Goal: Check status: Check status

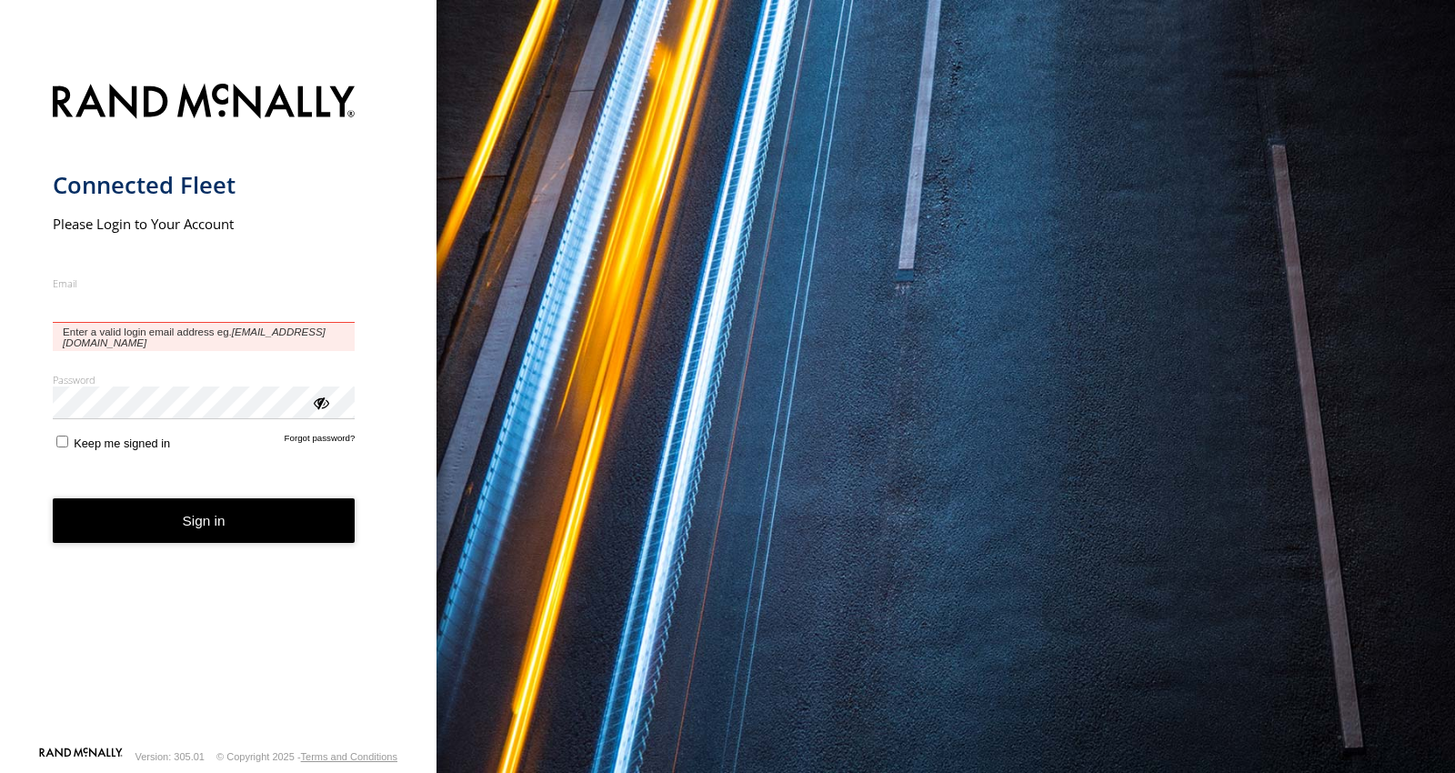
type input "**********"
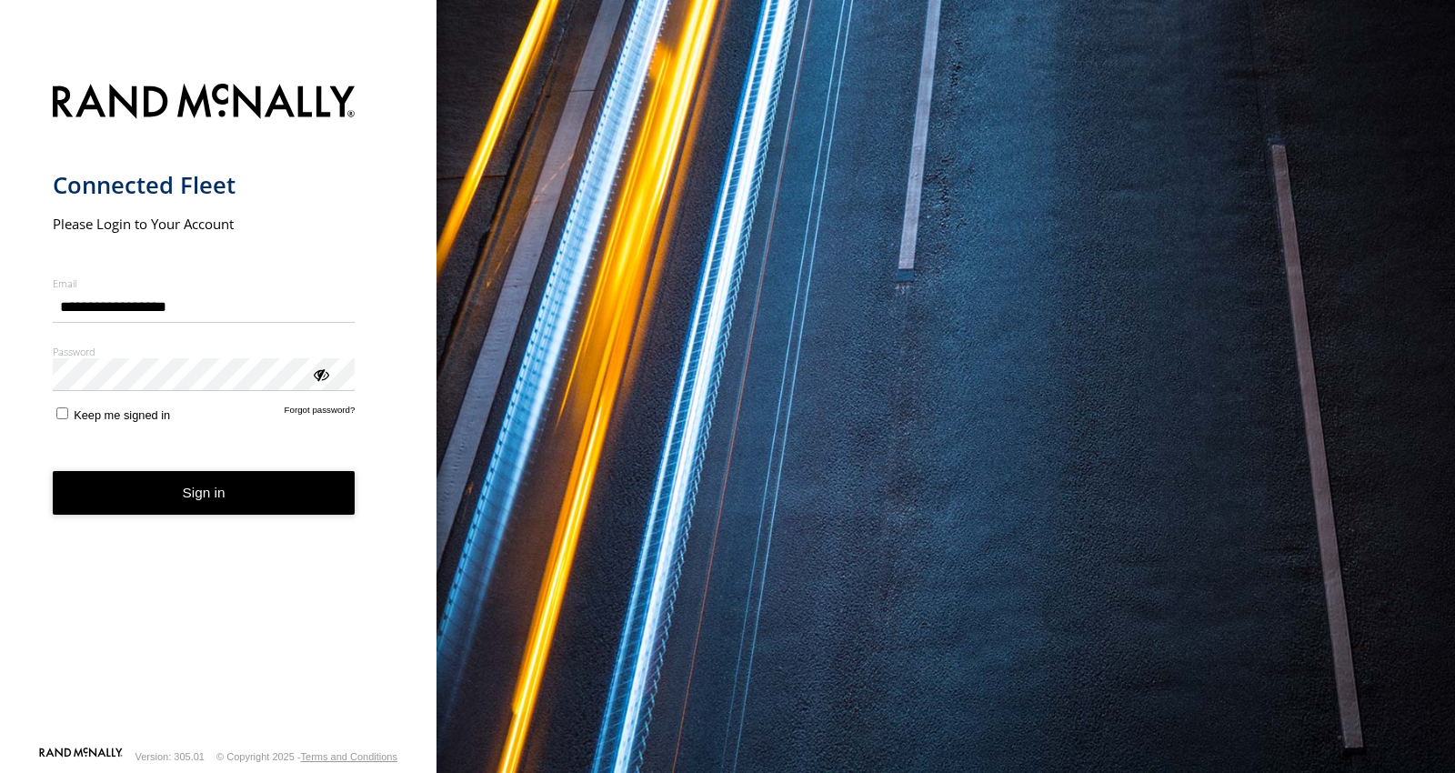
click at [288, 504] on button "Sign in" at bounding box center [204, 493] width 303 height 45
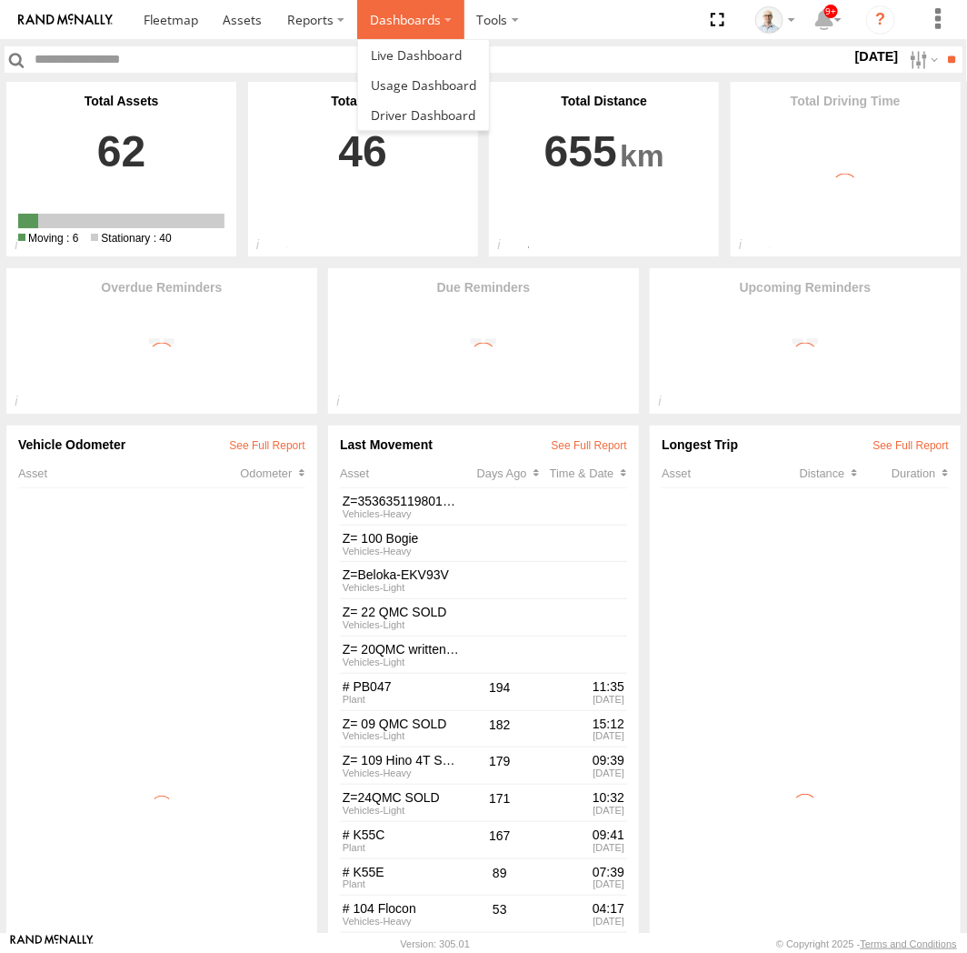
click at [421, 30] on label "Dashboards" at bounding box center [410, 19] width 107 height 39
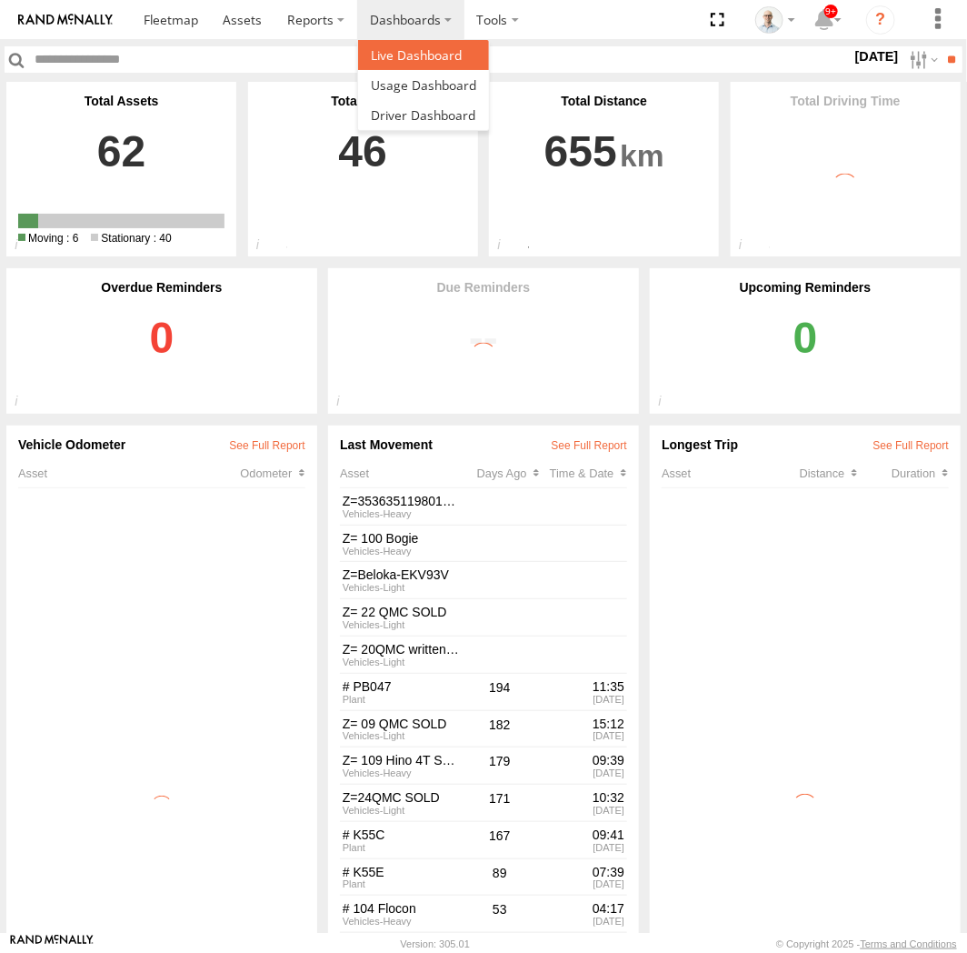
click at [436, 47] on span at bounding box center [416, 54] width 91 height 17
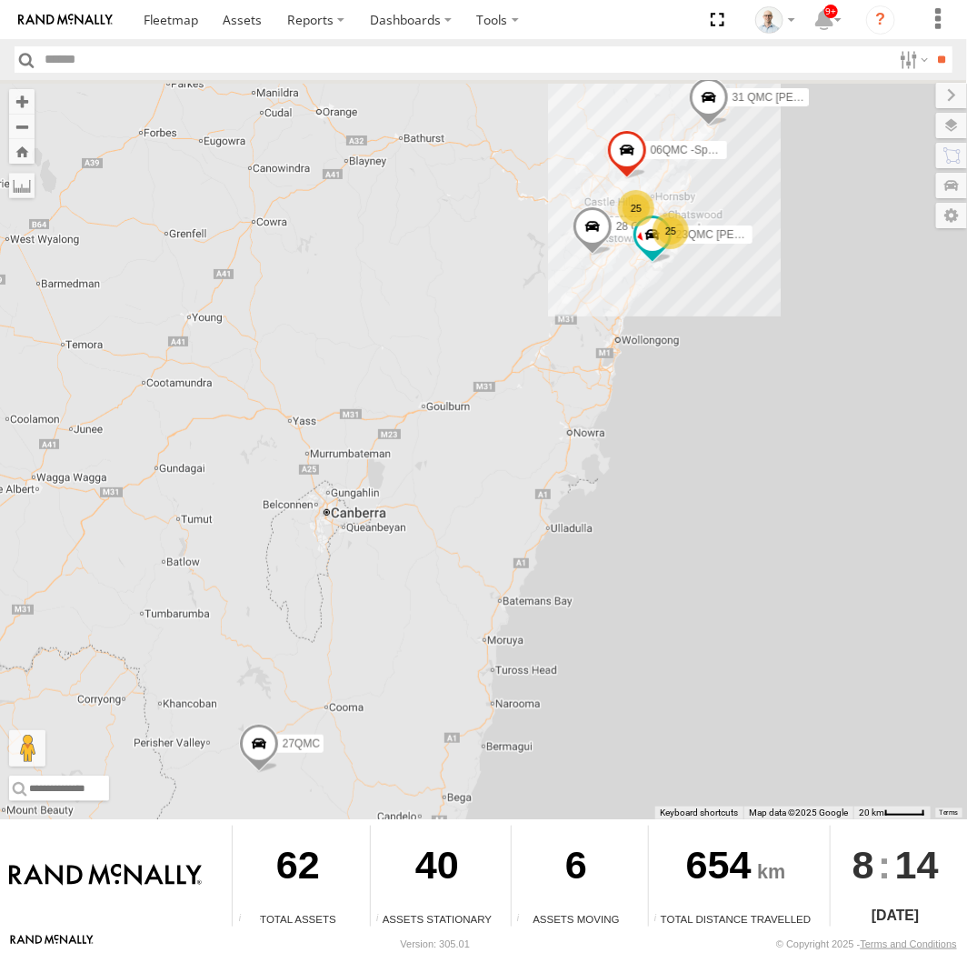
drag, startPoint x: 638, startPoint y: 191, endPoint x: 646, endPoint y: 212, distance: 22.5
click at [640, 191] on div "25" at bounding box center [636, 208] width 36 height 36
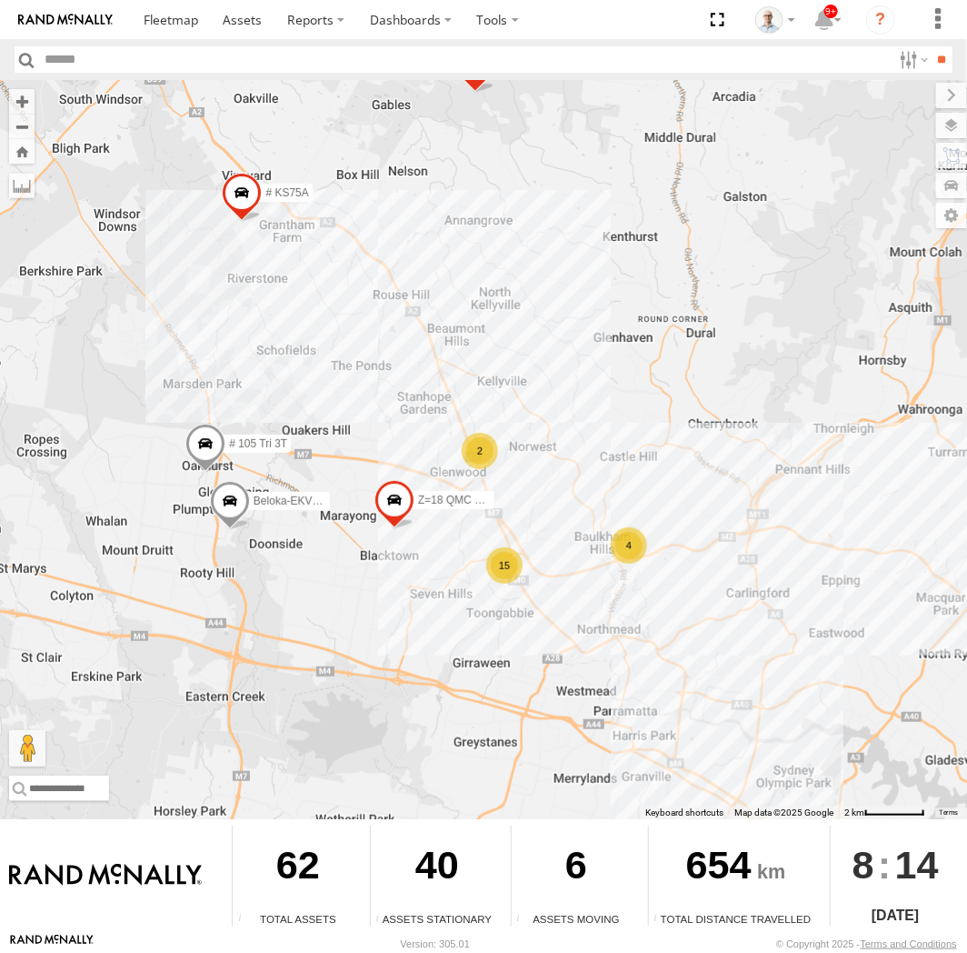
drag, startPoint x: 593, startPoint y: 752, endPoint x: 471, endPoint y: 644, distance: 162.9
click at [488, 667] on div "31 QMC Torell 06QMC -Spare 28 QMC 23QMC Paul 27QMC 4 15 # KS75A Beloka-EKV93V 2…" at bounding box center [483, 449] width 967 height 739
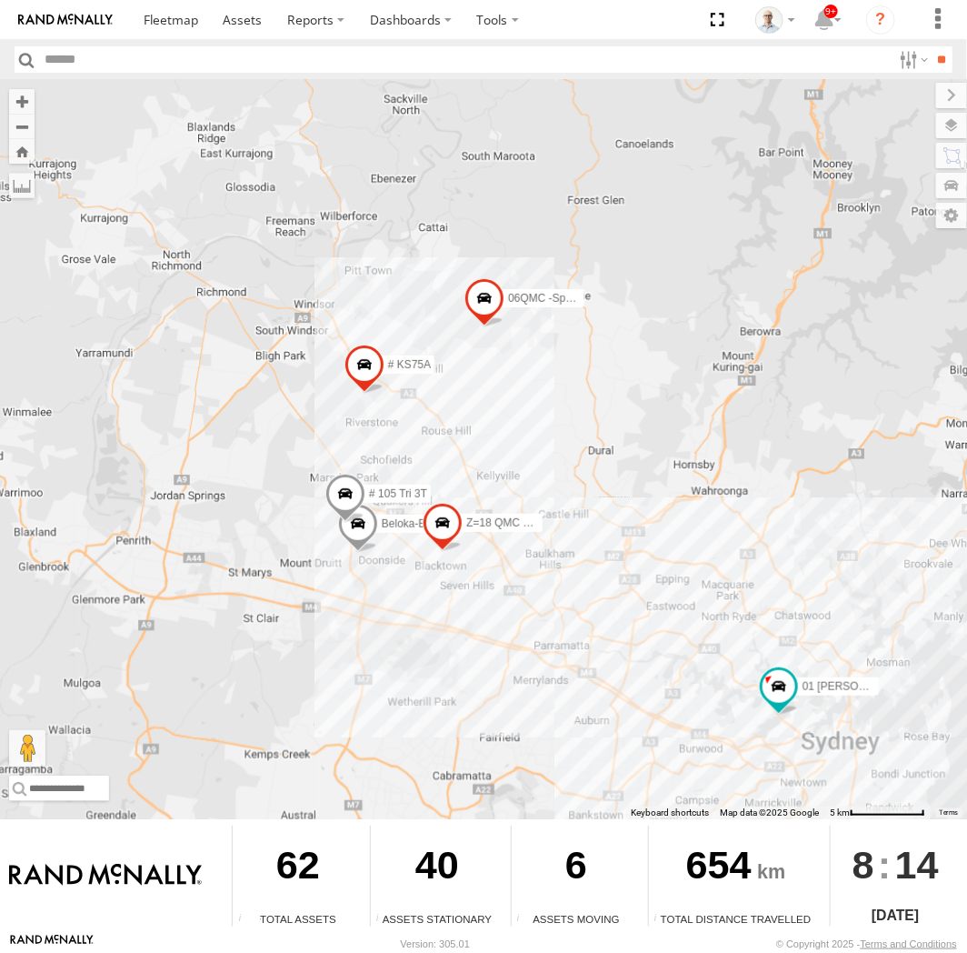
drag, startPoint x: 583, startPoint y: 696, endPoint x: 452, endPoint y: 392, distance: 331.5
click at [456, 420] on div "31 QMC Torell 06QMC -Spare 28 QMC 23QMC Paul 27QMC # KS75A Beloka-EKV93V Z=18 Q…" at bounding box center [483, 449] width 967 height 739
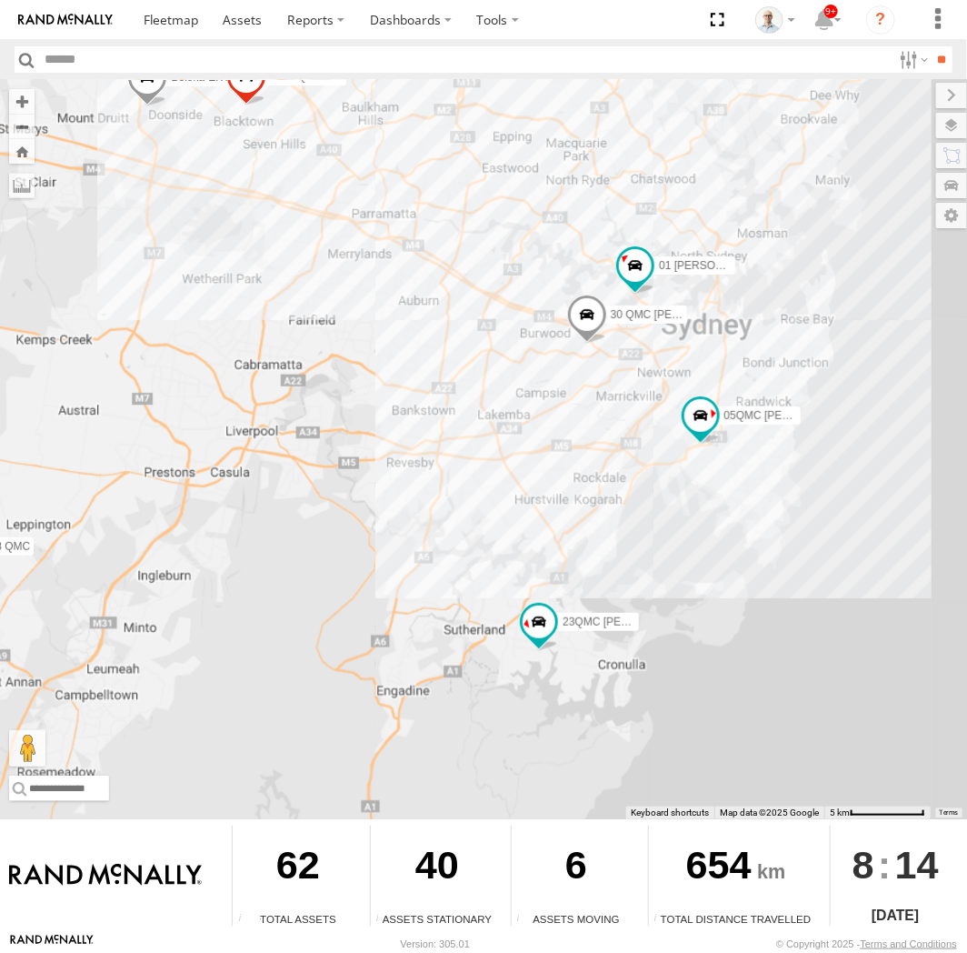
drag, startPoint x: 405, startPoint y: 387, endPoint x: 465, endPoint y: 565, distance: 186.9
click at [465, 565] on div "31 QMC Torell 06QMC -Spare 28 QMC 23QMC Paul 27QMC # KS75A Beloka-EKV93V Z=18 Q…" at bounding box center [483, 449] width 967 height 739
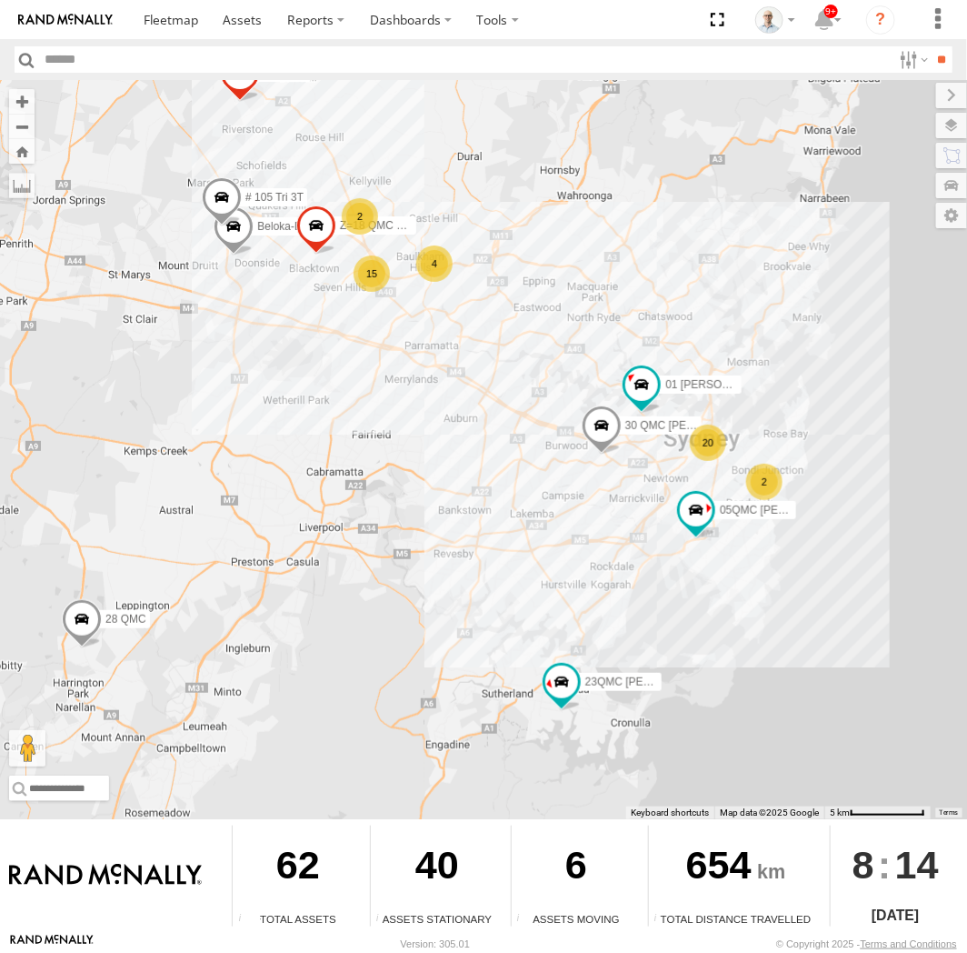
click at [375, 202] on div "2" at bounding box center [360, 216] width 36 height 36
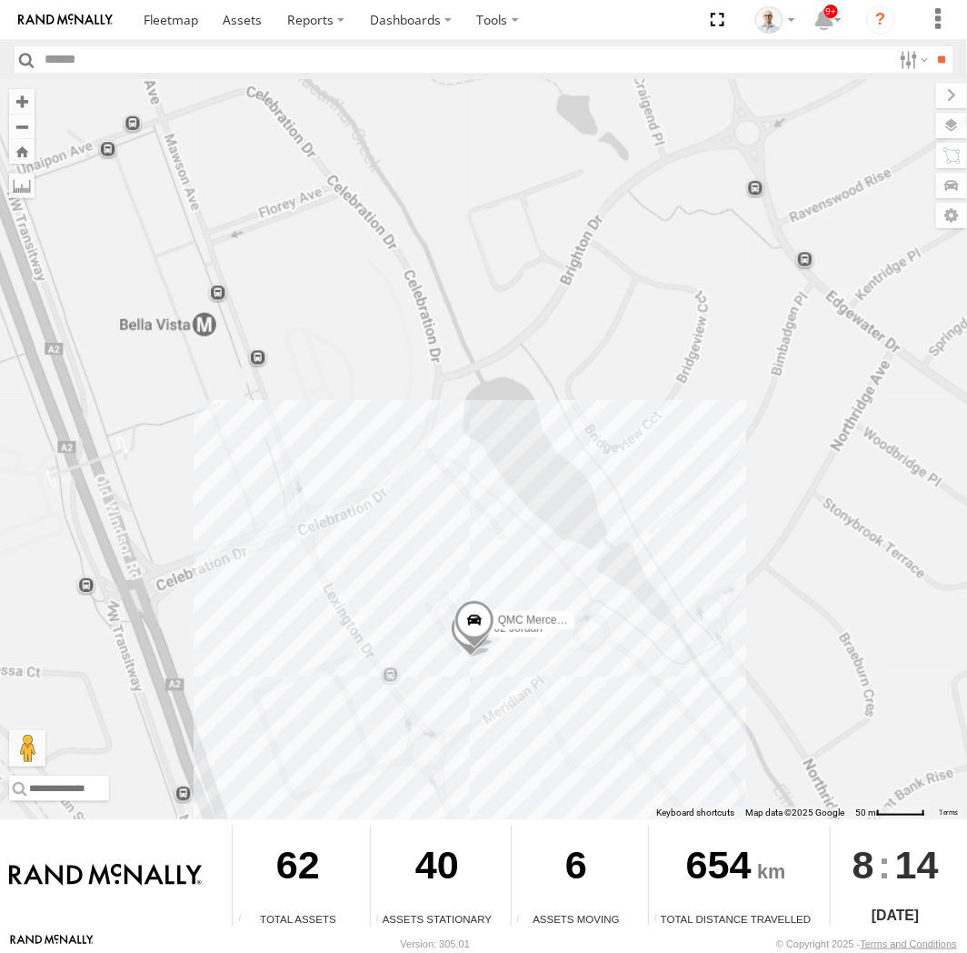
drag, startPoint x: 510, startPoint y: 719, endPoint x: 369, endPoint y: 404, distance: 345.5
click at [374, 428] on div "31 QMC Torell 06QMC -Spare 28 QMC 23QMC Paul 27QMC # KS75A Beloka-EKV93V Z=18 Q…" at bounding box center [483, 449] width 967 height 739
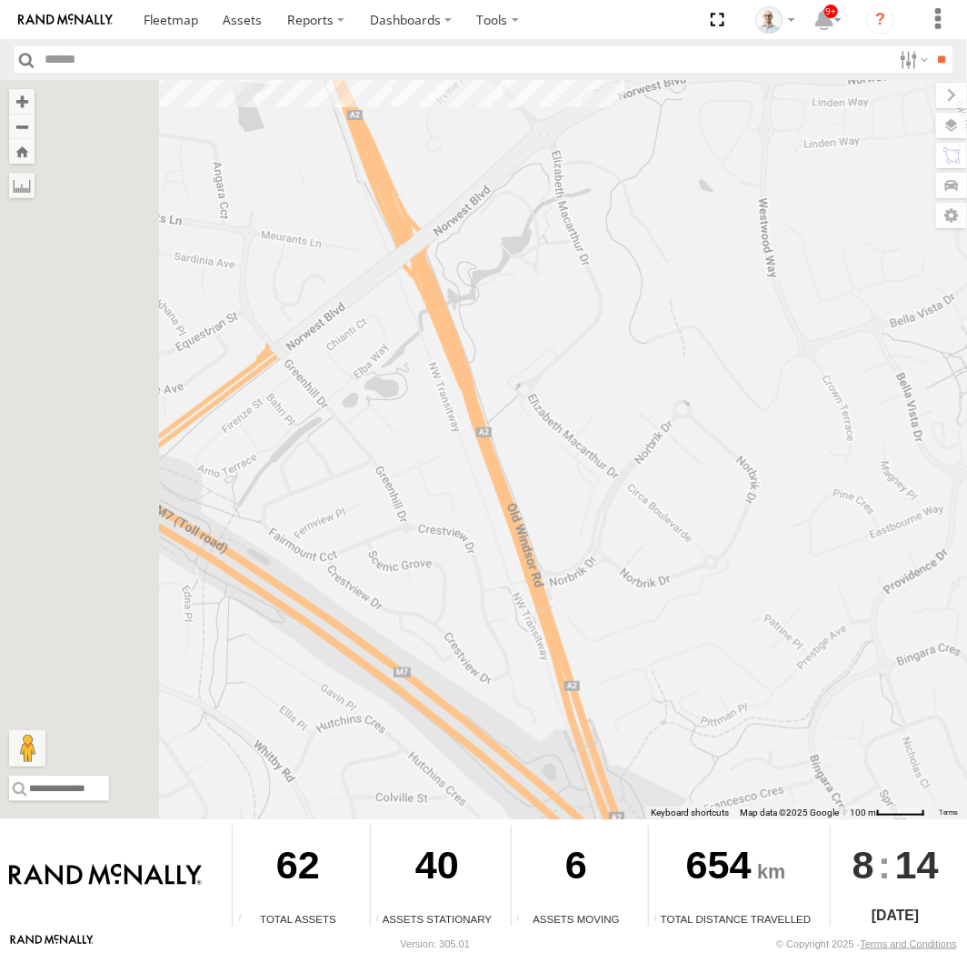
drag, startPoint x: 574, startPoint y: 574, endPoint x: 706, endPoint y: 548, distance: 134.3
click at [706, 548] on div "31 QMC Torell 06QMC -Spare 28 QMC 23QMC Paul 27QMC # KS75A Beloka-EKV93V Z=18 Q…" at bounding box center [483, 449] width 967 height 739
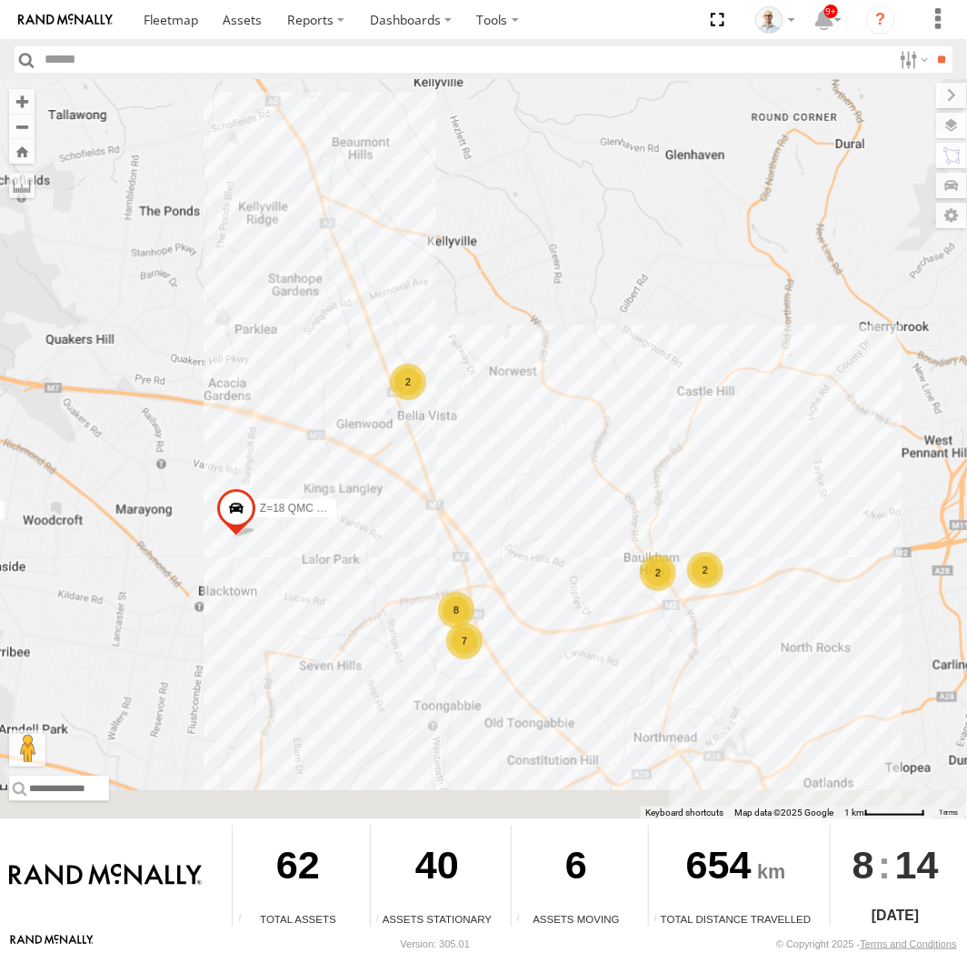
drag, startPoint x: 456, startPoint y: 546, endPoint x: 446, endPoint y: 455, distance: 91.5
click at [430, 448] on div "31 QMC Torell 06QMC -Spare 28 QMC 23QMC Paul 27QMC # KS75A Beloka-EKV93V Z=18 Q…" at bounding box center [483, 449] width 967 height 739
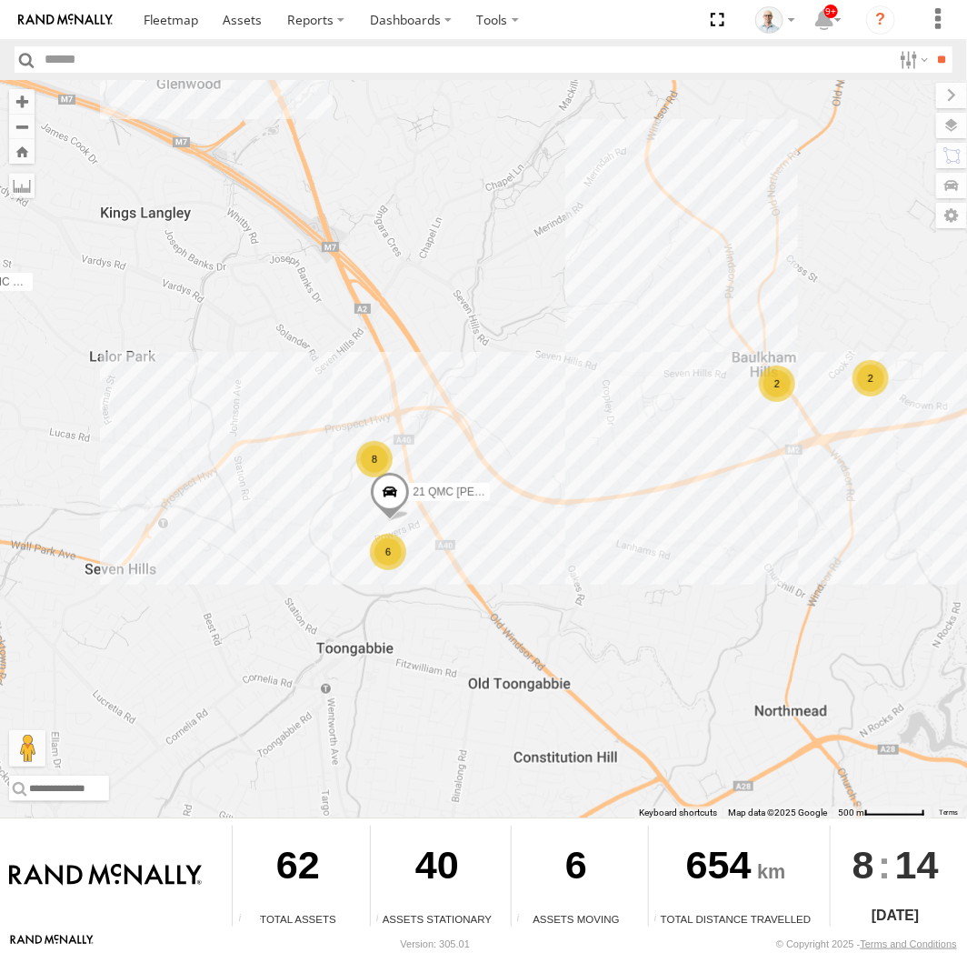
drag, startPoint x: 695, startPoint y: 631, endPoint x: 500, endPoint y: 485, distance: 243.5
click at [518, 495] on div "31 QMC Torell 06QMC -Spare 28 QMC 23QMC Paul 27QMC # KS75A Beloka-EKV93V Z=18 Q…" at bounding box center [483, 449] width 967 height 739
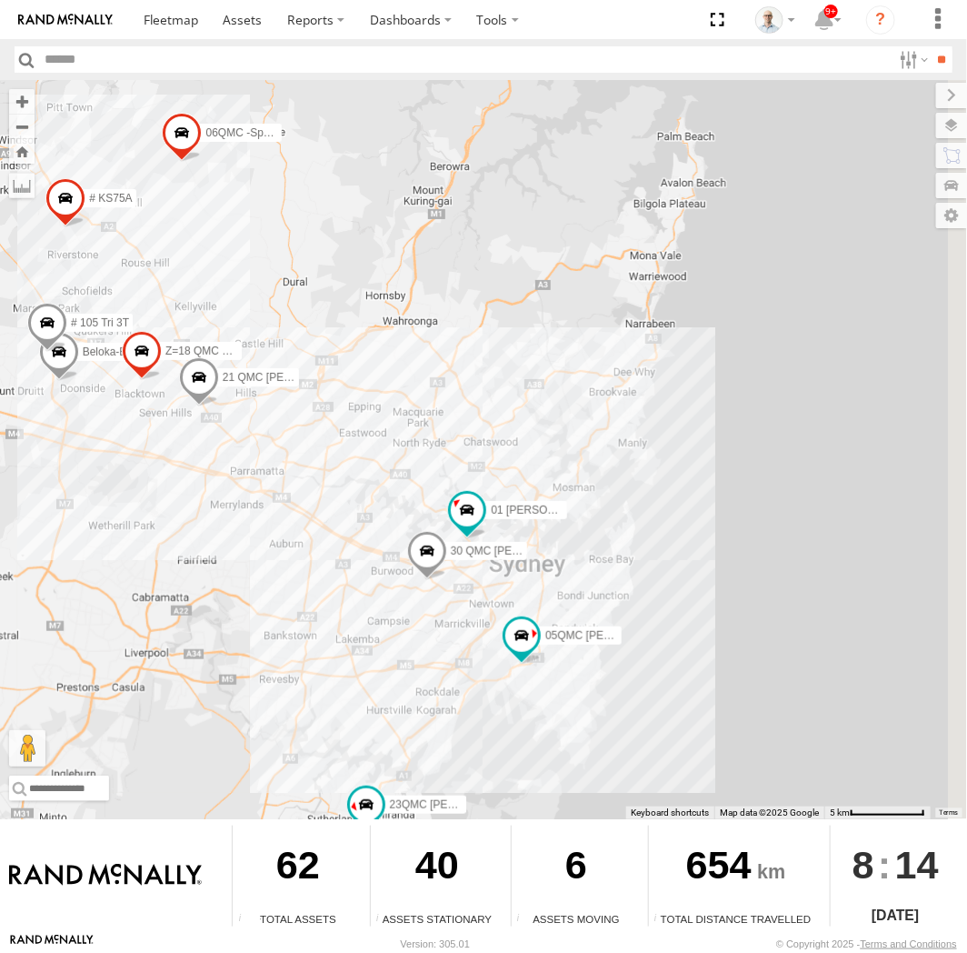
drag, startPoint x: 589, startPoint y: 557, endPoint x: 410, endPoint y: 483, distance: 194.0
click at [410, 483] on div "31 QMC Torell 06QMC -Spare 28 QMC 23QMC Paul 27QMC # KS75A Beloka-EKV93V Z=18 Q…" at bounding box center [483, 449] width 967 height 739
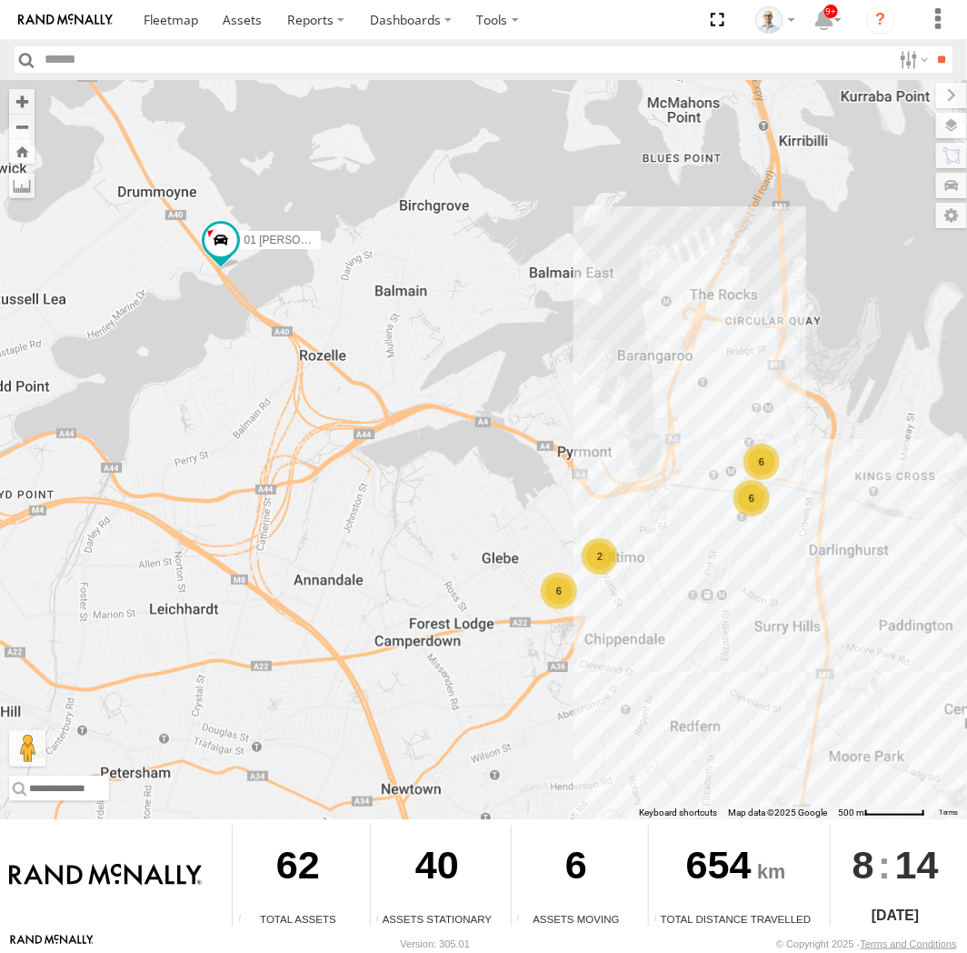
drag, startPoint x: 212, startPoint y: 587, endPoint x: 316, endPoint y: 583, distance: 104.7
click at [315, 584] on div "31 QMC Torell 06QMC -Spare 28 QMC 23QMC Paul 27QMC # KS75A Beloka-EKV93V Z=18 Q…" at bounding box center [483, 449] width 967 height 739
click at [549, 572] on div "6" at bounding box center [559, 590] width 36 height 36
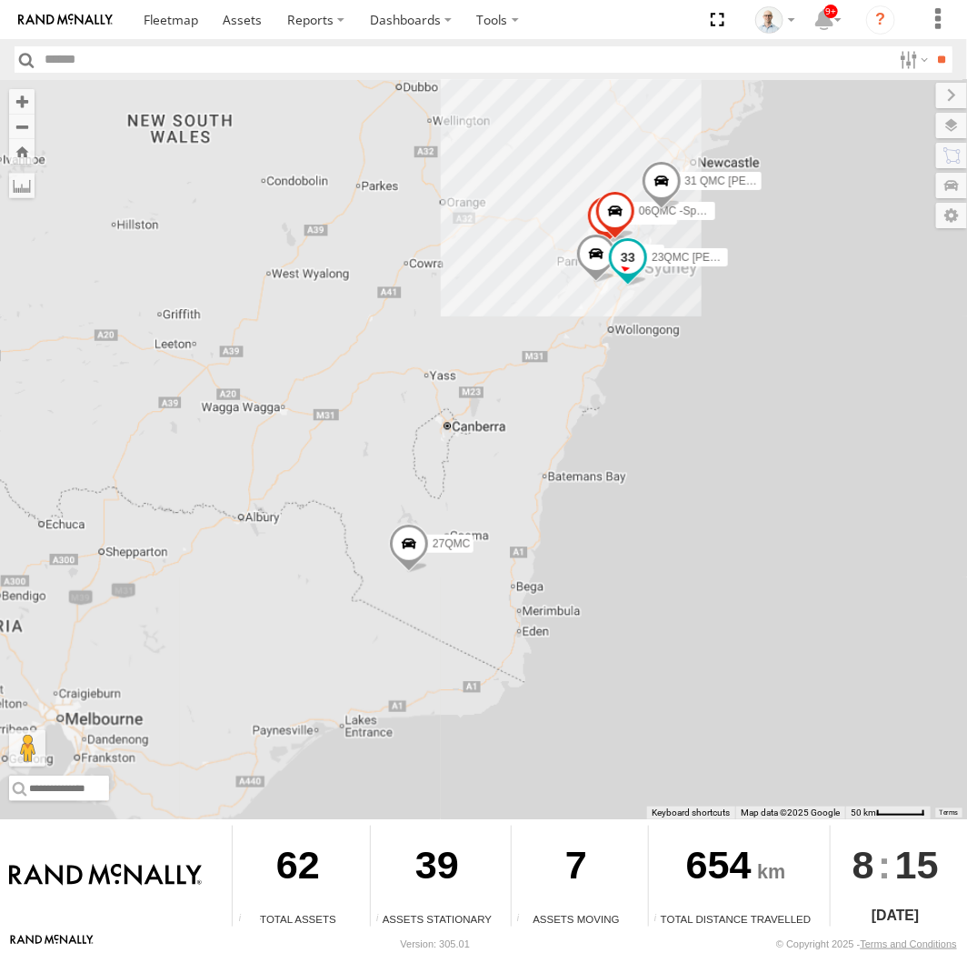
drag, startPoint x: 627, startPoint y: 232, endPoint x: 618, endPoint y: 244, distance: 14.9
click at [618, 244] on span at bounding box center [628, 257] width 33 height 33
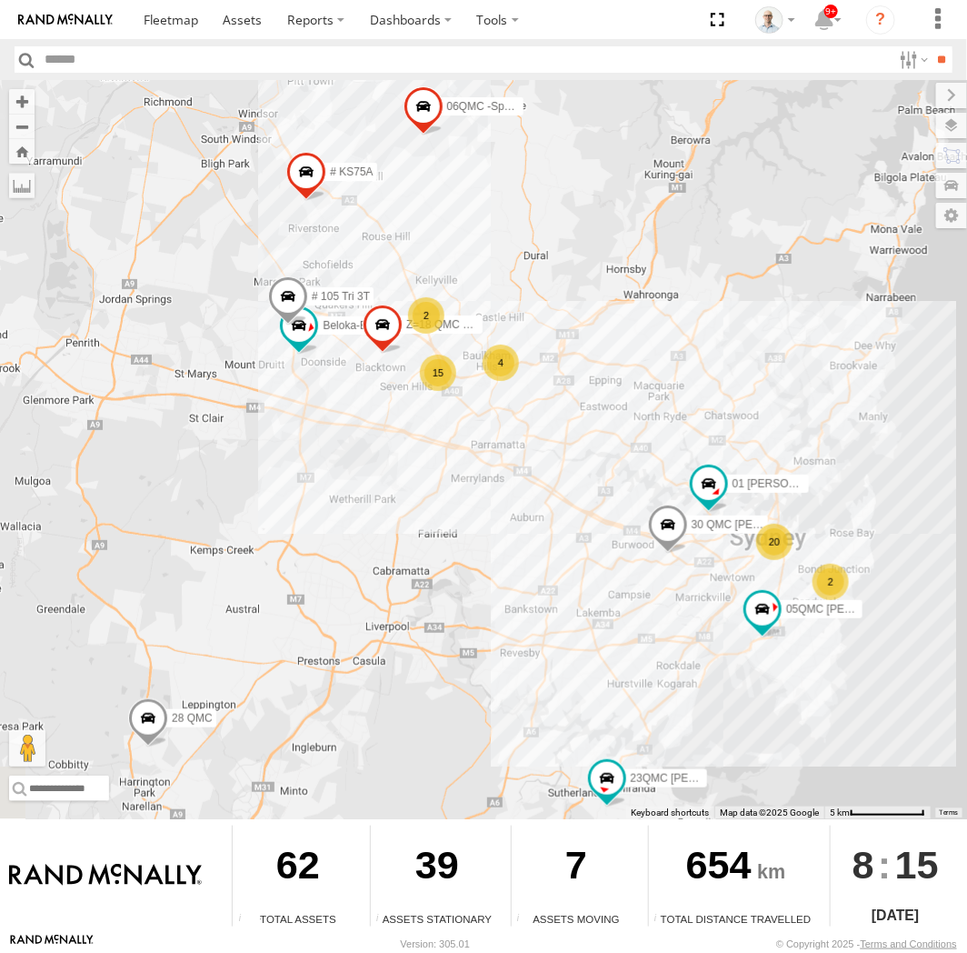
drag, startPoint x: 421, startPoint y: 369, endPoint x: 494, endPoint y: 491, distance: 141.9
click at [488, 492] on div "31 QMC Torell 28 QMC 27QMC 06QMC -Spare 23QMC Paul # KS75A 20 2 4 15 01 Lyndon …" at bounding box center [483, 449] width 967 height 739
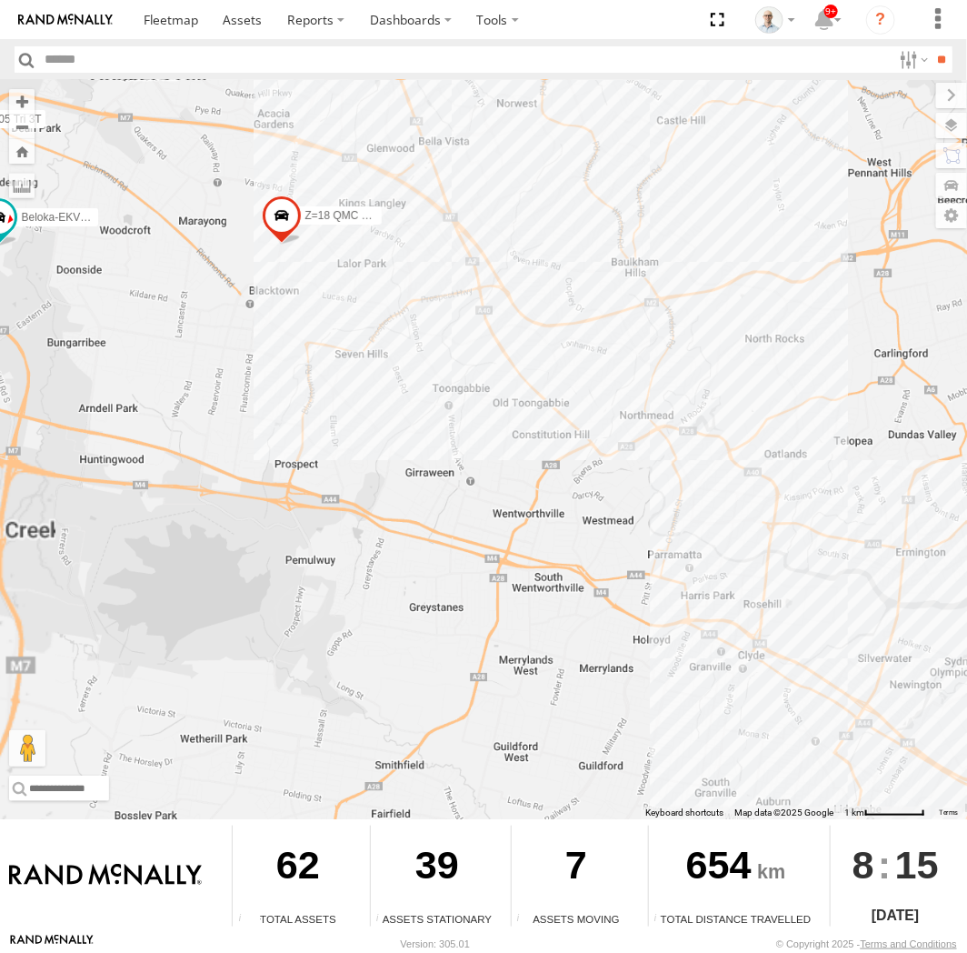
drag, startPoint x: 404, startPoint y: 406, endPoint x: 562, endPoint y: 585, distance: 238.3
click at [562, 585] on div "31 QMC Torell 28 QMC 27QMC 06QMC -Spare 23QMC Paul # KS75A 01 Lyndon Beloka-EKV…" at bounding box center [483, 449] width 967 height 739
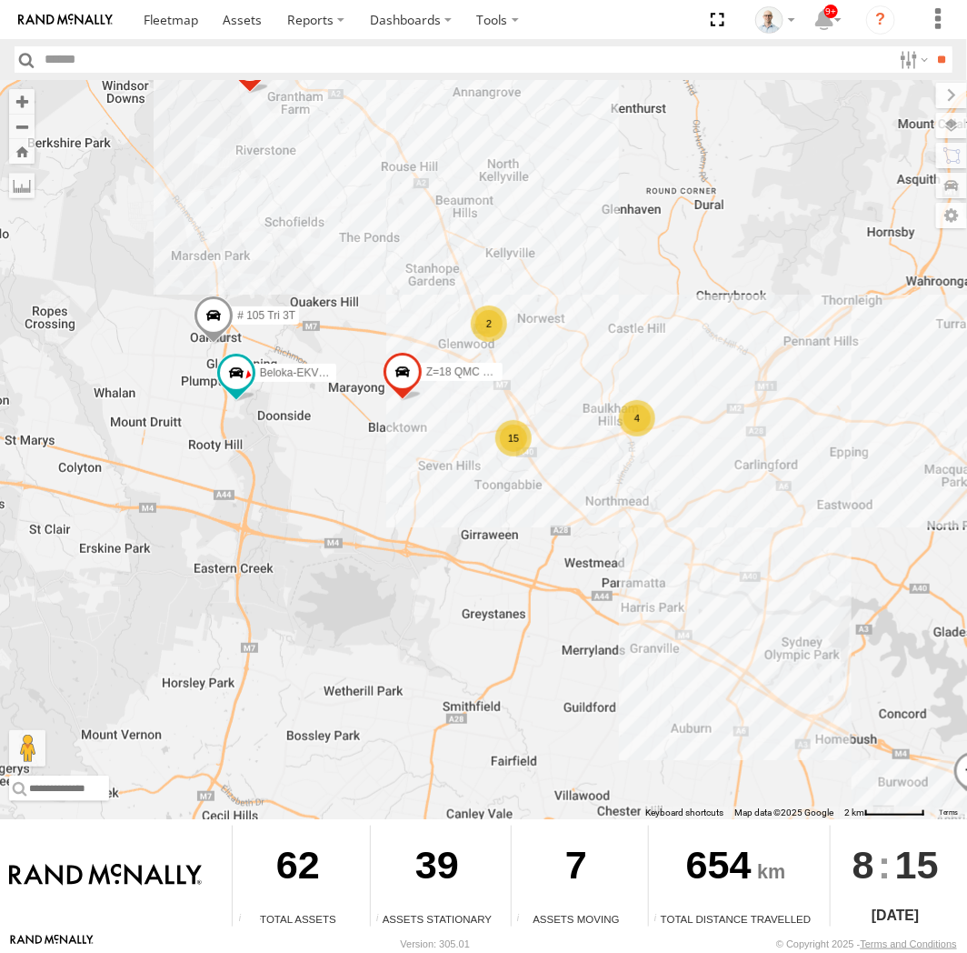
drag, startPoint x: 424, startPoint y: 371, endPoint x: 475, endPoint y: 467, distance: 109.0
click at [474, 484] on div "31 QMC Torell 28 QMC 27QMC 06QMC -Spare 23QMC Paul # KS75A 01 Lyndon Beloka-EKV…" at bounding box center [483, 449] width 967 height 739
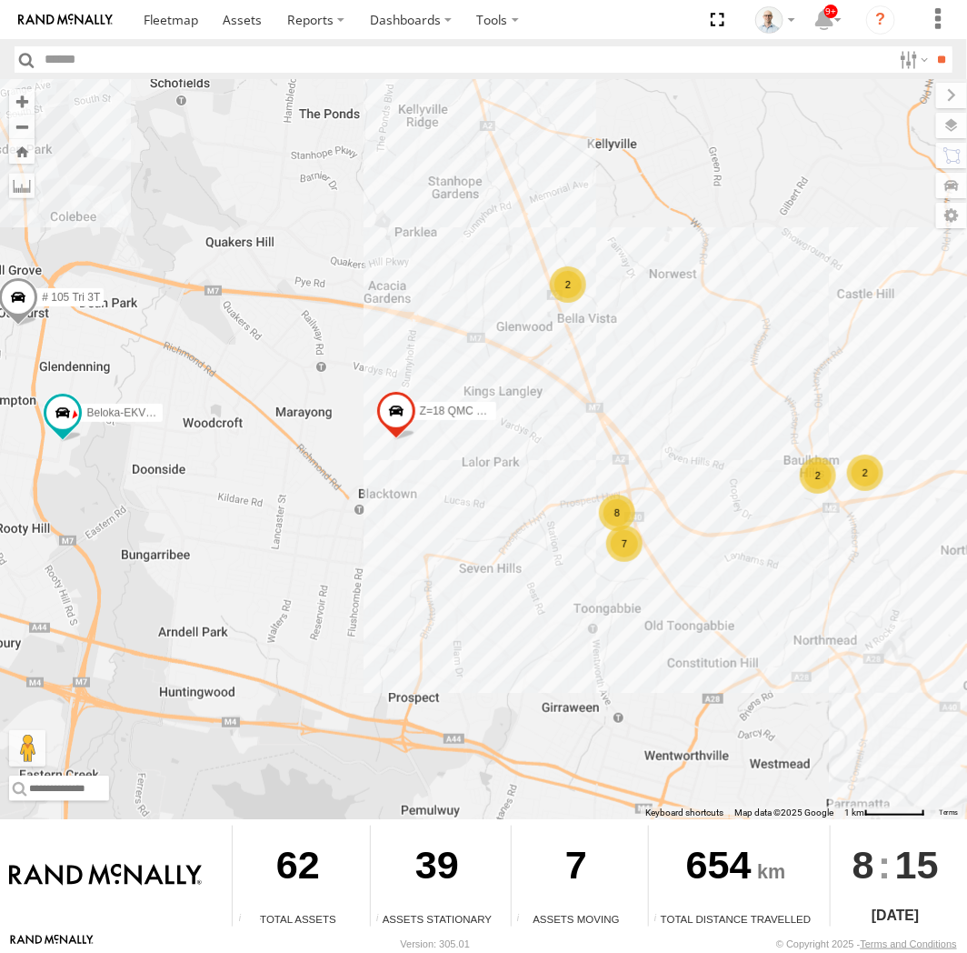
drag, startPoint x: 398, startPoint y: 568, endPoint x: 22, endPoint y: 541, distance: 377.4
click at [525, 561] on div "31 QMC Torell 28 QMC 27QMC 06QMC -Spare 23QMC Paul # KS75A 01 Lyndon Beloka-EKV…" at bounding box center [483, 449] width 967 height 739
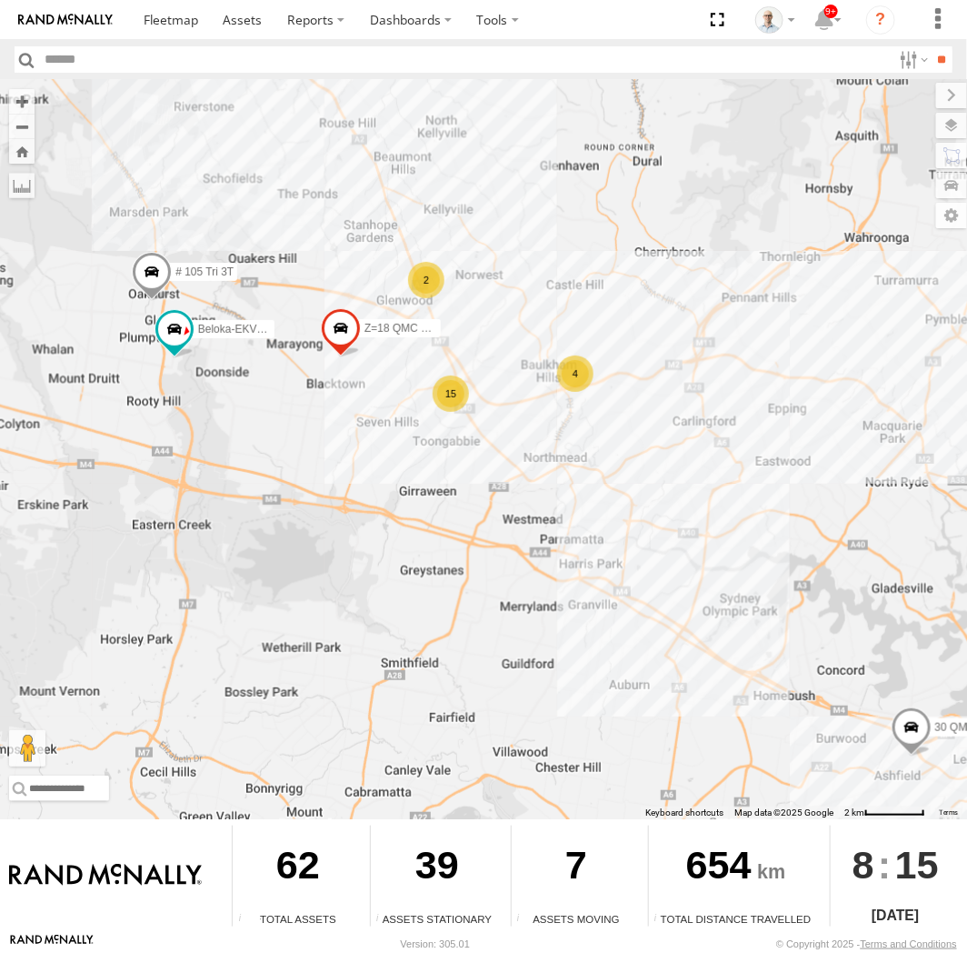
drag, startPoint x: 687, startPoint y: 586, endPoint x: 557, endPoint y: 471, distance: 173.3
click at [555, 467] on div "31 QMC Torell 28 QMC 27QMC 06QMC -Spare 23QMC Paul # KS75A 01 Lyndon Beloka-EKV…" at bounding box center [483, 449] width 967 height 739
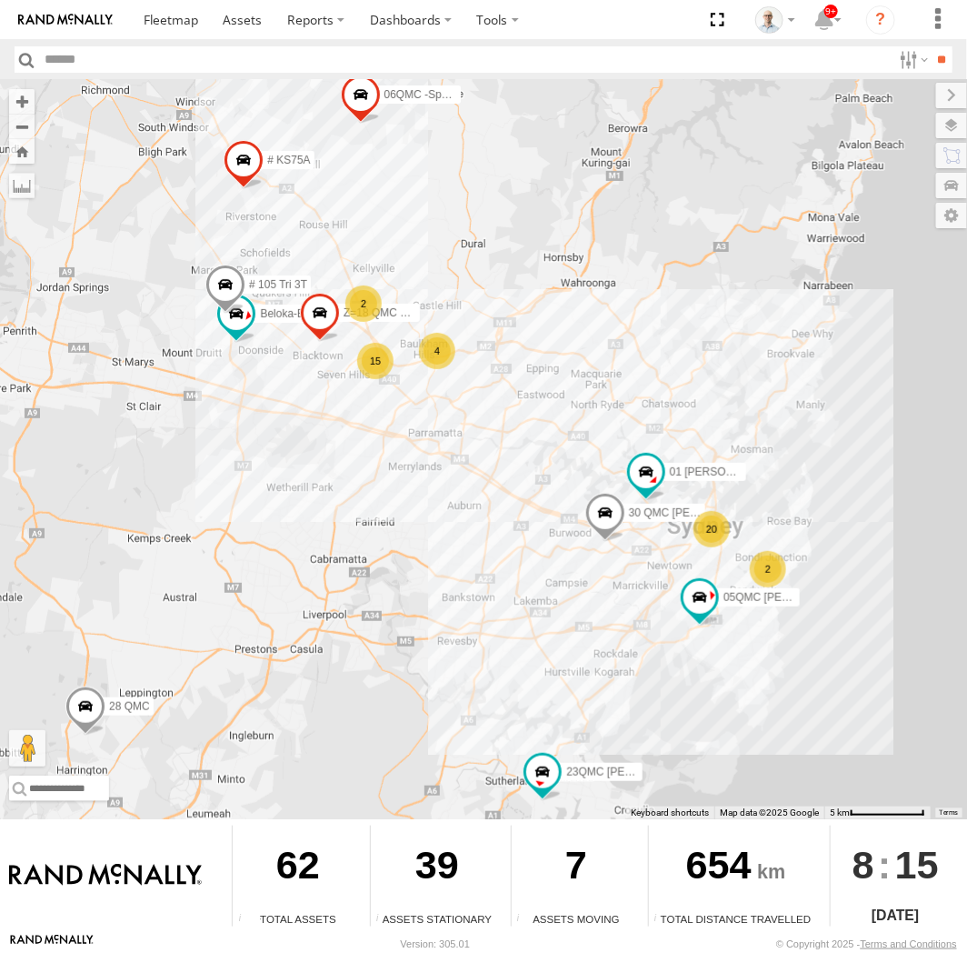
drag, startPoint x: 510, startPoint y: 522, endPoint x: 395, endPoint y: 457, distance: 131.5
click at [397, 457] on div "31 QMC Torell 28 QMC 27QMC 06QMC -Spare 23QMC Paul # KS75A 01 Lyndon Beloka-EKV…" at bounding box center [483, 449] width 967 height 739
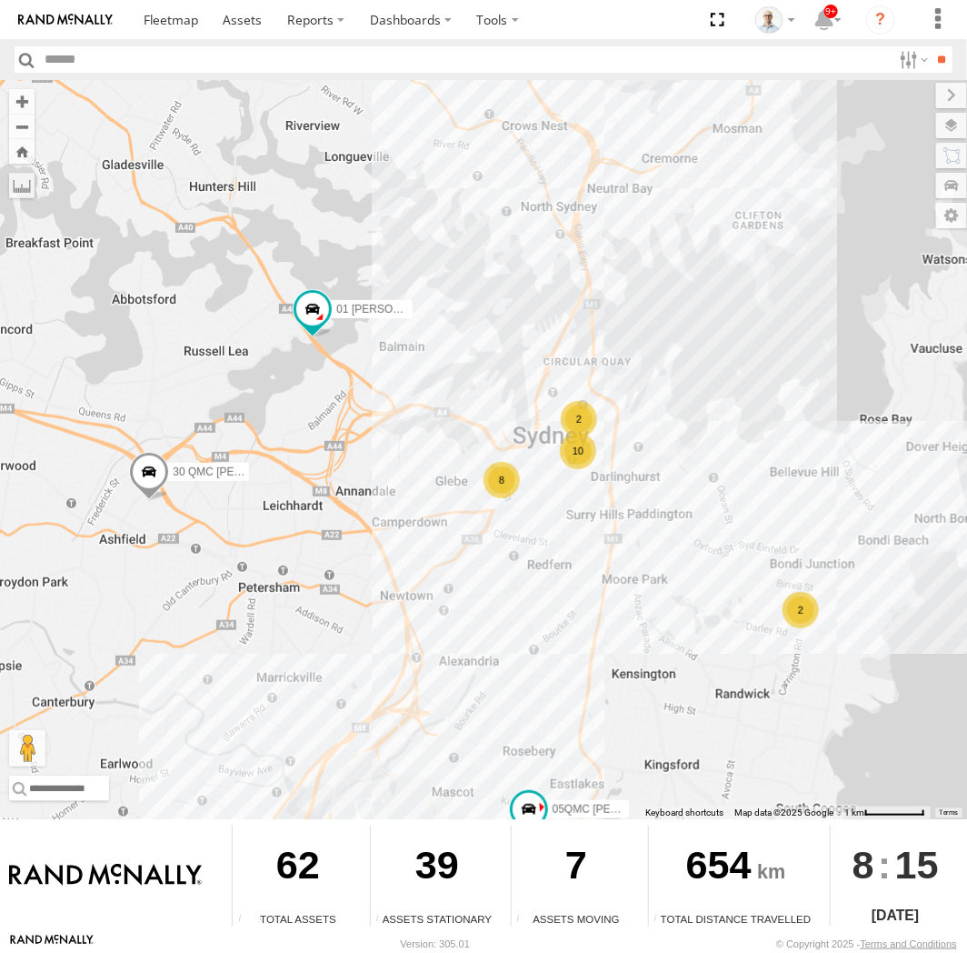
drag, startPoint x: 333, startPoint y: 449, endPoint x: 538, endPoint y: 485, distance: 208.7
click at [537, 492] on div "31 QMC Torell 28 QMC 27QMC 06QMC -Spare 23QMC Paul # KS75A 01 Lyndon Beloka-EKV…" at bounding box center [483, 449] width 967 height 739
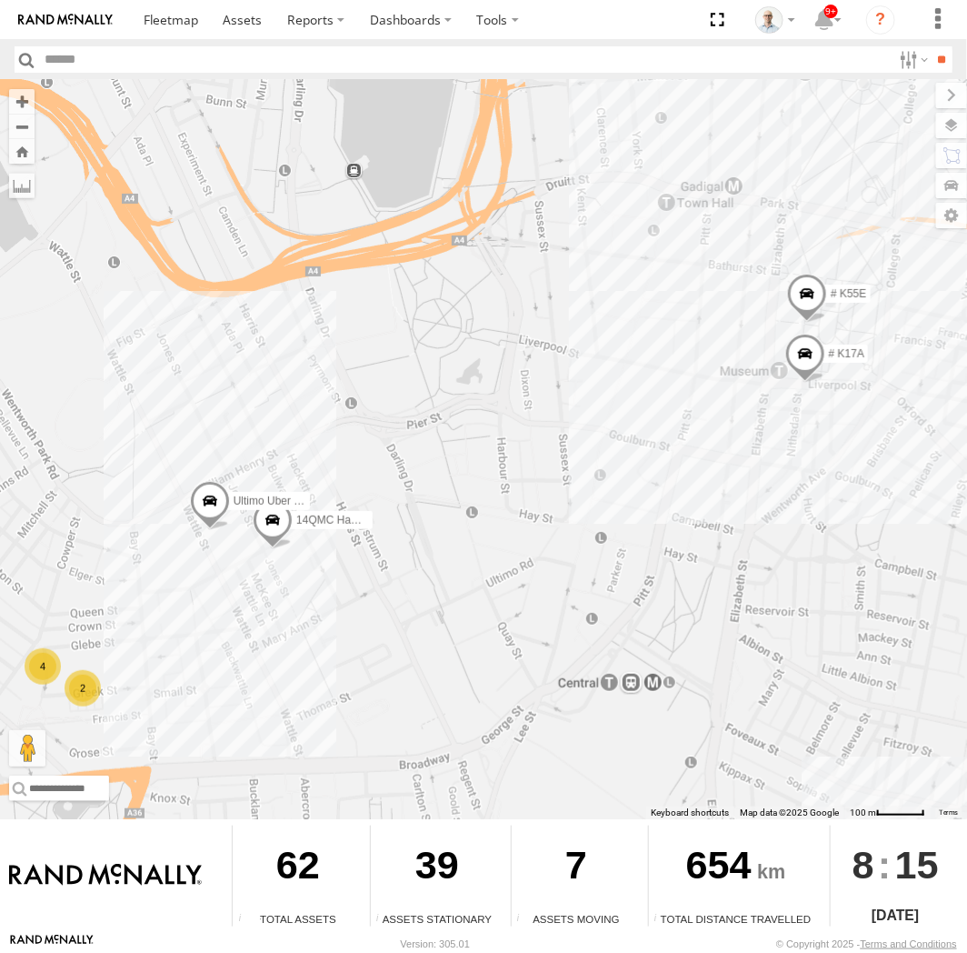
drag, startPoint x: 476, startPoint y: 434, endPoint x: 420, endPoint y: 615, distance: 189.5
click at [428, 630] on div "31 QMC Torell 28 QMC 27QMC 06QMC -Spare 23QMC Paul # KS75A 01 Lyndon Beloka-EKV…" at bounding box center [483, 449] width 967 height 739
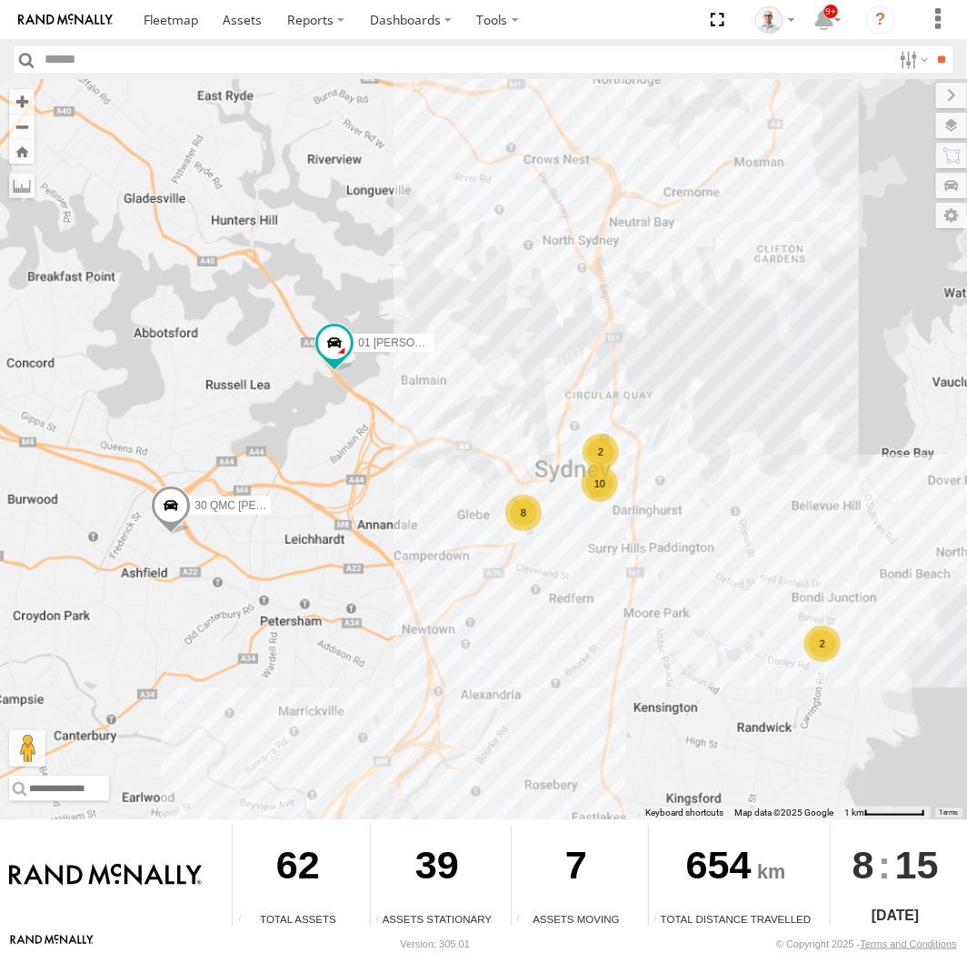
drag, startPoint x: 312, startPoint y: 530, endPoint x: 453, endPoint y: 509, distance: 142.5
click at [452, 512] on div "31 QMC Torell 28 QMC 27QMC 06QMC -Spare 23QMC Paul # KS75A 01 Lyndon Beloka-EKV…" at bounding box center [483, 449] width 967 height 739
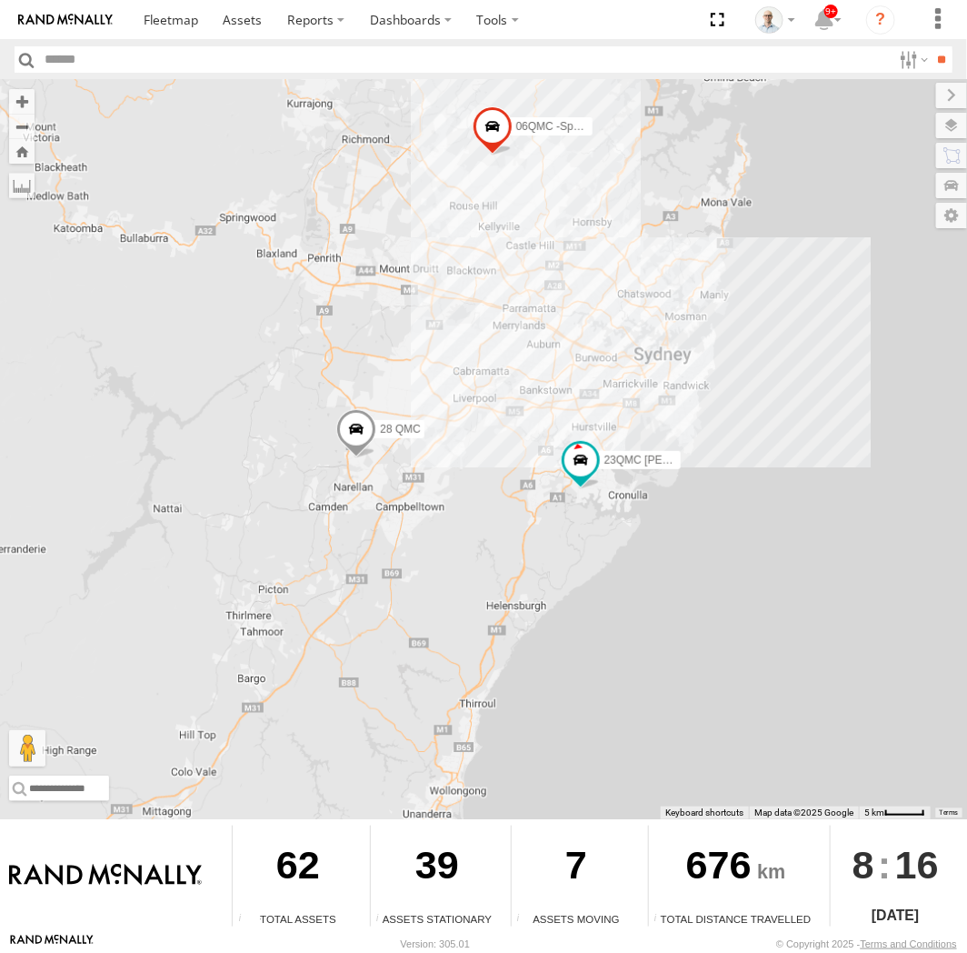
drag, startPoint x: 613, startPoint y: 200, endPoint x: 512, endPoint y: 365, distance: 193.0
click at [535, 385] on div "31 QMC Torell 06QMC -Spare 28 QMC 23QMC Paul 27QMC" at bounding box center [483, 449] width 967 height 739
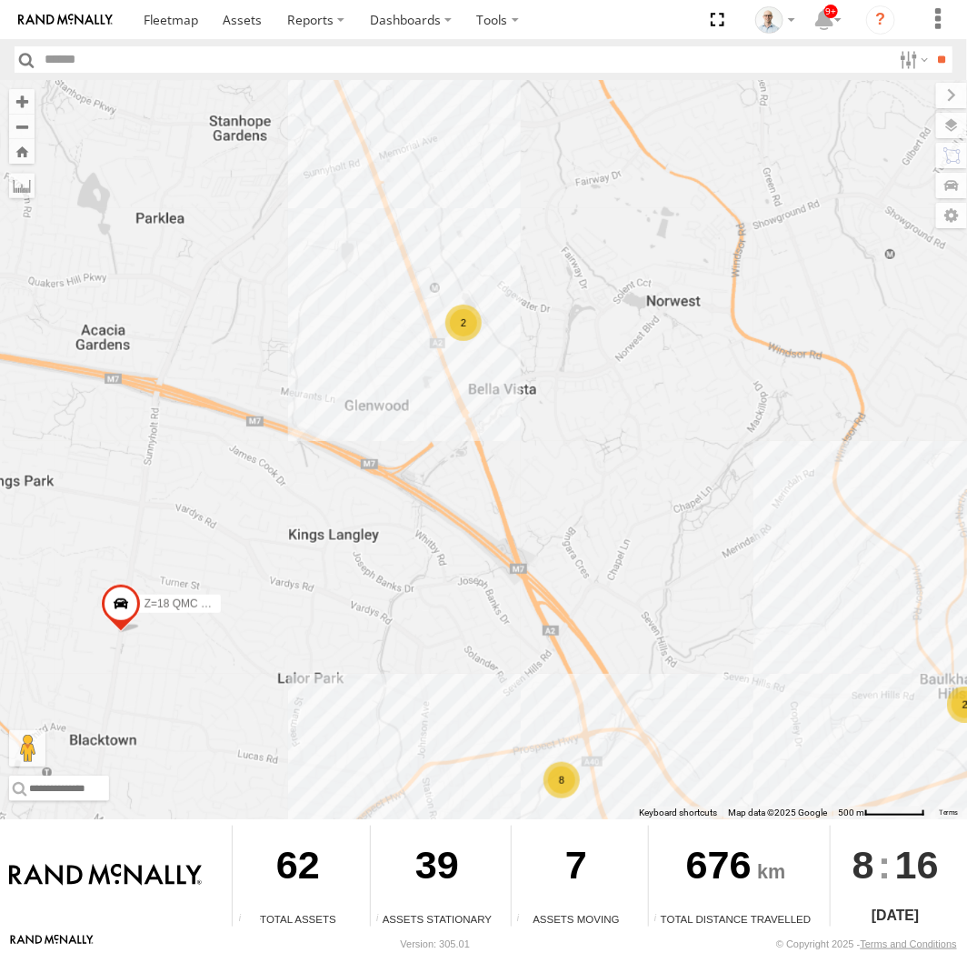
drag, startPoint x: 533, startPoint y: 534, endPoint x: 444, endPoint y: 387, distance: 171.4
click at [444, 389] on div "31 QMC Torell 06QMC -Spare 28 QMC 23QMC Paul 27QMC Beloka-EKV93V Z=18 QMC Writt…" at bounding box center [483, 449] width 967 height 739
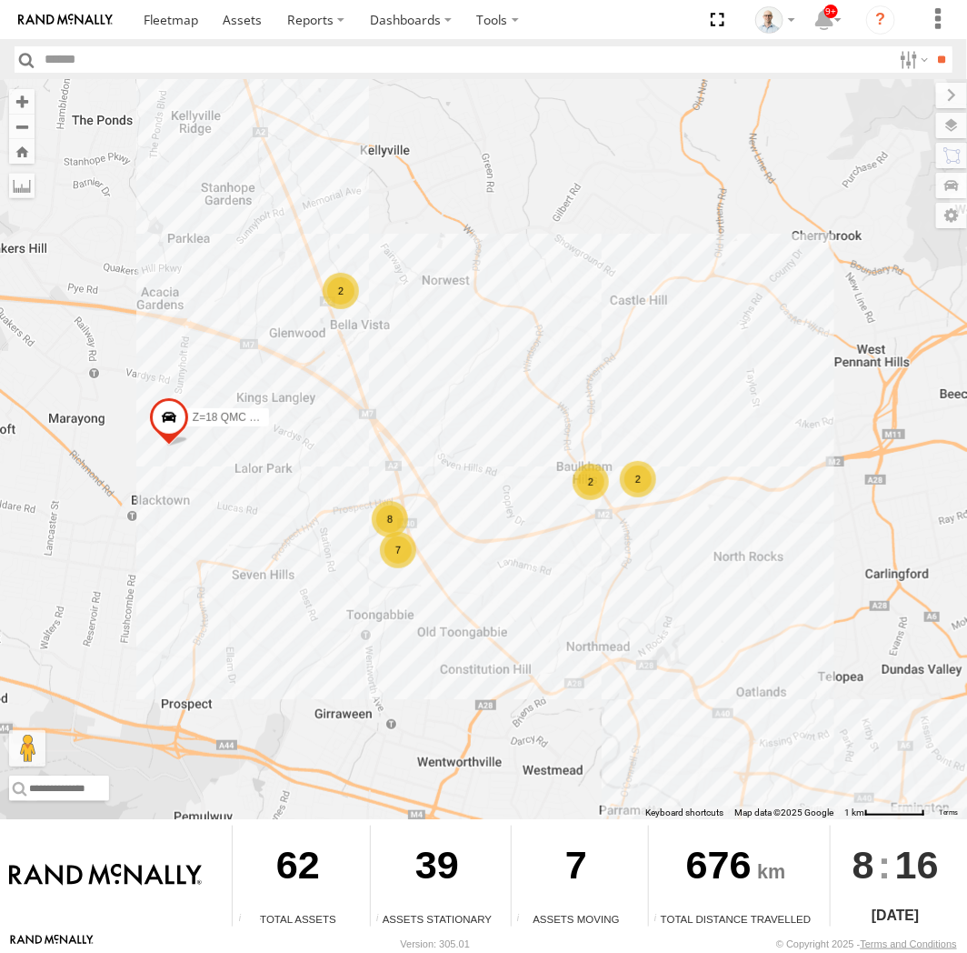
drag, startPoint x: 620, startPoint y: 591, endPoint x: 539, endPoint y: 526, distance: 104.1
click at [522, 547] on div "31 QMC Torell 06QMC -Spare 28 QMC 23QMC Paul 27QMC Beloka-EKV93V Z=18 QMC Writt…" at bounding box center [483, 449] width 967 height 739
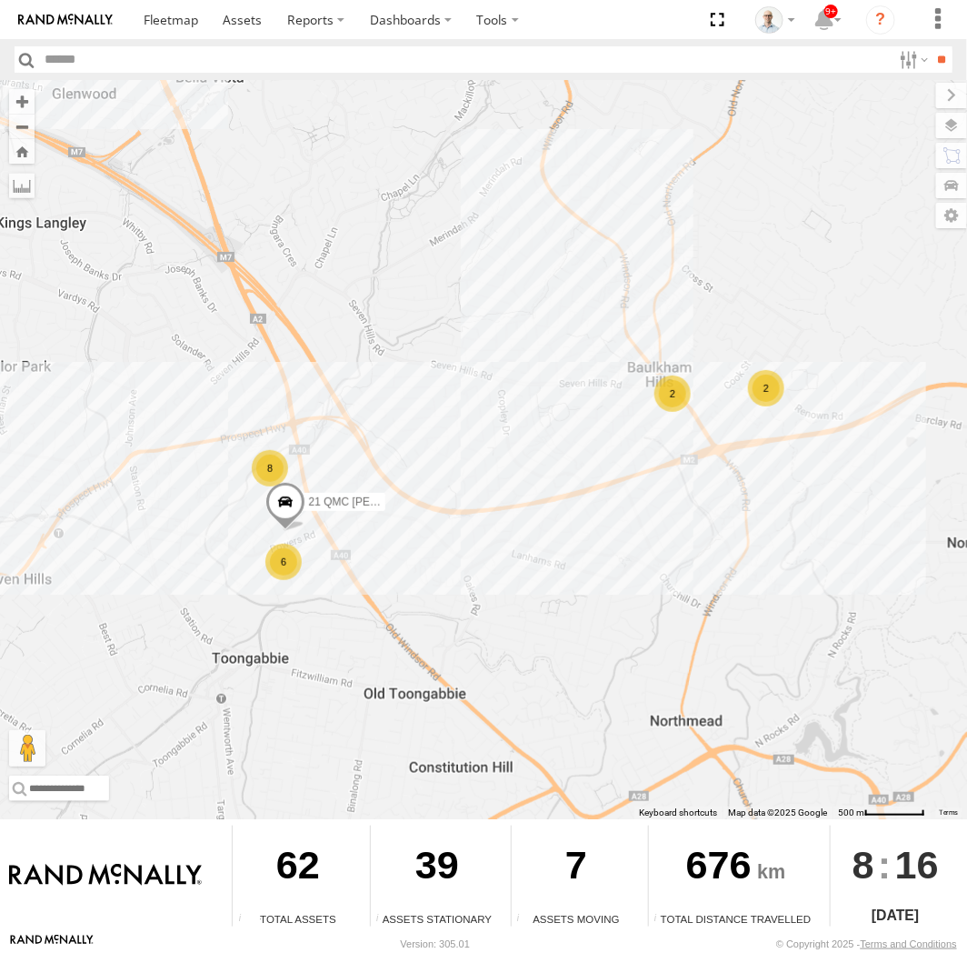
drag, startPoint x: 530, startPoint y: 493, endPoint x: 610, endPoint y: 485, distance: 80.4
click at [606, 488] on div "31 QMC Torell 06QMC -Spare 28 QMC 23QMC Paul 27QMC Beloka-EKV93V Z=18 QMC Writt…" at bounding box center [483, 449] width 967 height 739
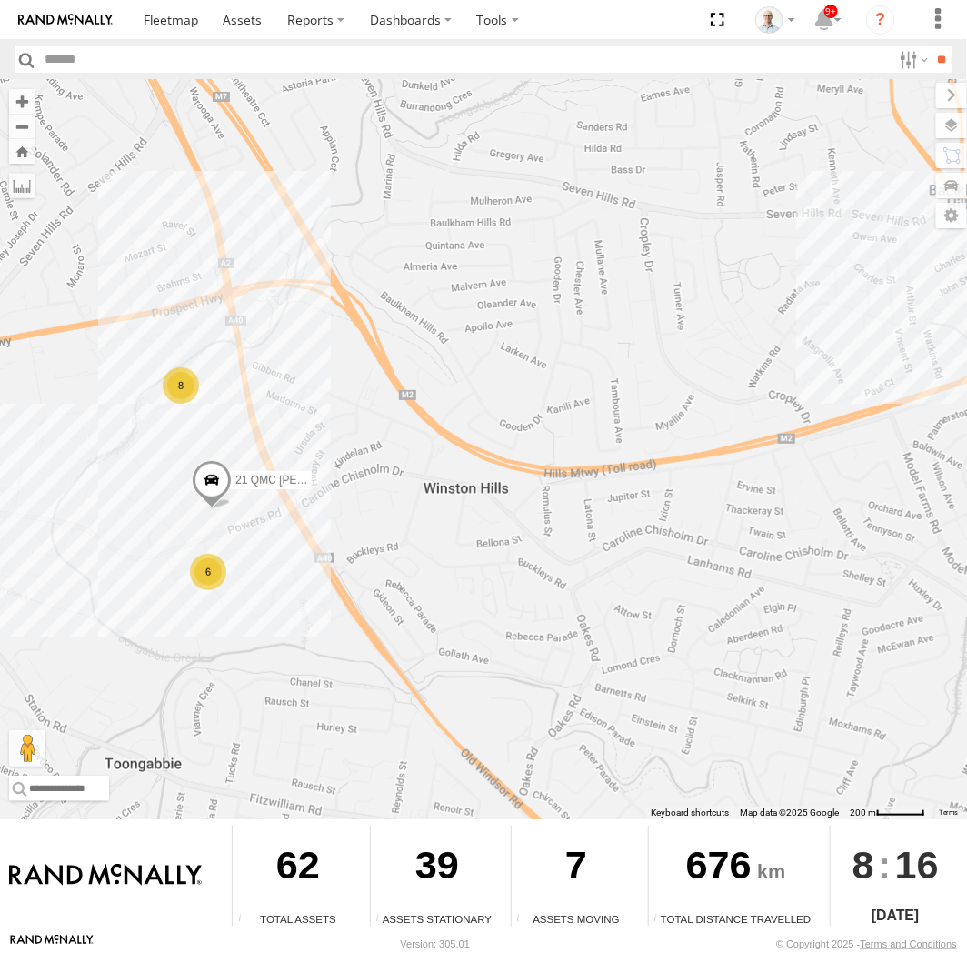
drag, startPoint x: 458, startPoint y: 559, endPoint x: 575, endPoint y: 535, distance: 118.9
click at [570, 537] on div "31 QMC Torell 06QMC -Spare 28 QMC 23QMC Paul 27QMC Beloka-EKV93V Z=18 QMC Writt…" at bounding box center [483, 449] width 967 height 739
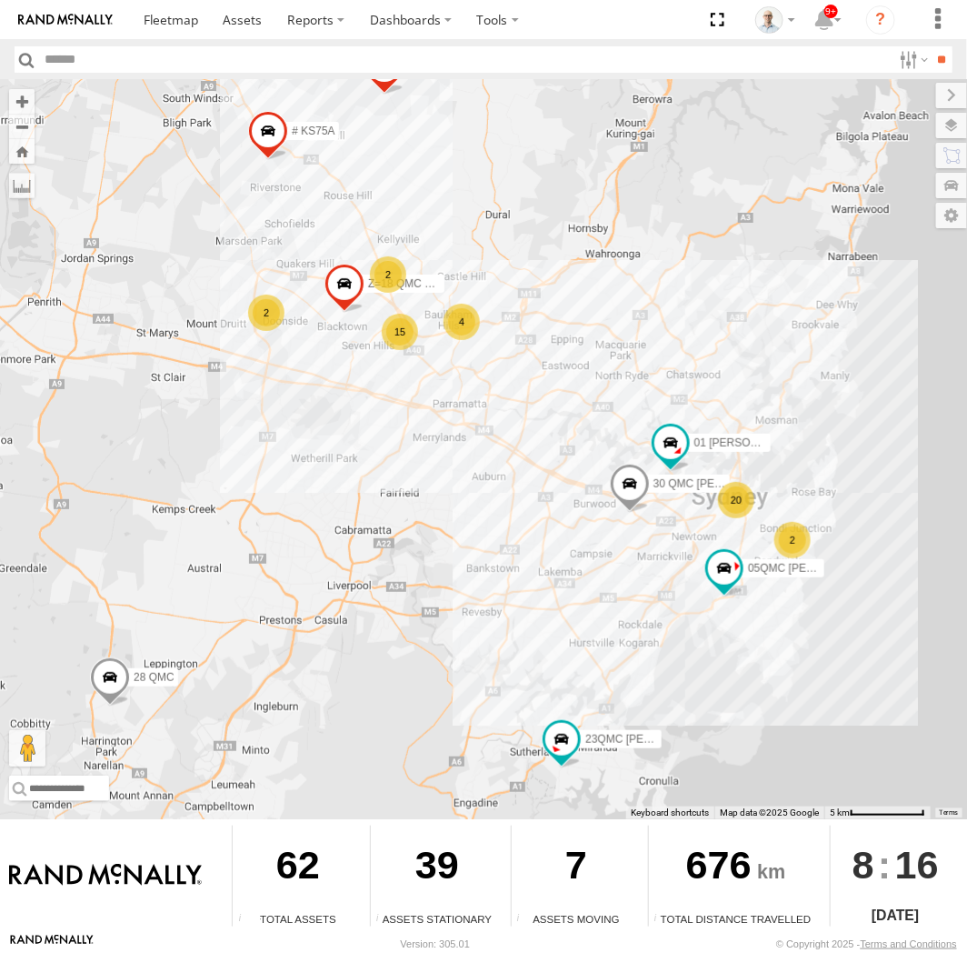
drag, startPoint x: 640, startPoint y: 580, endPoint x: 505, endPoint y: 512, distance: 151.7
click at [505, 512] on div "31 QMC Torell 06QMC -Spare 28 QMC 23QMC Paul 27QMC 01 Lyndon Z=18 QMC Written o…" at bounding box center [483, 449] width 967 height 739
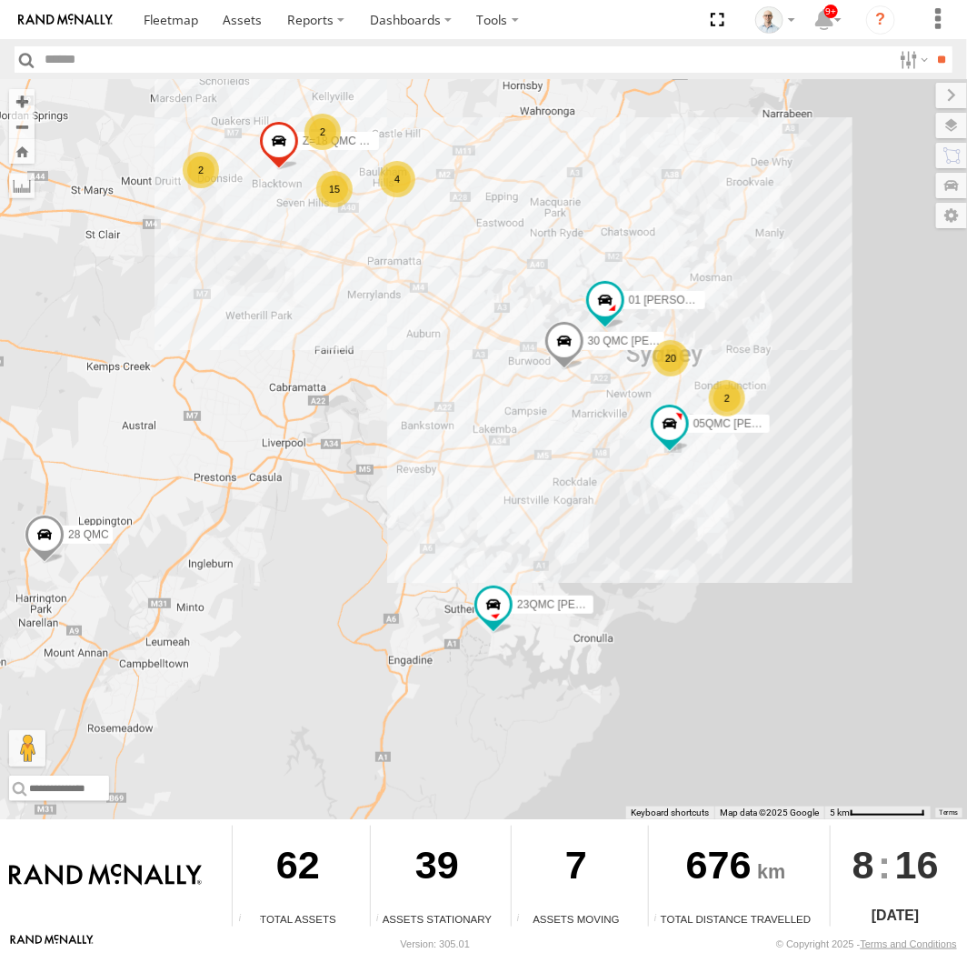
drag, startPoint x: 280, startPoint y: 566, endPoint x: 371, endPoint y: 577, distance: 91.7
click at [371, 577] on div "31 QMC Torell 06QMC -Spare 28 QMC 23QMC Paul 27QMC # KS75A 05QMC Jackson 20 2 4…" at bounding box center [483, 449] width 967 height 739
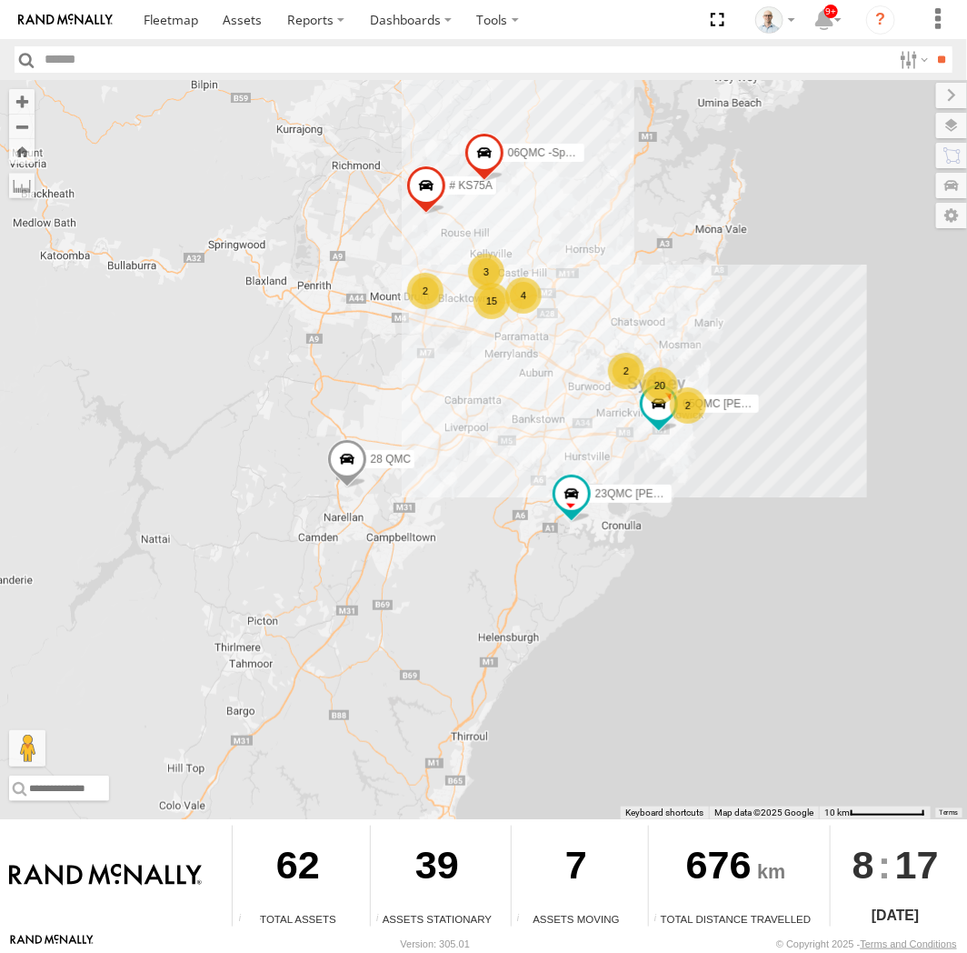
drag, startPoint x: 529, startPoint y: 203, endPoint x: 594, endPoint y: 377, distance: 186.1
click at [593, 377] on div "31 QMC [PERSON_NAME] 06QMC -Spare 28 QMC 23QMC [PERSON_NAME] 27QMC # KS75A 20 2…" at bounding box center [483, 449] width 967 height 739
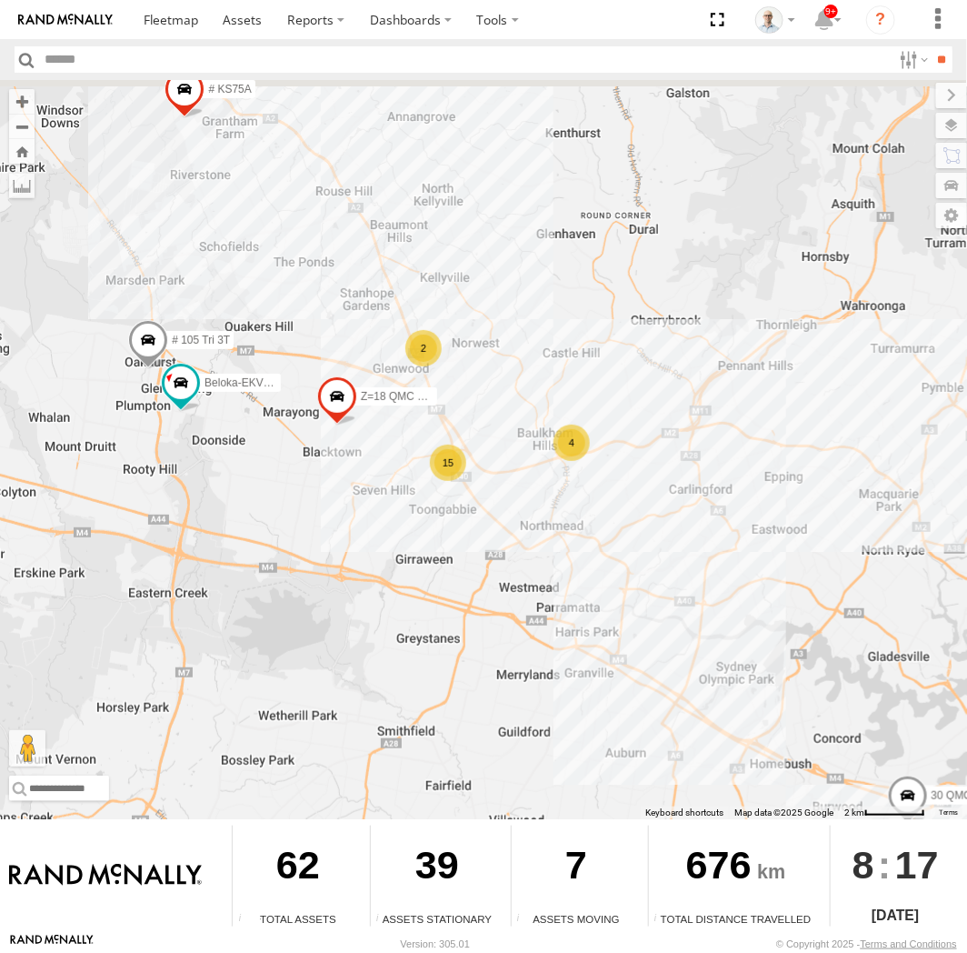
drag, startPoint x: 415, startPoint y: 289, endPoint x: 496, endPoint y: 430, distance: 162.5
click at [496, 430] on div "31 QMC Torell 06QMC -Spare 28 QMC 23QMC Paul 27QMC # KS75A 05QMC Jackson 01 Lyn…" at bounding box center [483, 449] width 967 height 739
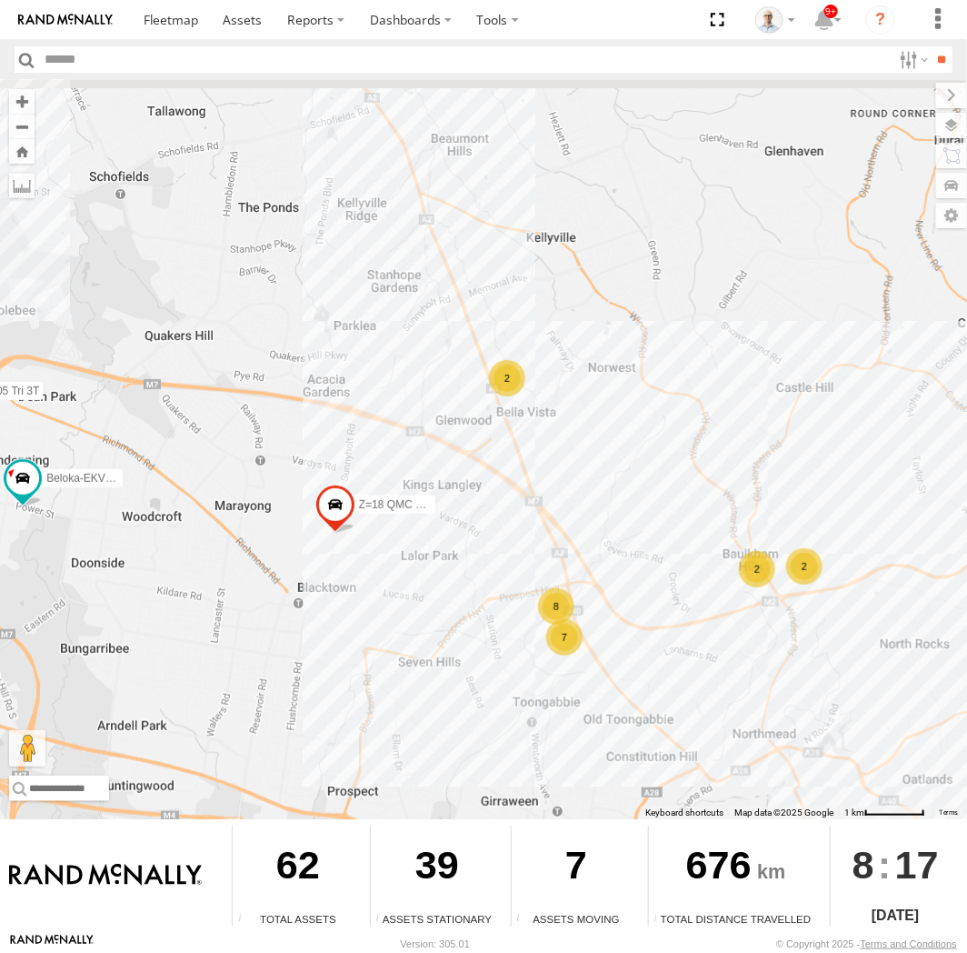
drag, startPoint x: 428, startPoint y: 423, endPoint x: 525, endPoint y: 460, distance: 103.3
click at [525, 460] on div "31 QMC Torell 06QMC -Spare 28 QMC 23QMC Paul 27QMC # KS75A 05QMC Jackson 01 Lyn…" at bounding box center [483, 449] width 967 height 739
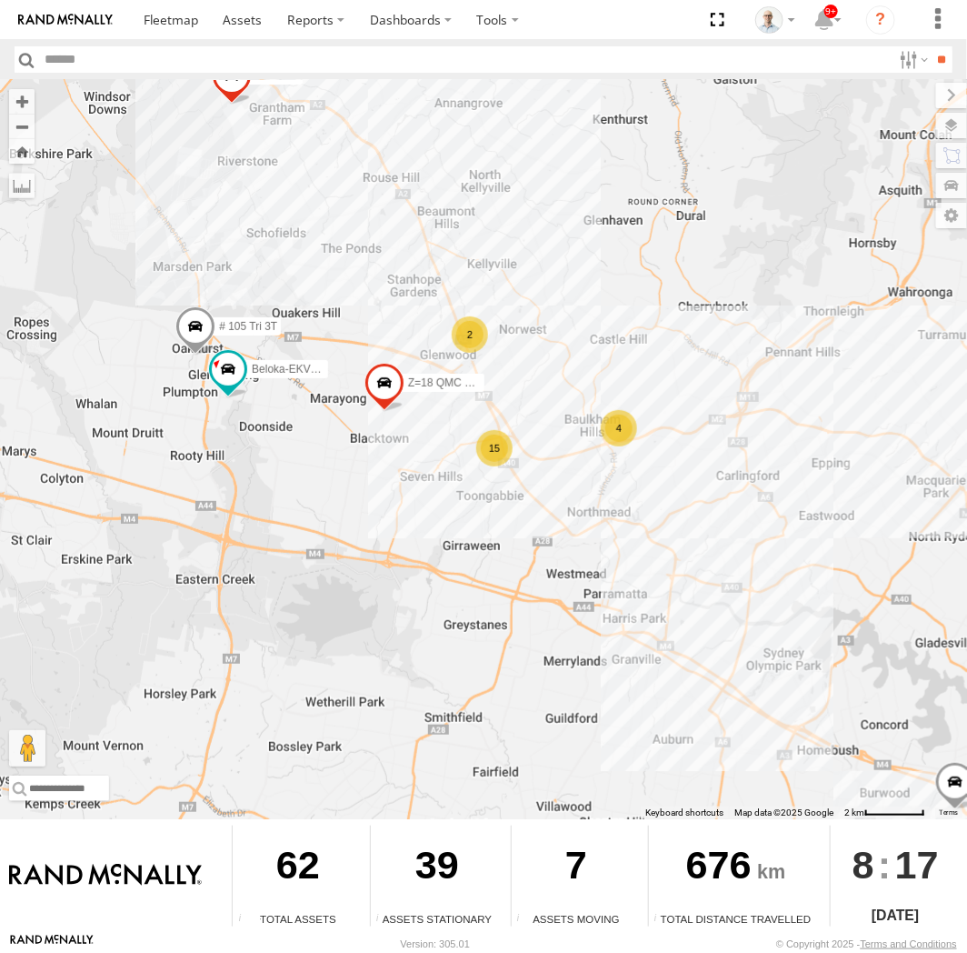
drag, startPoint x: 622, startPoint y: 542, endPoint x: 529, endPoint y: 477, distance: 113.0
click at [529, 477] on div "31 QMC Torell 06QMC -Spare 28 QMC 23QMC Paul 27QMC # KS75A 05QMC Jackson 01 Lyn…" at bounding box center [483, 449] width 967 height 739
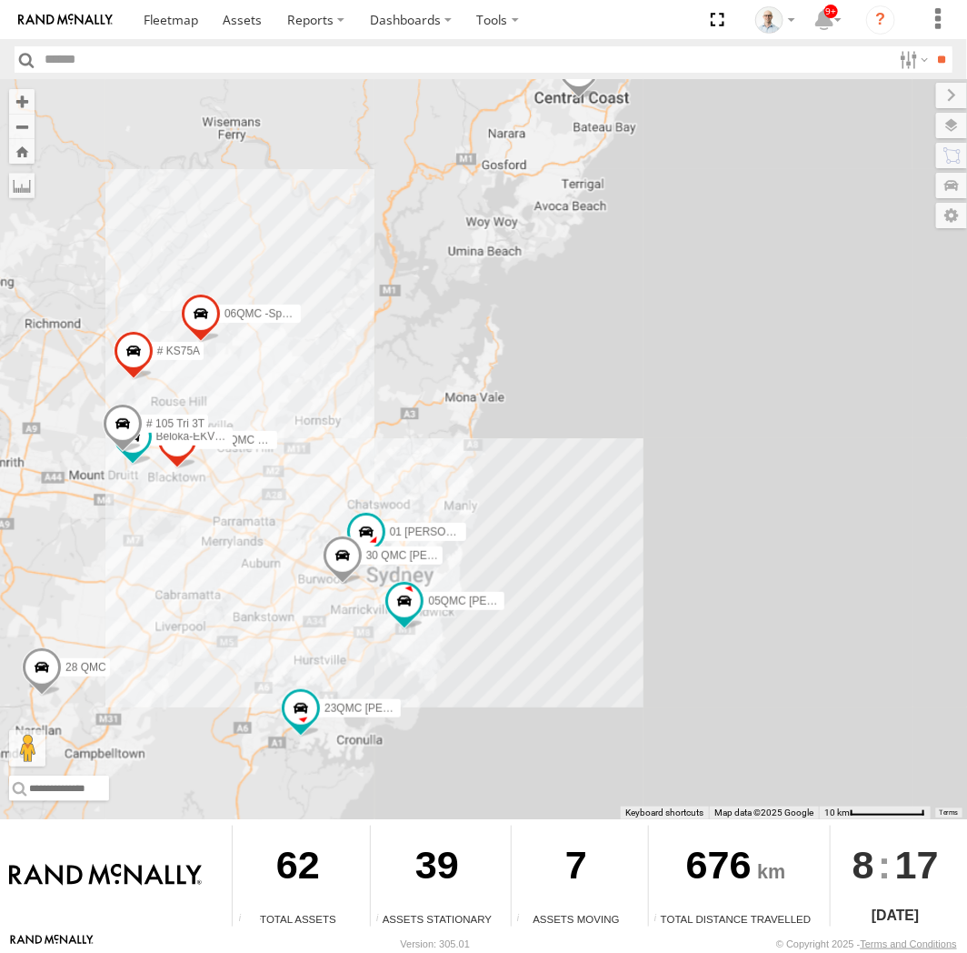
drag, startPoint x: 830, startPoint y: 656, endPoint x: 393, endPoint y: 566, distance: 446.7
click at [393, 566] on div "31 QMC Torell 06QMC -Spare 28 QMC 23QMC Paul 27QMC # KS75A 05QMC Jackson 01 Lyn…" at bounding box center [483, 449] width 967 height 739
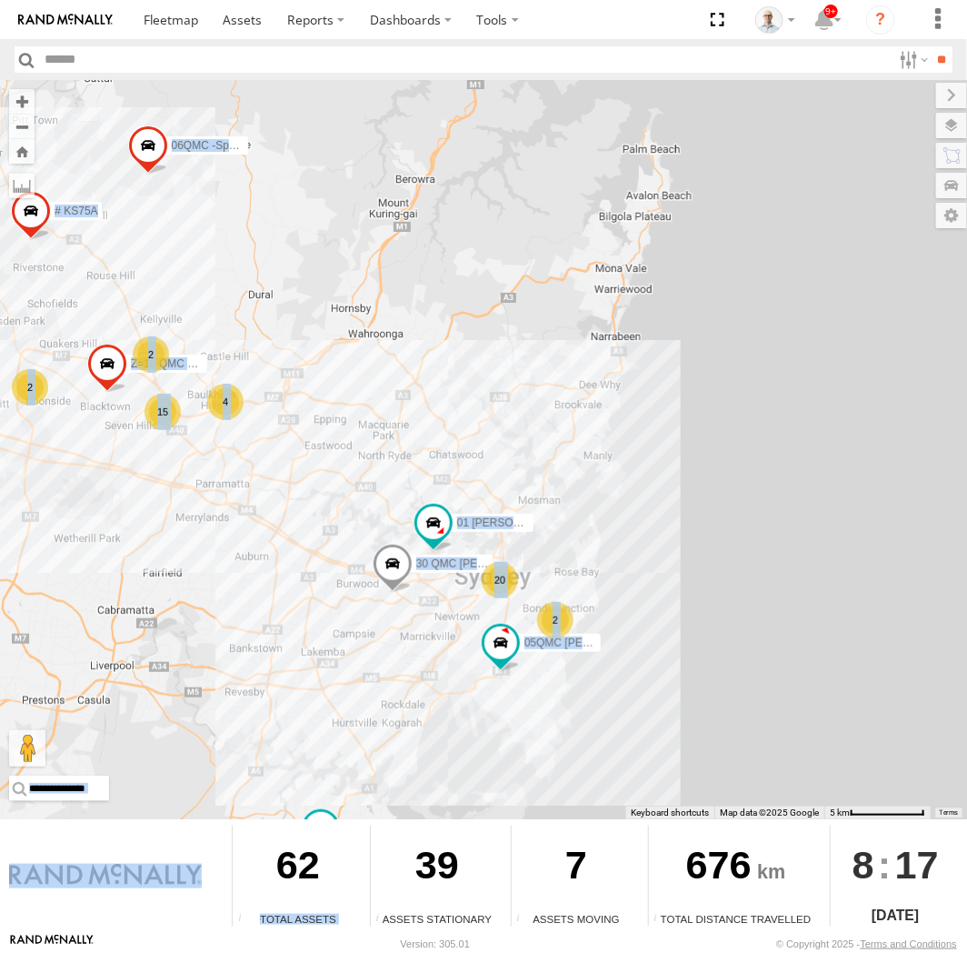
drag, startPoint x: 219, startPoint y: 802, endPoint x: 248, endPoint y: 778, distance: 37.5
click at [244, 786] on div "← Move left → Move right ↑ Move up ↓ Move down + Zoom in - Zoom out Home Jump l…" at bounding box center [483, 506] width 967 height 853
click at [248, 746] on div "31 QMC Torell 06QMC -Spare 28 QMC 23QMC Paul 27QMC # KS75A 05QMC Jackson 20 2 4…" at bounding box center [483, 449] width 967 height 739
click at [184, 687] on div "31 QMC Torell 06QMC -Spare 28 QMC 23QMC Paul 27QMC # KS75A 05QMC Jackson 20 2 4…" at bounding box center [483, 449] width 967 height 739
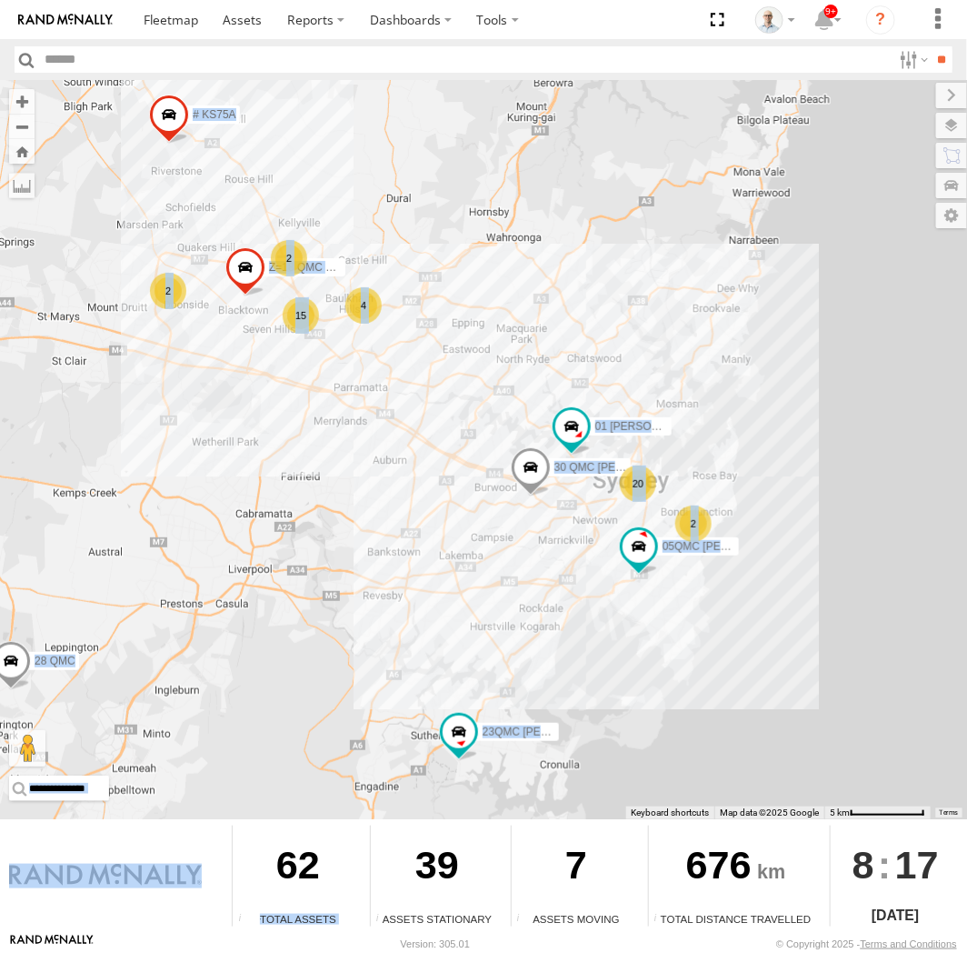
drag, startPoint x: 253, startPoint y: 606, endPoint x: 347, endPoint y: 592, distance: 95.7
click at [347, 592] on div "31 QMC Torell 06QMC -Spare 28 QMC 23QMC Paul 27QMC # KS75A 05QMC Jackson 20 2 4…" at bounding box center [483, 449] width 967 height 739
click at [369, 594] on div "31 QMC Torell 06QMC -Spare 28 QMC 23QMC Paul 27QMC # KS75A 05QMC Jackson 20 2 4…" at bounding box center [483, 449] width 967 height 739
click at [571, 585] on div "31 QMC Torell 06QMC -Spare 28 QMC 23QMC Paul 27QMC # KS75A 05QMC Jackson 20 2 4…" at bounding box center [483, 449] width 967 height 739
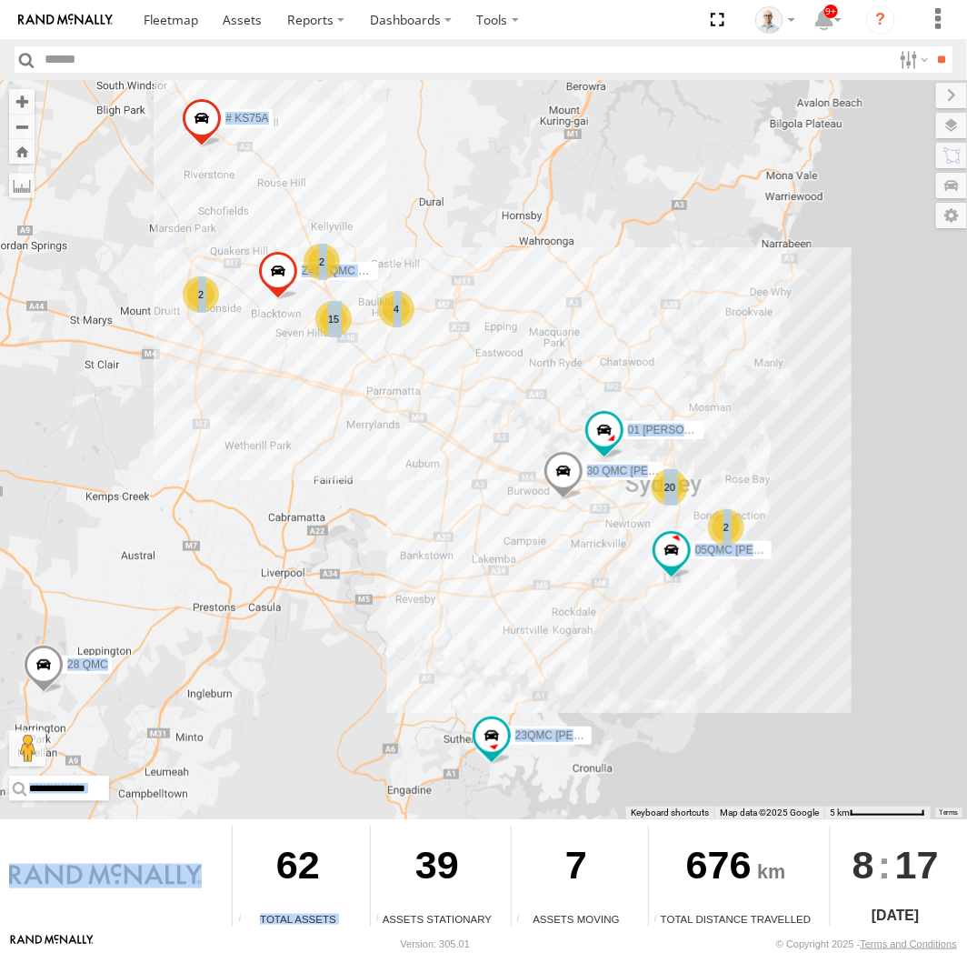
drag, startPoint x: 468, startPoint y: 591, endPoint x: 482, endPoint y: 592, distance: 13.7
click at [482, 592] on div "31 QMC Torell 06QMC -Spare 28 QMC 23QMC Paul 27QMC # KS75A 05QMC Jackson 20 2 4…" at bounding box center [483, 449] width 967 height 739
click at [423, 292] on div "31 QMC Torell 06QMC -Spare 28 QMC 23QMC Paul 27QMC # KS75A 05QMC Jackson 20 2 4…" at bounding box center [483, 449] width 967 height 739
click at [491, 297] on div "31 QMC Torell 06QMC -Spare 28 QMC 23QMC Paul 27QMC # KS75A 05QMC Jackson 20 2 4…" at bounding box center [483, 449] width 967 height 739
click at [668, 366] on div "31 QMC Torell 06QMC -Spare 28 QMC 23QMC Paul 27QMC # KS75A 05QMC Jackson 20 2 4…" at bounding box center [483, 449] width 967 height 739
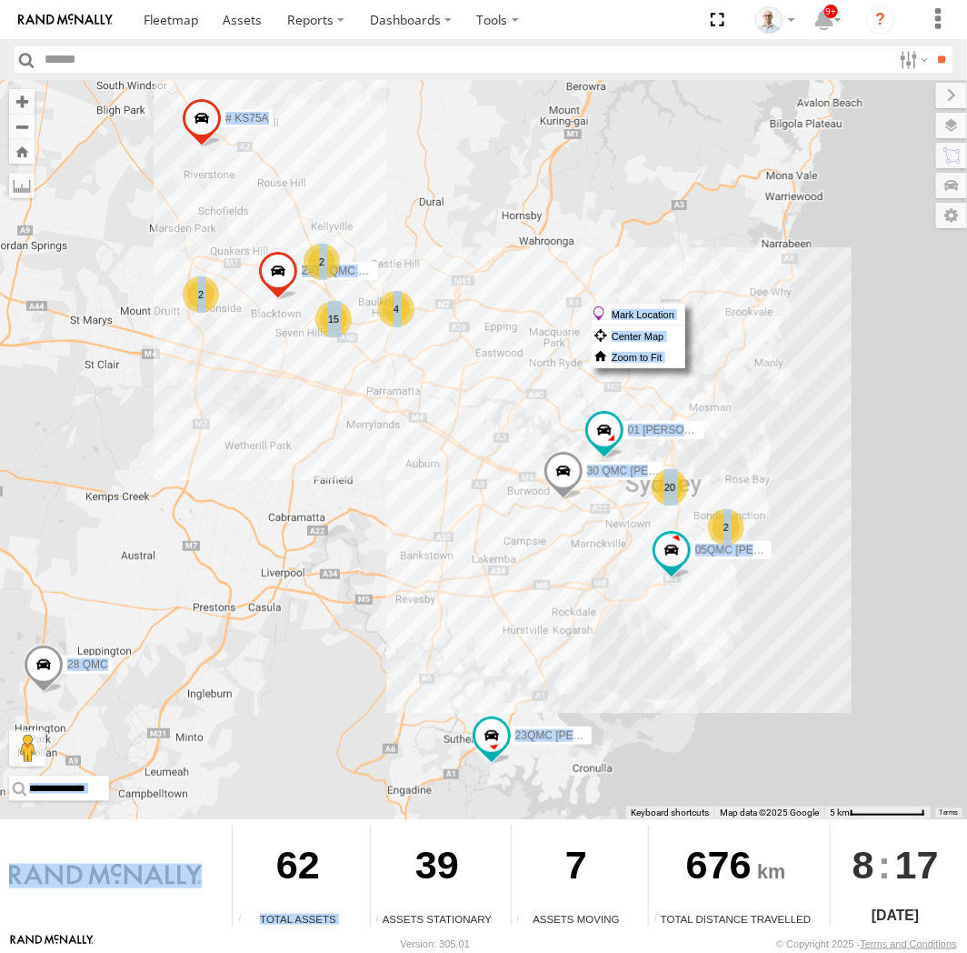
drag, startPoint x: 591, startPoint y: 303, endPoint x: 561, endPoint y: 234, distance: 75.3
click at [564, 236] on div "31 QMC Torell 06QMC -Spare 28 QMC 23QMC Paul 27QMC # KS75A 05QMC Jackson 20 2 4…" at bounding box center [483, 449] width 967 height 739
click at [284, 268] on span at bounding box center [278, 275] width 40 height 49
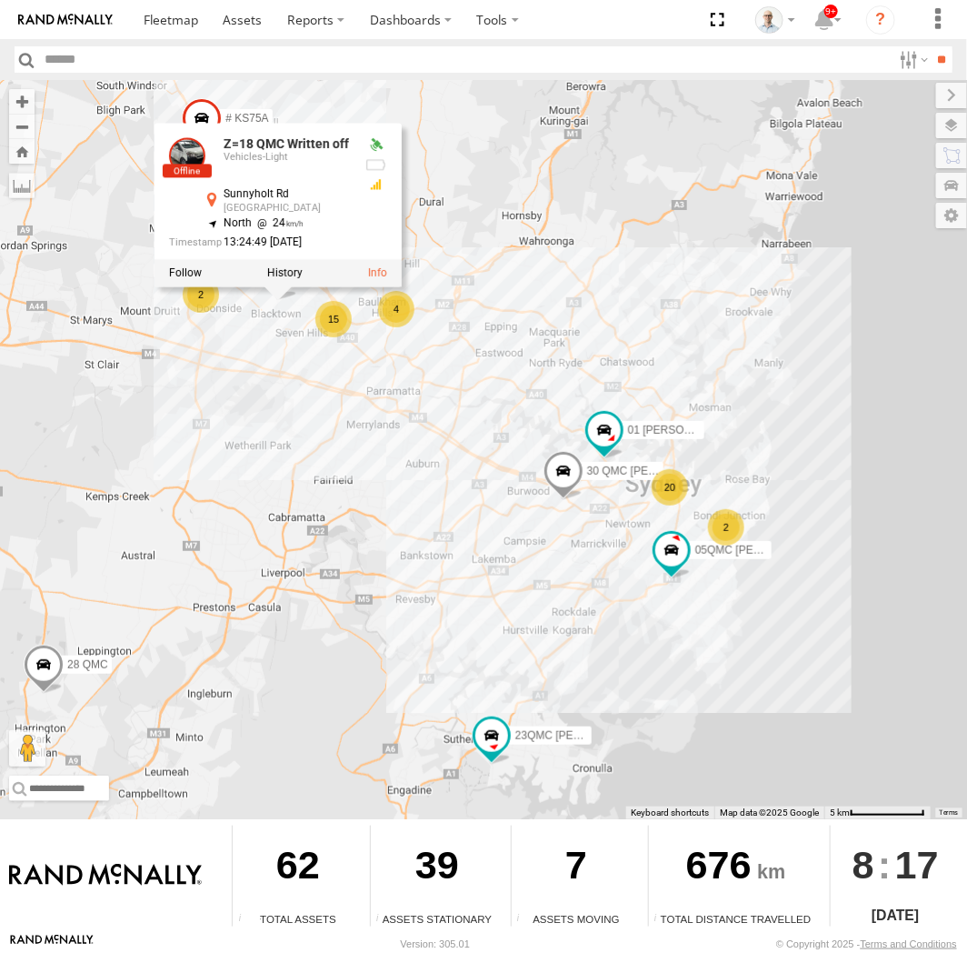
click at [342, 311] on div "15" at bounding box center [333, 319] width 36 height 36
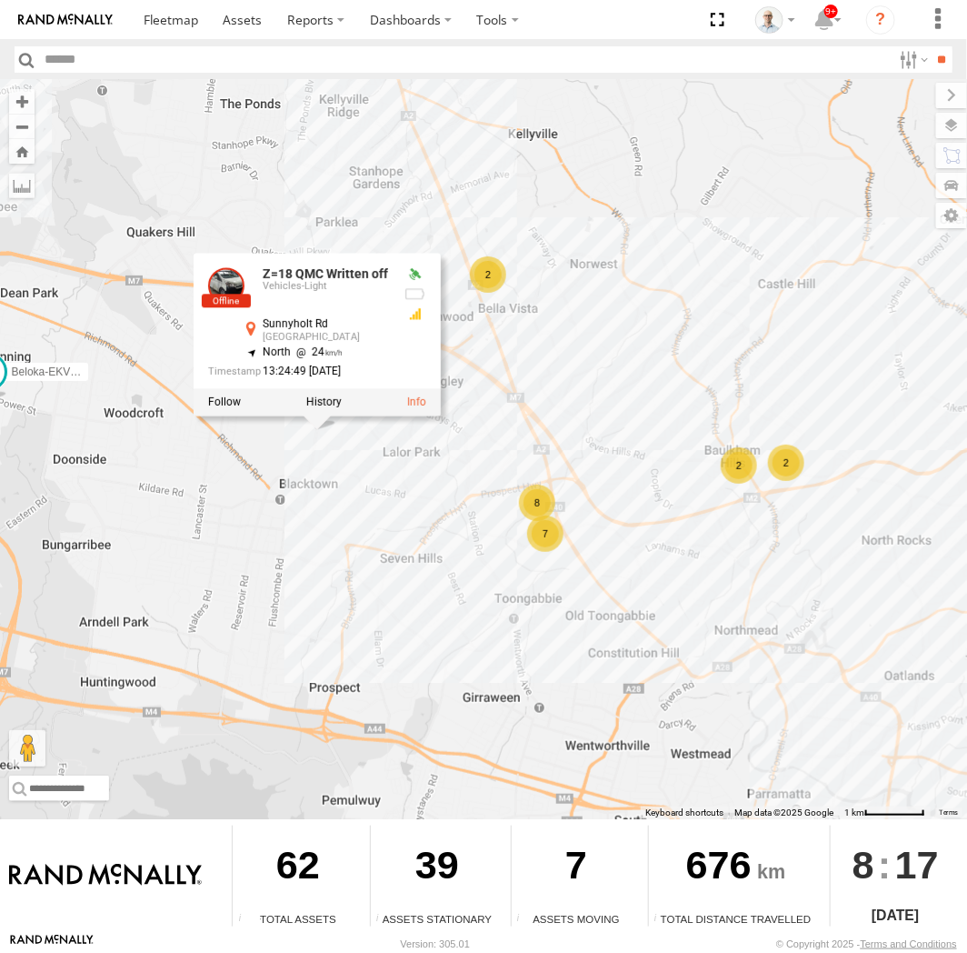
drag, startPoint x: 684, startPoint y: 583, endPoint x: 522, endPoint y: 434, distance: 220.0
click at [522, 434] on div "31 QMC Torell 06QMC -Spare 28 QMC 23QMC Paul 27QMC # KS75A 05QMC Jackson 01 Lyn…" at bounding box center [483, 449] width 967 height 739
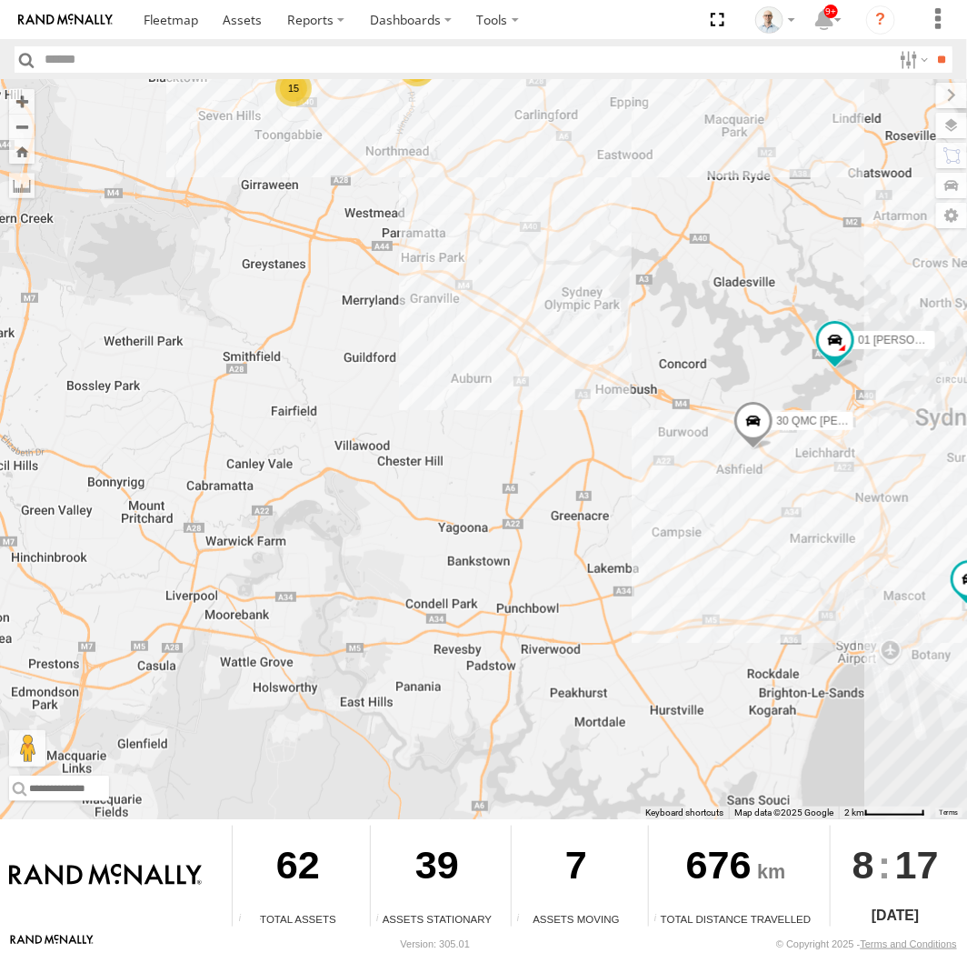
drag, startPoint x: 736, startPoint y: 558, endPoint x: 711, endPoint y: 224, distance: 335.5
click at [711, 224] on div "31 QMC Torell 06QMC -Spare 28 QMC 23QMC Paul 27QMC # KS75A 05QMC Jackson 01 Lyn…" at bounding box center [483, 449] width 967 height 739
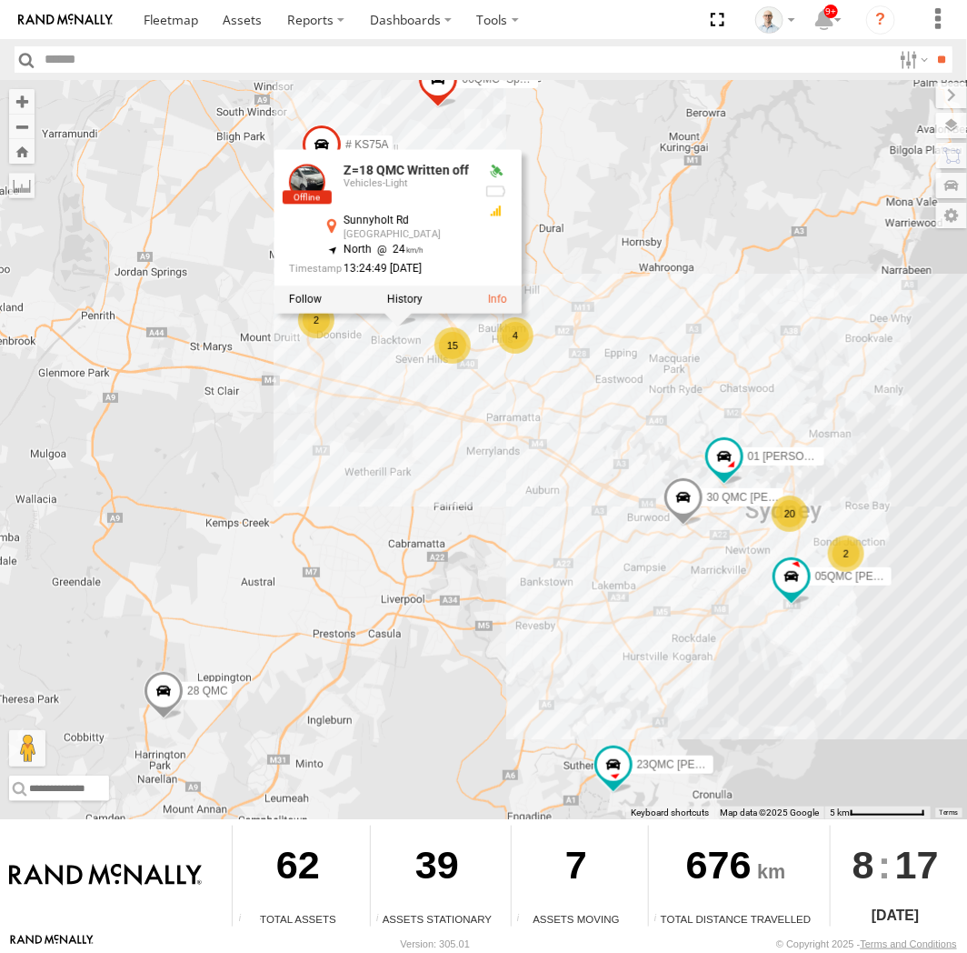
drag, startPoint x: 658, startPoint y: 649, endPoint x: 568, endPoint y: 618, distance: 95.2
click at [571, 621] on div "31 QMC Torell 06QMC -Spare 28 QMC 23QMC Paul 27QMC # KS75A 05QMC Jackson 01 Lyn…" at bounding box center [483, 449] width 967 height 739
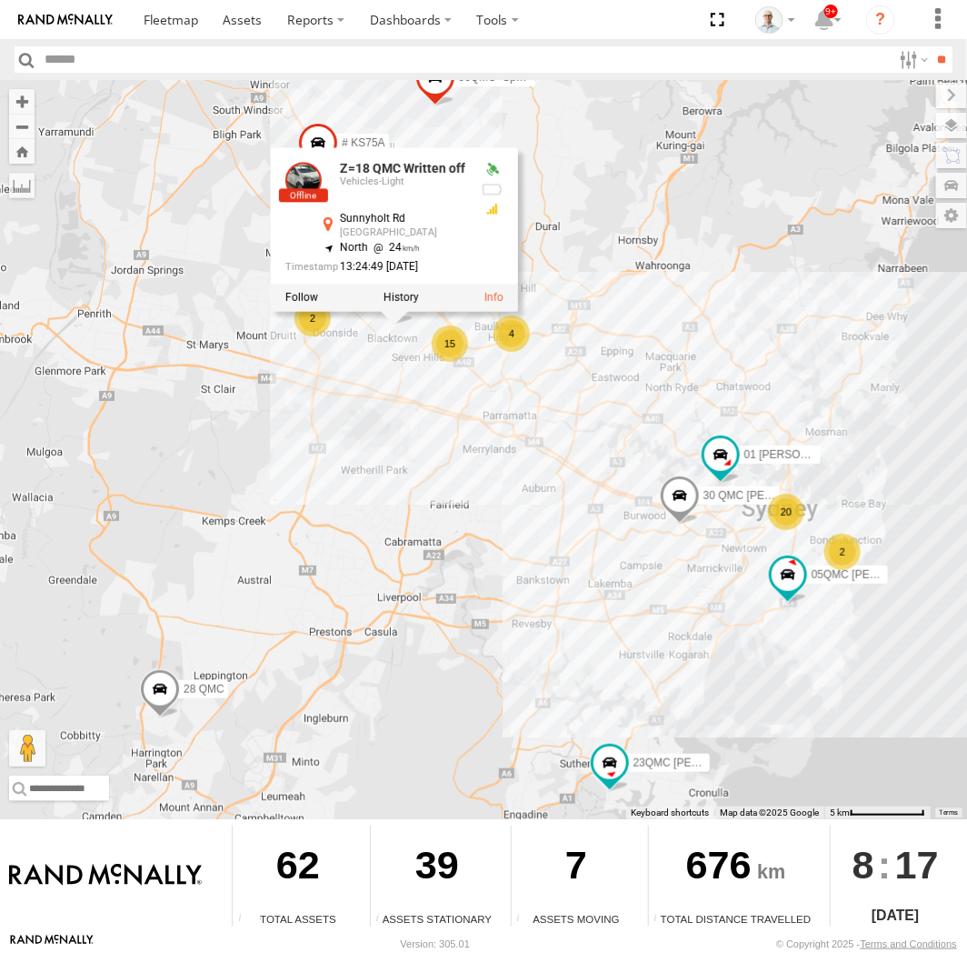
click at [310, 465] on div "31 QMC Torell 06QMC -Spare 28 QMC 23QMC Paul 27QMC # KS75A 05QMC Jackson 01 Lyn…" at bounding box center [483, 449] width 967 height 739
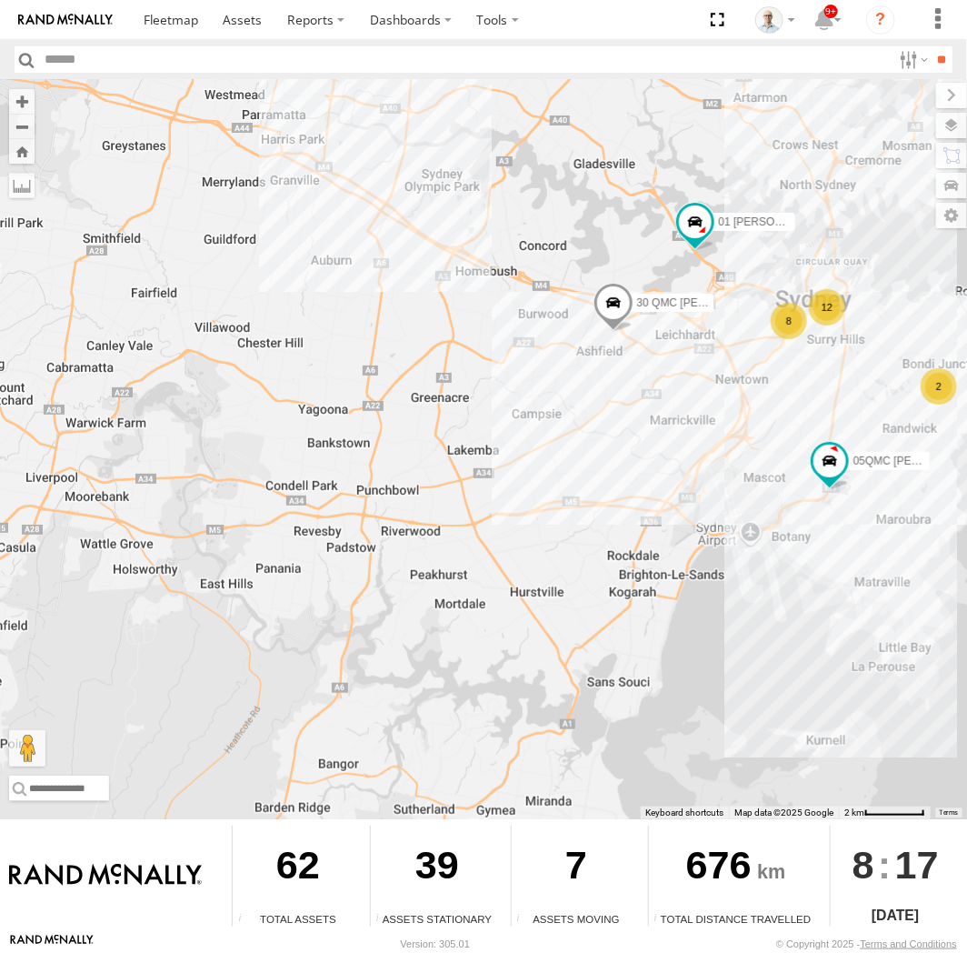
drag, startPoint x: 735, startPoint y: 641, endPoint x: 738, endPoint y: 482, distance: 159.1
click at [738, 482] on div "31 QMC Torell 06QMC -Spare 28 QMC 23QMC Paul 27QMC # KS75A 05QMC Jackson 01 Lyn…" at bounding box center [483, 449] width 967 height 739
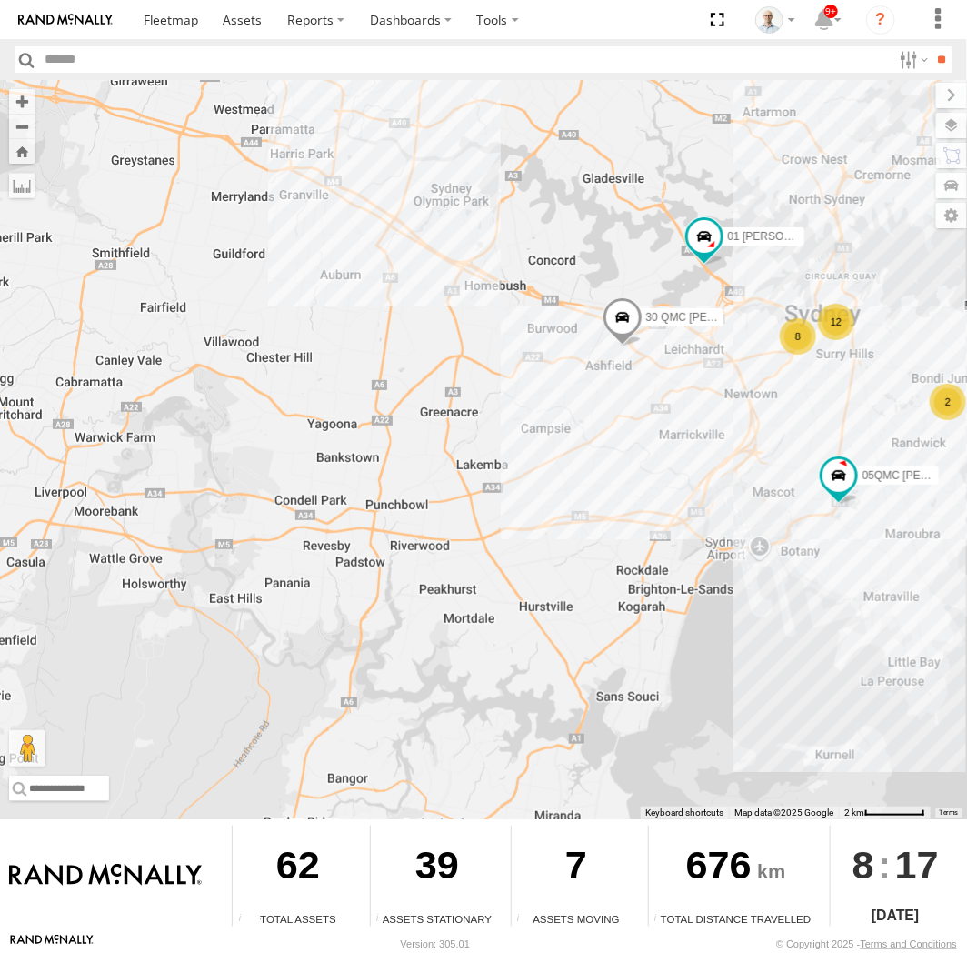
drag, startPoint x: 455, startPoint y: 284, endPoint x: 541, endPoint y: 396, distance: 142.0
click at [541, 396] on div "31 QMC Torell 06QMC -Spare 28 QMC 23QMC Paul 27QMC # KS75A 05QMC Jackson 01 Lyn…" at bounding box center [483, 449] width 967 height 739
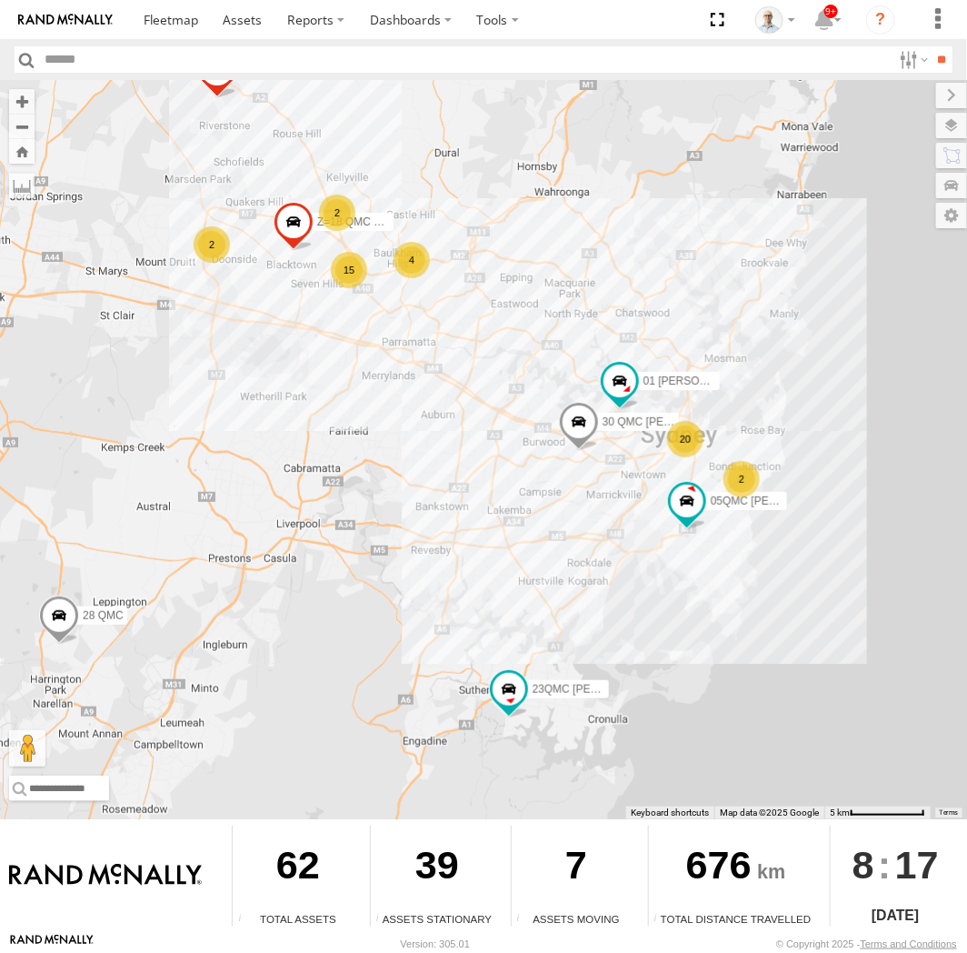
drag, startPoint x: 475, startPoint y: 315, endPoint x: 446, endPoint y: 368, distance: 60.6
click at [446, 368] on div "31 QMC Torell 06QMC -Spare 28 QMC 23QMC Paul 27QMC # KS75A 05QMC Jackson 01 Lyn…" at bounding box center [483, 449] width 967 height 739
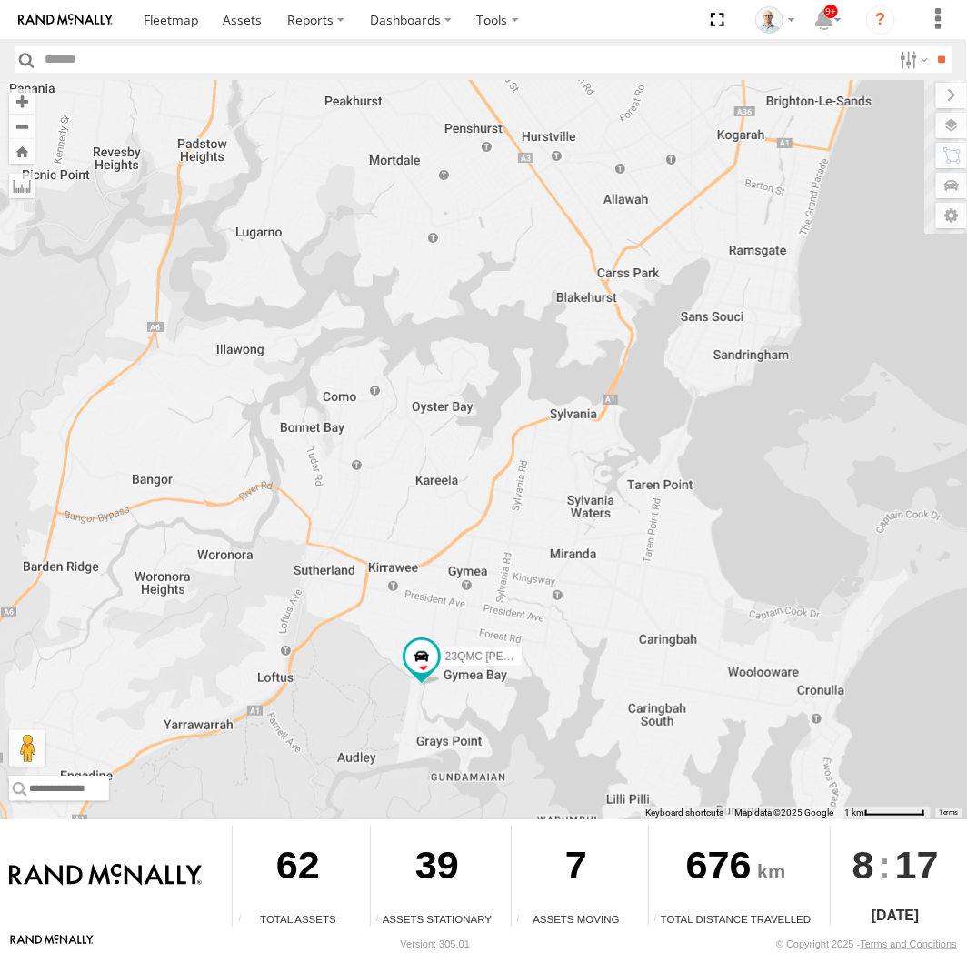
drag, startPoint x: 424, startPoint y: 665, endPoint x: 583, endPoint y: 594, distance: 174.2
click at [583, 594] on div "31 QMC Torell 06QMC -Spare 28 QMC 23QMC Paul 27QMC # KS75A 05QMC Jackson 01 Lyn…" at bounding box center [483, 449] width 967 height 739
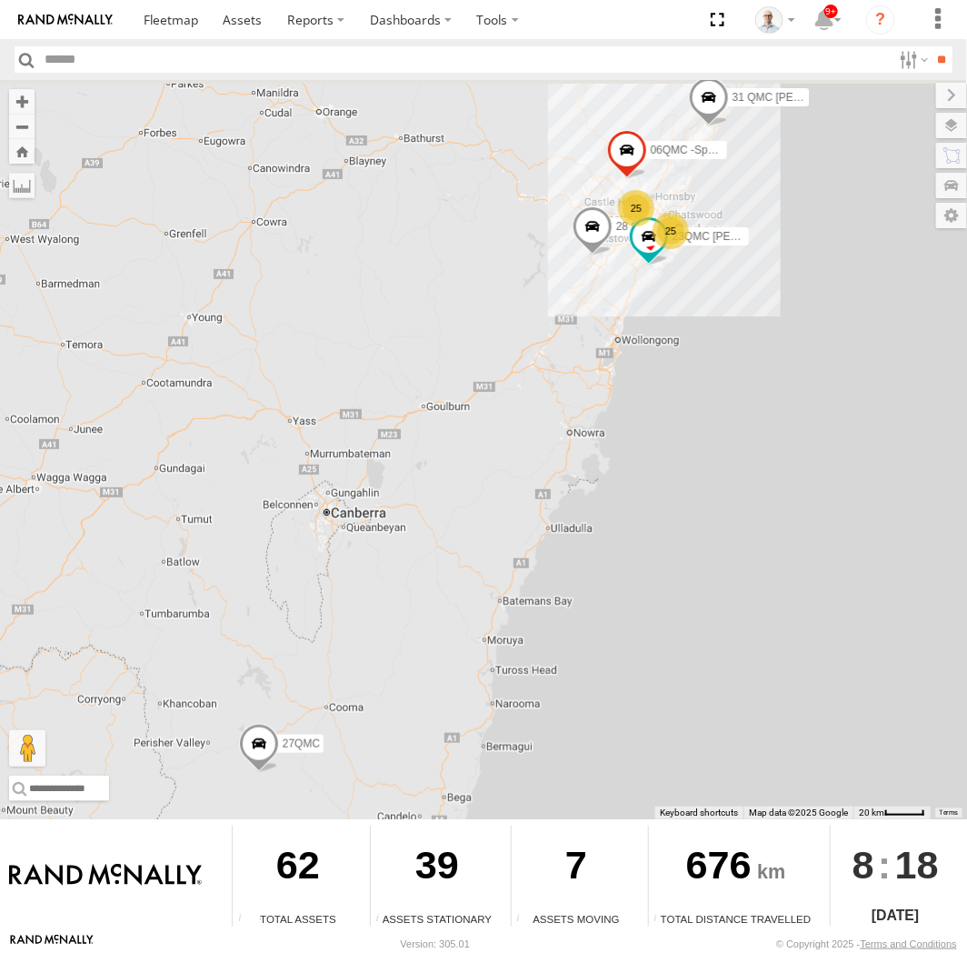
click at [644, 190] on div "25" at bounding box center [636, 208] width 36 height 36
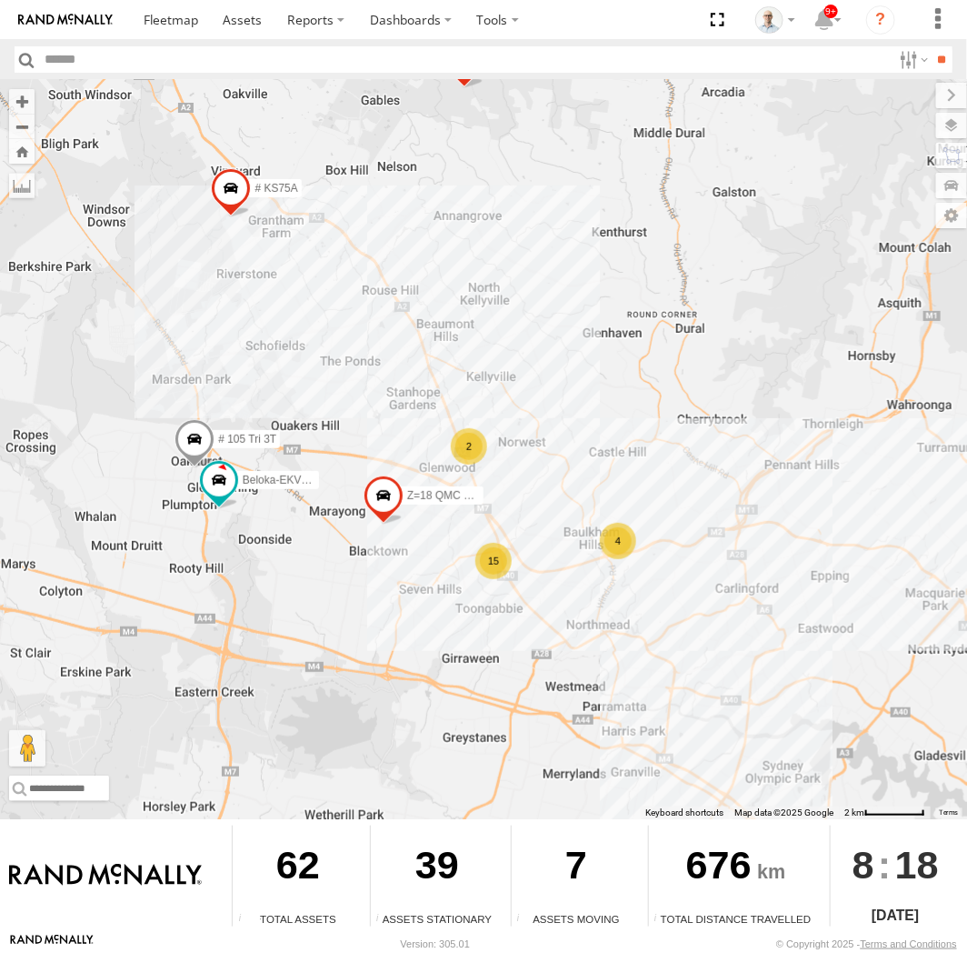
drag, startPoint x: 702, startPoint y: 402, endPoint x: 594, endPoint y: 321, distance: 135.1
click at [600, 322] on div "31 QMC [PERSON_NAME] 06QMC -Spare 28 QMC 23QMC [PERSON_NAME] 27QMC 4 15 # KS75A…" at bounding box center [483, 449] width 967 height 739
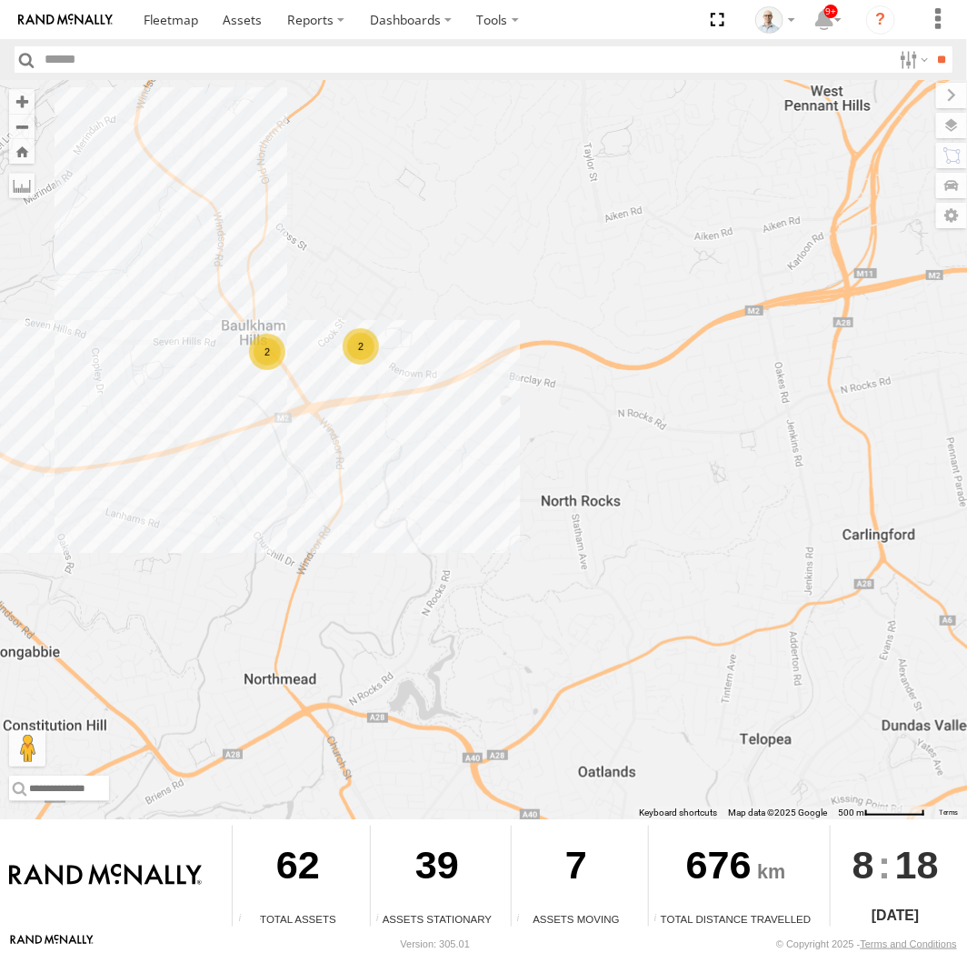
drag, startPoint x: 455, startPoint y: 382, endPoint x: 576, endPoint y: 383, distance: 120.9
click at [576, 383] on div "31 QMC [PERSON_NAME] 06QMC -Spare 28 QMC 23QMC [PERSON_NAME] 27QMC # KS75A Belo…" at bounding box center [483, 449] width 967 height 739
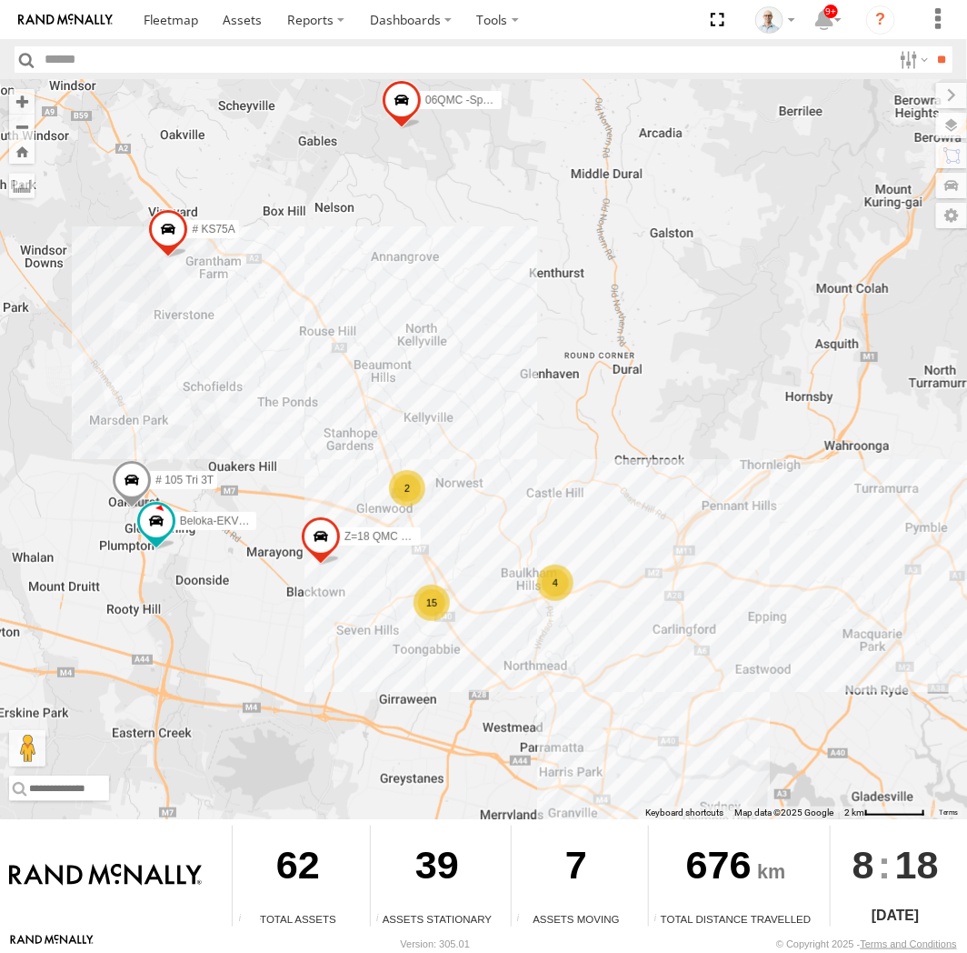
drag, startPoint x: 706, startPoint y: 416, endPoint x: 653, endPoint y: 616, distance: 206.0
click at [655, 619] on div "31 QMC [PERSON_NAME] 06QMC -Spare 28 QMC 23QMC [PERSON_NAME] 27QMC # KS75A Belo…" at bounding box center [483, 449] width 967 height 739
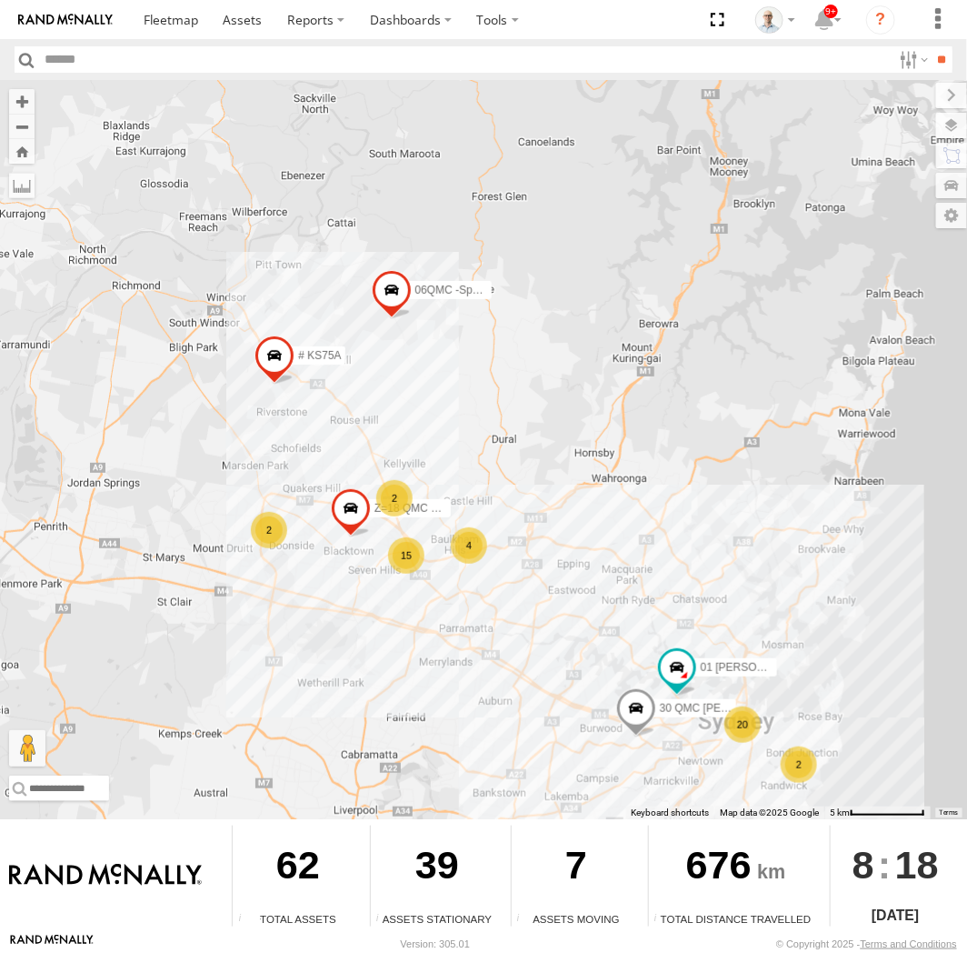
drag, startPoint x: 500, startPoint y: 641, endPoint x: 469, endPoint y: 606, distance: 47.0
click at [469, 606] on div "31 QMC Torell 06QMC -Spare 28 QMC 23QMC Paul 27QMC # KS75A Z=18 QMC Written off…" at bounding box center [483, 449] width 967 height 739
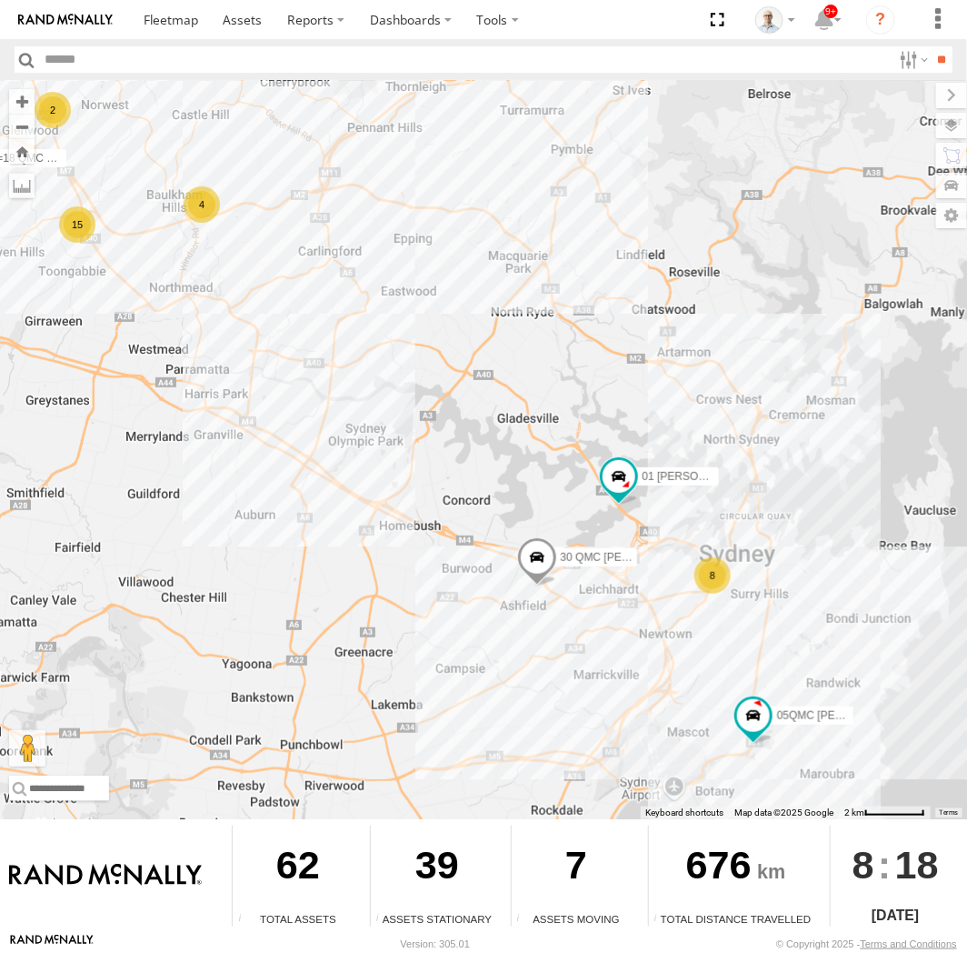
drag, startPoint x: 478, startPoint y: 611, endPoint x: 216, endPoint y: 306, distance: 401.7
click at [216, 306] on div "31 QMC Torell 06QMC -Spare 28 QMC 23QMC Paul 27QMC # KS75A Z=18 QMC Written off…" at bounding box center [483, 449] width 967 height 739
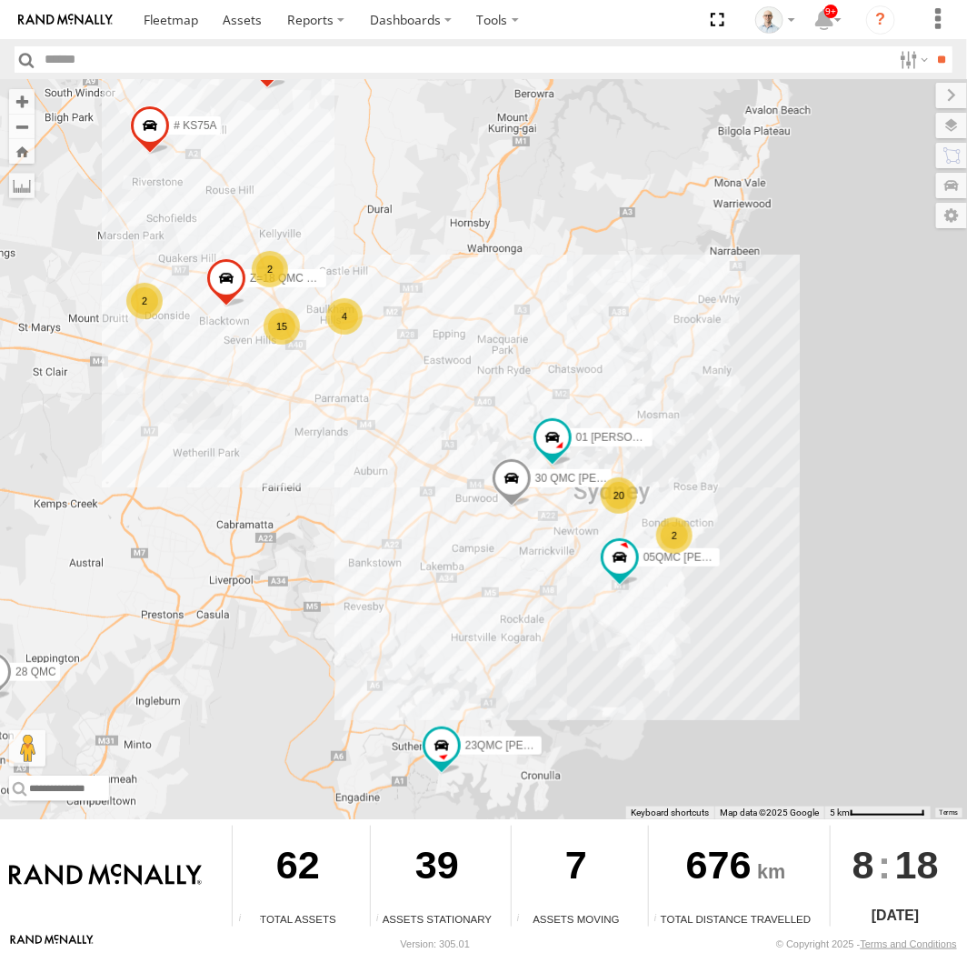
drag, startPoint x: 227, startPoint y: 316, endPoint x: 364, endPoint y: 405, distance: 162.4
click at [364, 405] on div "31 QMC Torell 06QMC -Spare 28 QMC 23QMC Paul 27QMC # KS75A Z=18 QMC Written off…" at bounding box center [483, 449] width 967 height 739
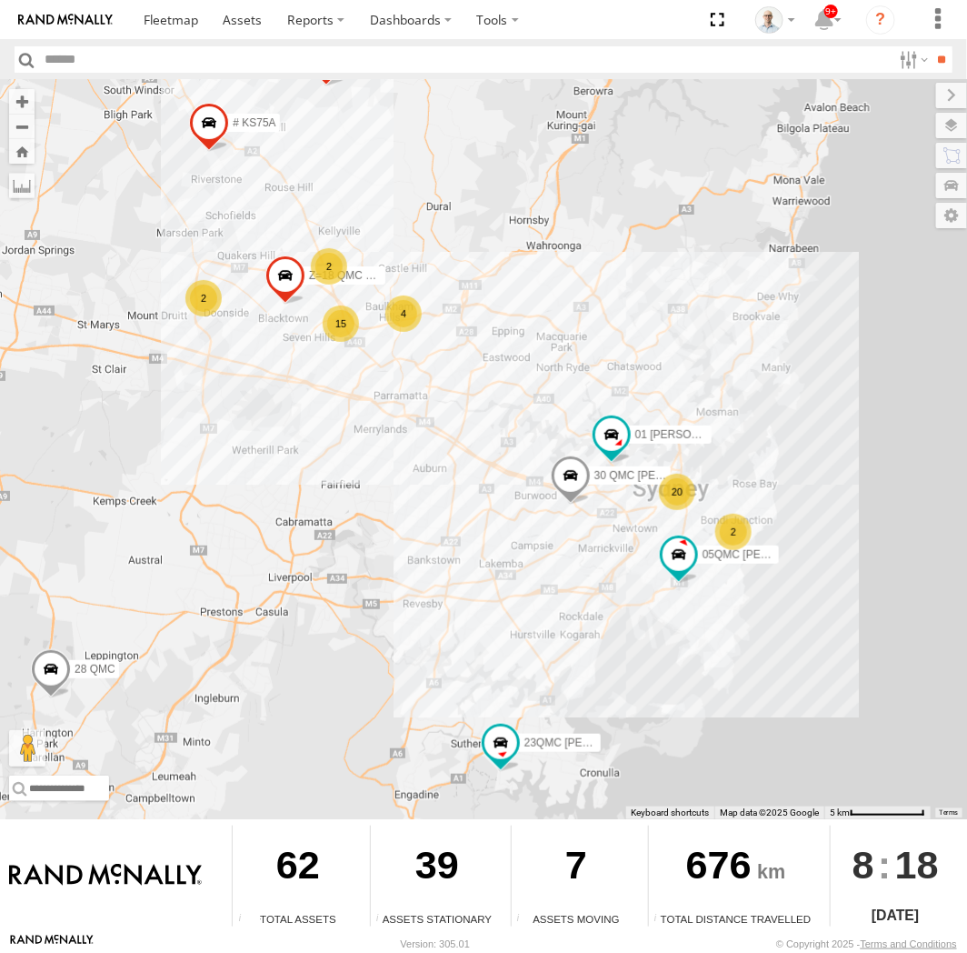
drag, startPoint x: 352, startPoint y: 374, endPoint x: 402, endPoint y: 352, distance: 54.6
click at [402, 352] on div "31 QMC Torell 06QMC -Spare 28 QMC 23QMC Paul 27QMC # KS75A Z=18 QMC Written off…" at bounding box center [483, 449] width 967 height 739
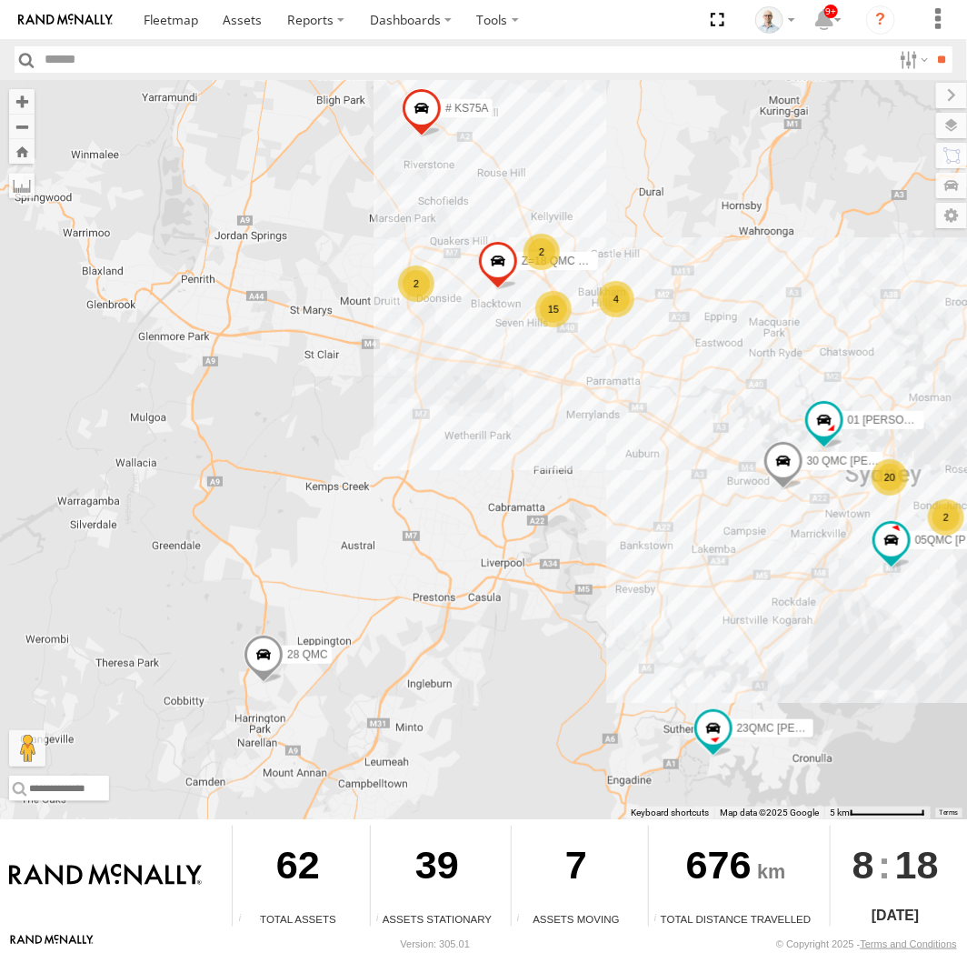
drag, startPoint x: 424, startPoint y: 392, endPoint x: 659, endPoint y: 393, distance: 235.5
click at [659, 393] on div "31 QMC Torell 06QMC -Spare 28 QMC 23QMC Paul 27QMC # KS75A Z=18 QMC Written off…" at bounding box center [483, 449] width 967 height 739
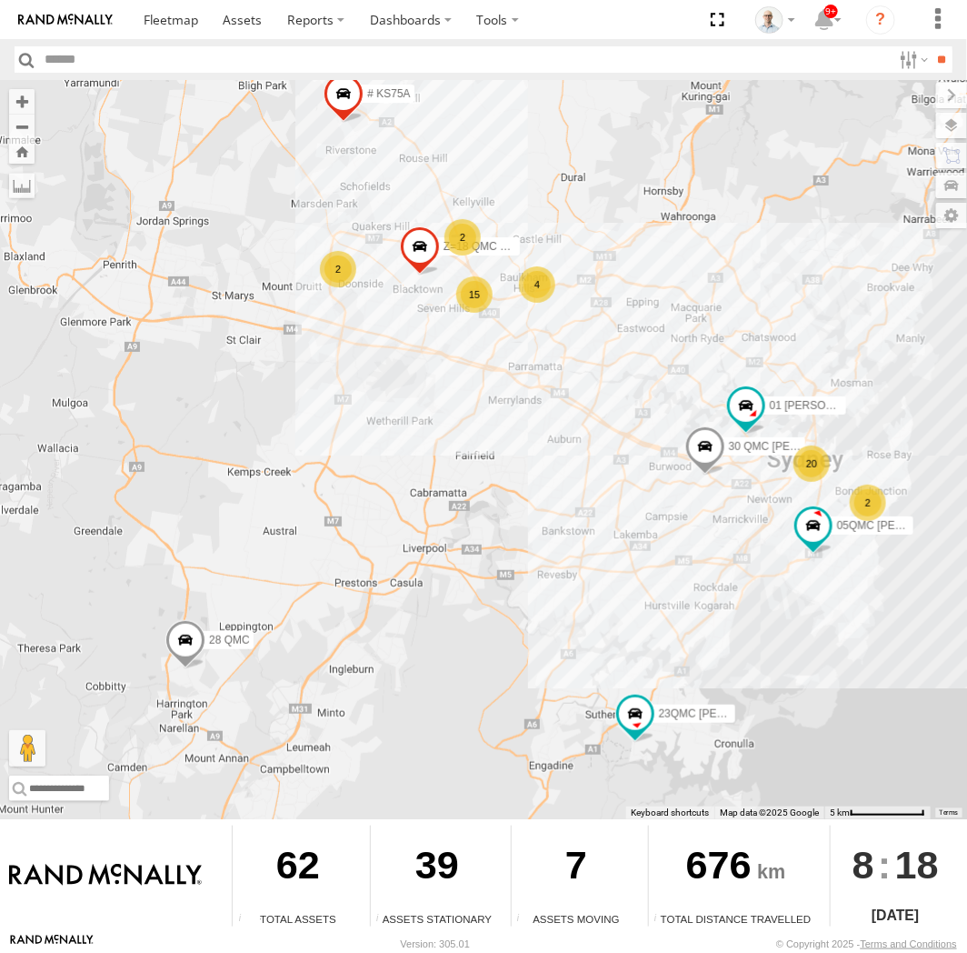
drag, startPoint x: 759, startPoint y: 388, endPoint x: 576, endPoint y: 366, distance: 184.0
click at [589, 371] on div "31 QMC Torell 06QMC -Spare 28 QMC 23QMC Paul 27QMC # KS75A Z=18 QMC Written off…" at bounding box center [483, 449] width 967 height 739
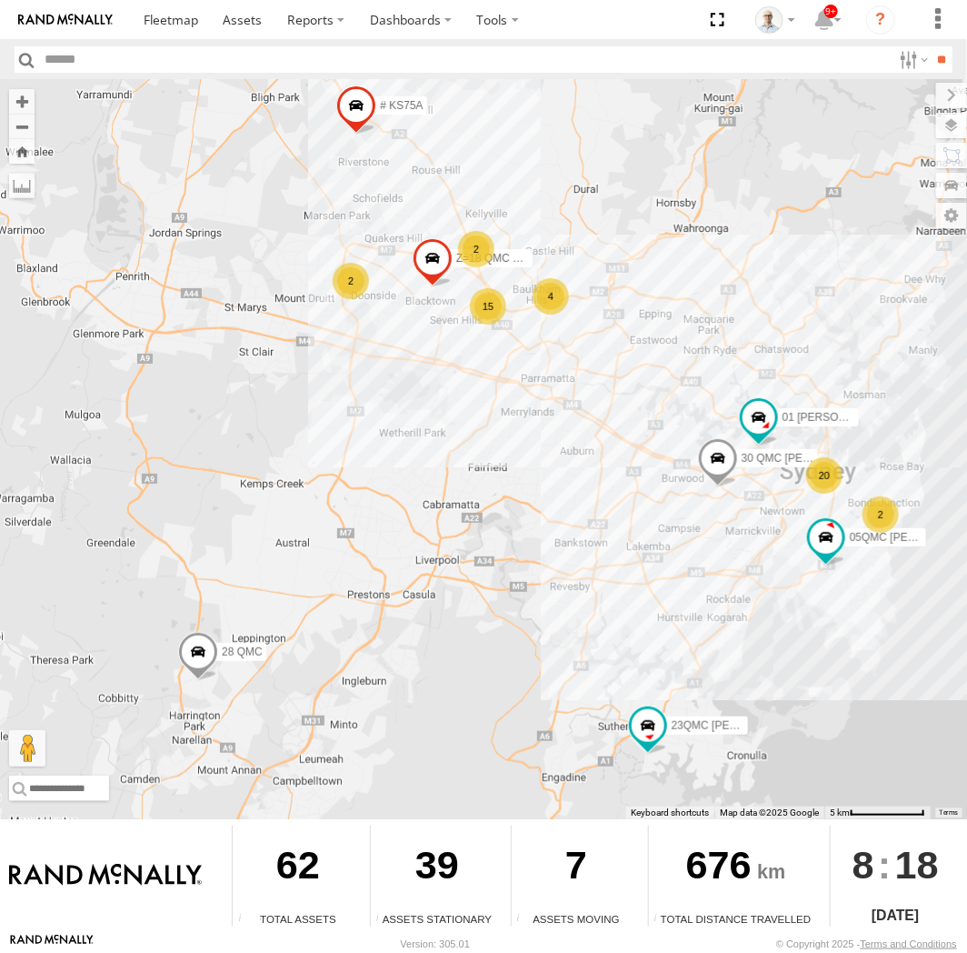
drag, startPoint x: 330, startPoint y: 351, endPoint x: 501, endPoint y: 373, distance: 172.3
click at [496, 378] on div "31 QMC Torell 06QMC -Spare 28 QMC 23QMC Paul 27QMC # KS75A Z=18 QMC Written off…" at bounding box center [483, 449] width 967 height 739
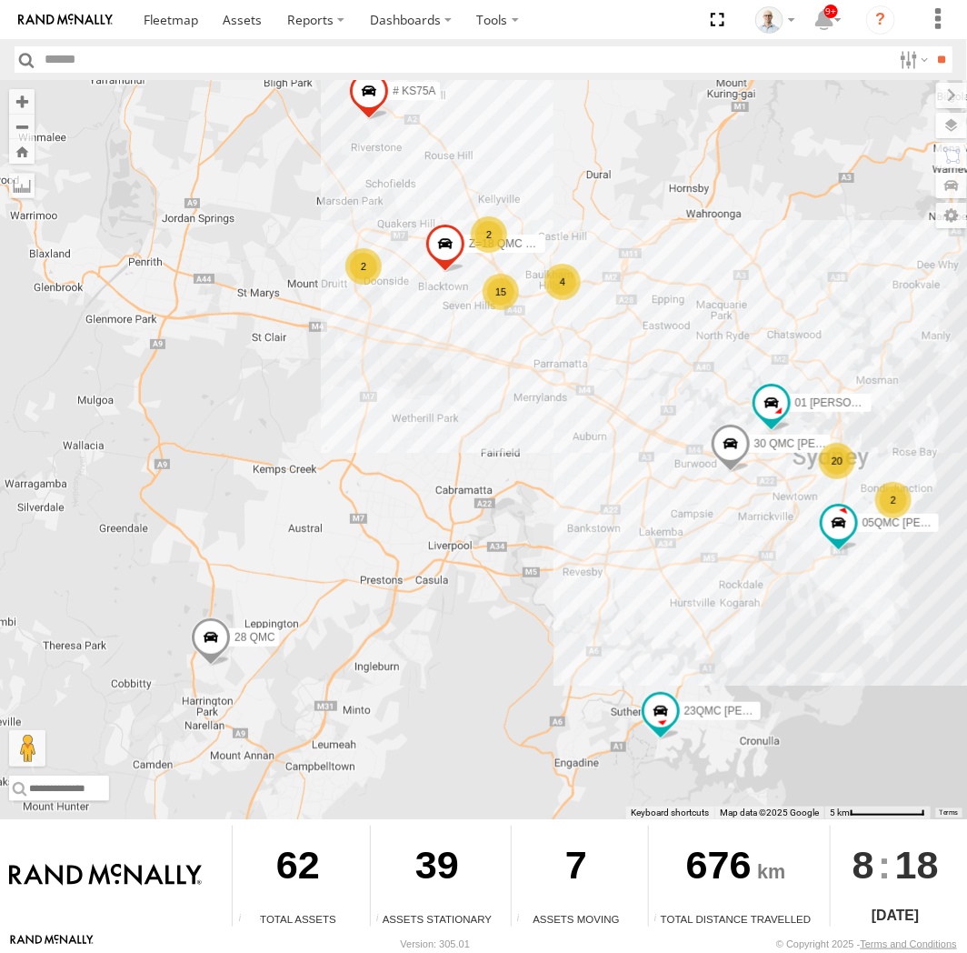
drag, startPoint x: 526, startPoint y: 385, endPoint x: 641, endPoint y: 374, distance: 116.0
click at [639, 375] on div "31 QMC Torell 06QMC -Spare 28 QMC 23QMC Paul 27QMC # KS75A Z=18 QMC Written off…" at bounding box center [483, 449] width 967 height 739
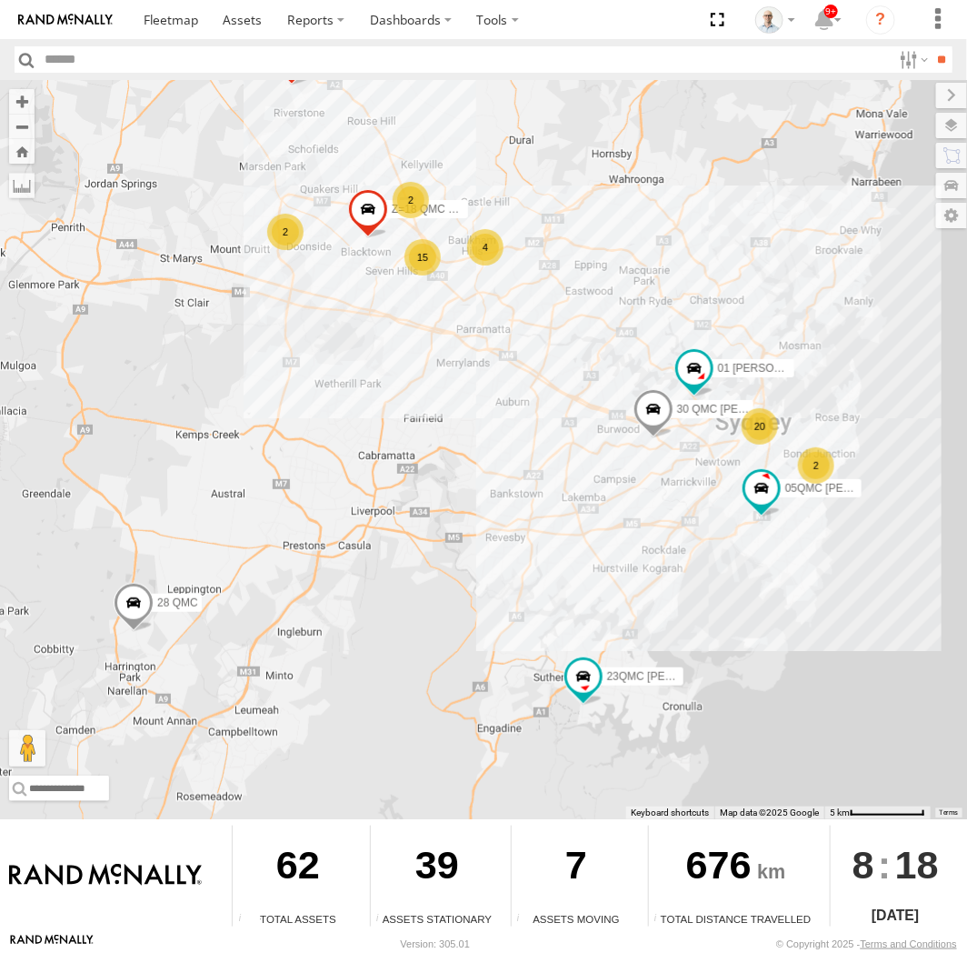
drag, startPoint x: 665, startPoint y: 371, endPoint x: 425, endPoint y: 427, distance: 246.6
click at [339, 366] on div "31 QMC Torell 06QMC -Spare 28 QMC 23QMC Paul 27QMC # KS75A Z=18 QMC Written off…" at bounding box center [483, 449] width 967 height 739
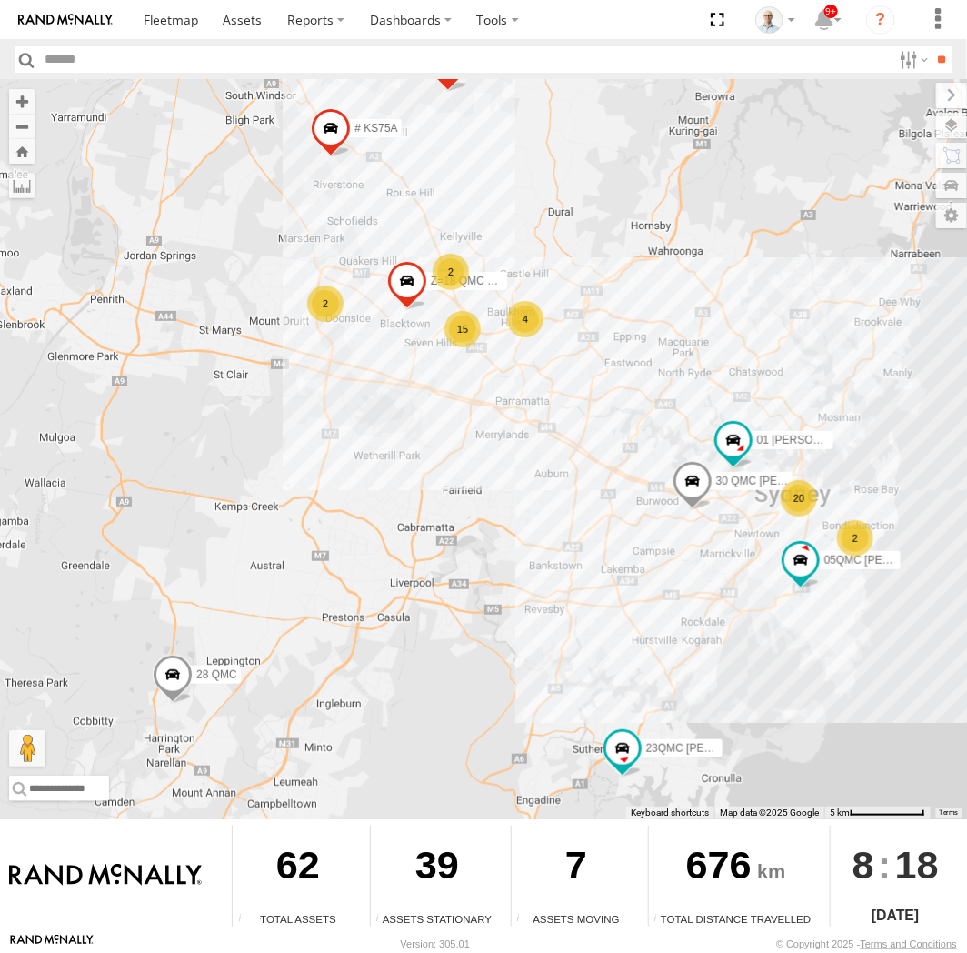
drag, startPoint x: 594, startPoint y: 473, endPoint x: 625, endPoint y: 546, distance: 79.9
click at [625, 546] on div "31 QMC Torell 06QMC -Spare 28 QMC 23QMC Paul 27QMC # KS75A Z=18 QMC Written off…" at bounding box center [483, 449] width 967 height 739
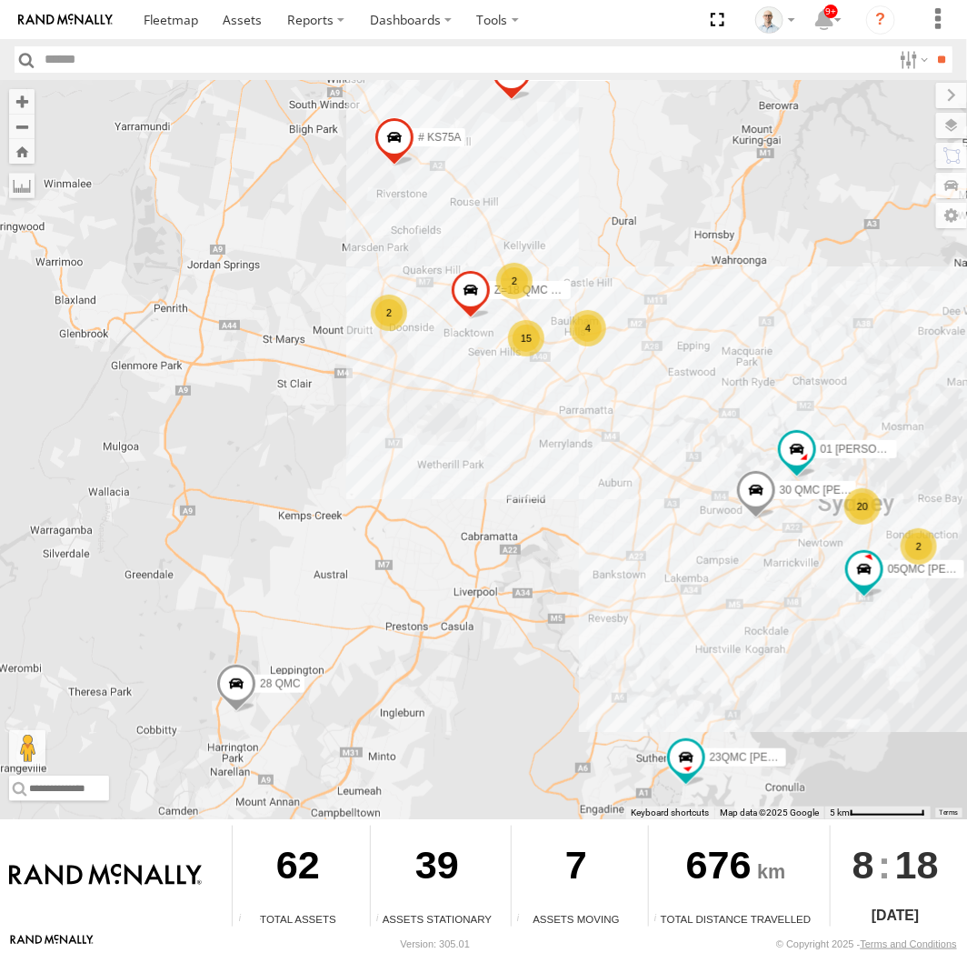
drag, startPoint x: 459, startPoint y: 523, endPoint x: 522, endPoint y: 529, distance: 63.1
click at [524, 532] on div "31 QMC Torell 06QMC -Spare 28 QMC 23QMC Paul 27QMC # KS75A Z=18 QMC Written off…" at bounding box center [483, 449] width 967 height 739
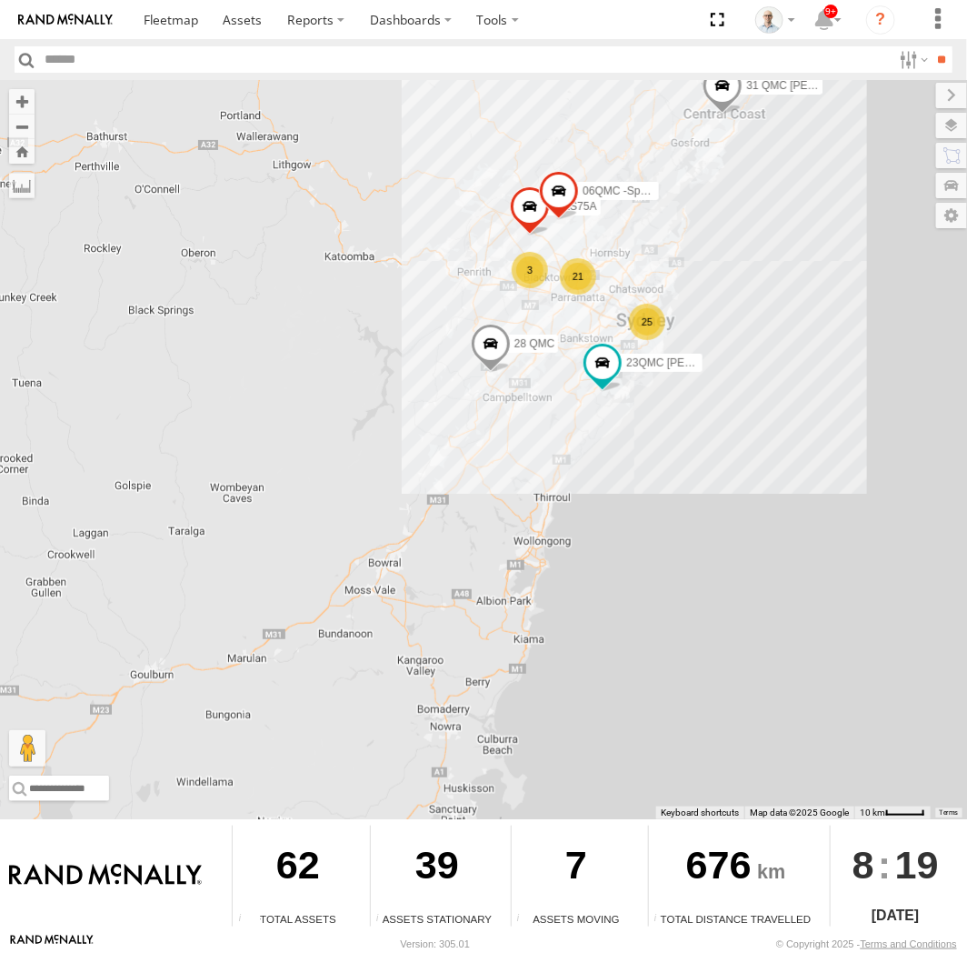
drag, startPoint x: 562, startPoint y: 212, endPoint x: 632, endPoint y: 342, distance: 147.7
click at [631, 340] on div "31 QMC Torell 06QMC -Spare 28 QMC 23QMC Paul 27QMC 25 21 # KS75A 3" at bounding box center [483, 449] width 967 height 739
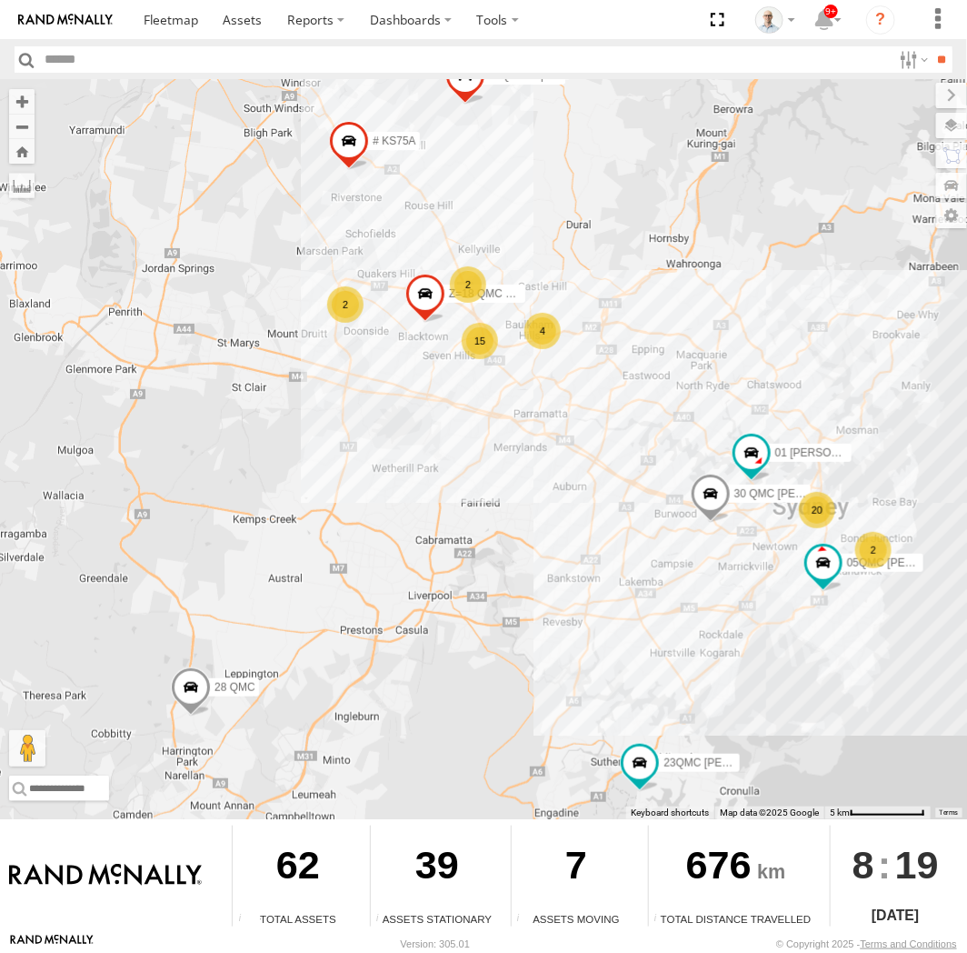
drag, startPoint x: 680, startPoint y: 507, endPoint x: 626, endPoint y: 325, distance: 189.8
click at [620, 329] on div "31 QMC Torell 06QMC -Spare 28 QMC 23QMC Paul 27QMC # KS75A 20 2 4 15 01 Lyndon …" at bounding box center [483, 449] width 967 height 739
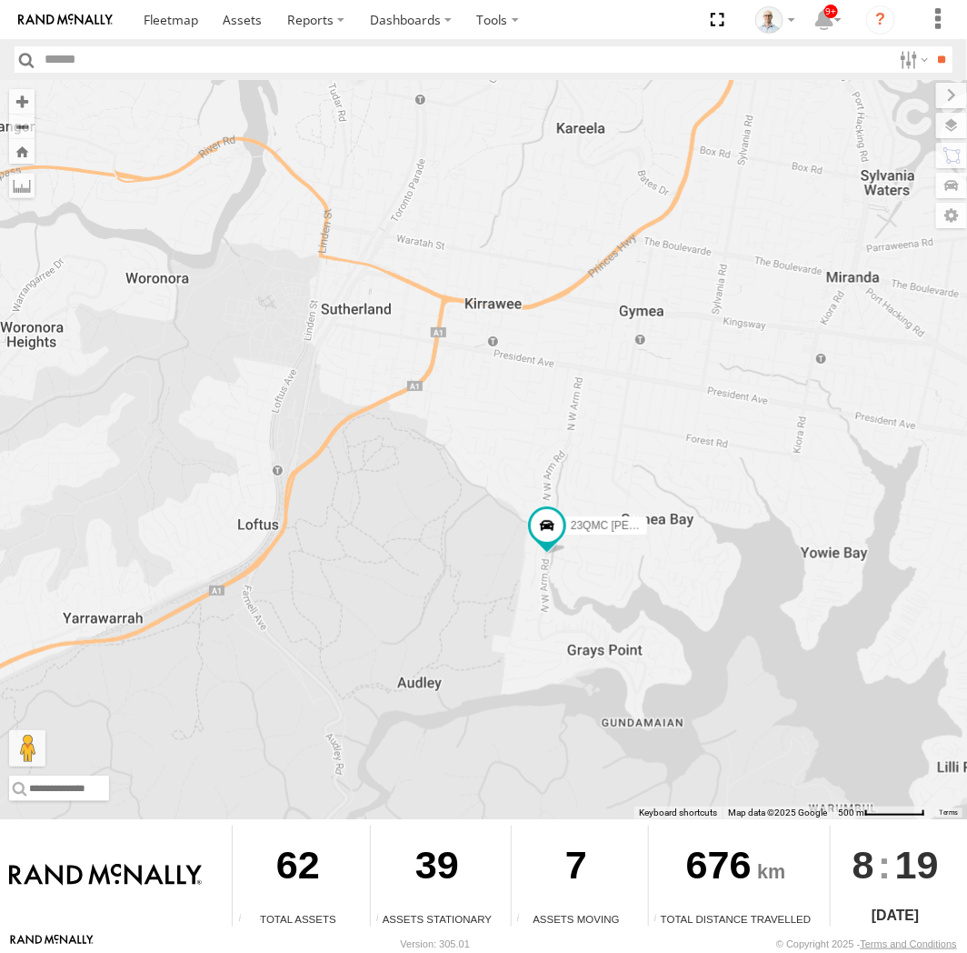
drag, startPoint x: 489, startPoint y: 605, endPoint x: 623, endPoint y: 600, distance: 133.7
click at [623, 600] on div "31 QMC Torell 06QMC -Spare 28 QMC 23QMC Paul 27QMC # KS75A 05QMC Jackson" at bounding box center [483, 449] width 967 height 739
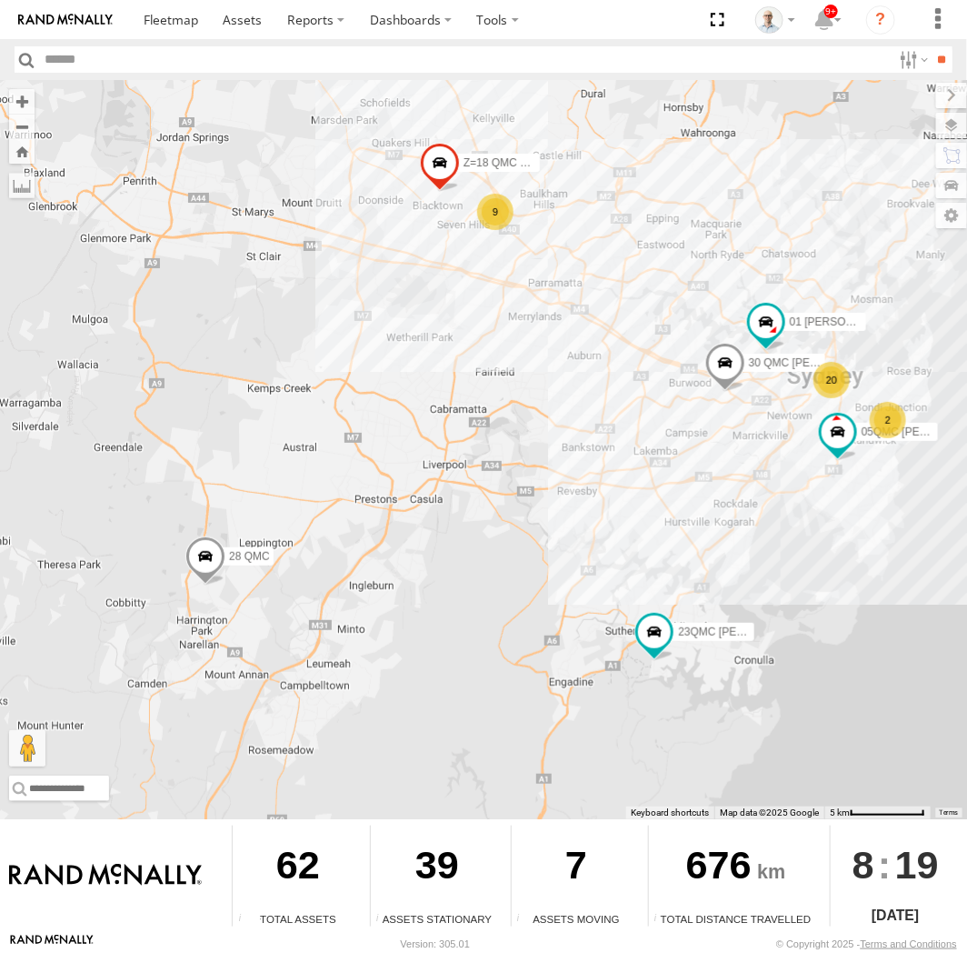
drag, startPoint x: 415, startPoint y: 420, endPoint x: 535, endPoint y: 576, distance: 196.4
click at [535, 576] on div "31 QMC Torell 06QMC -Spare 28 QMC 23QMC Paul 27QMC # KS75A 05QMC Jackson 01 Lyn…" at bounding box center [483, 449] width 967 height 739
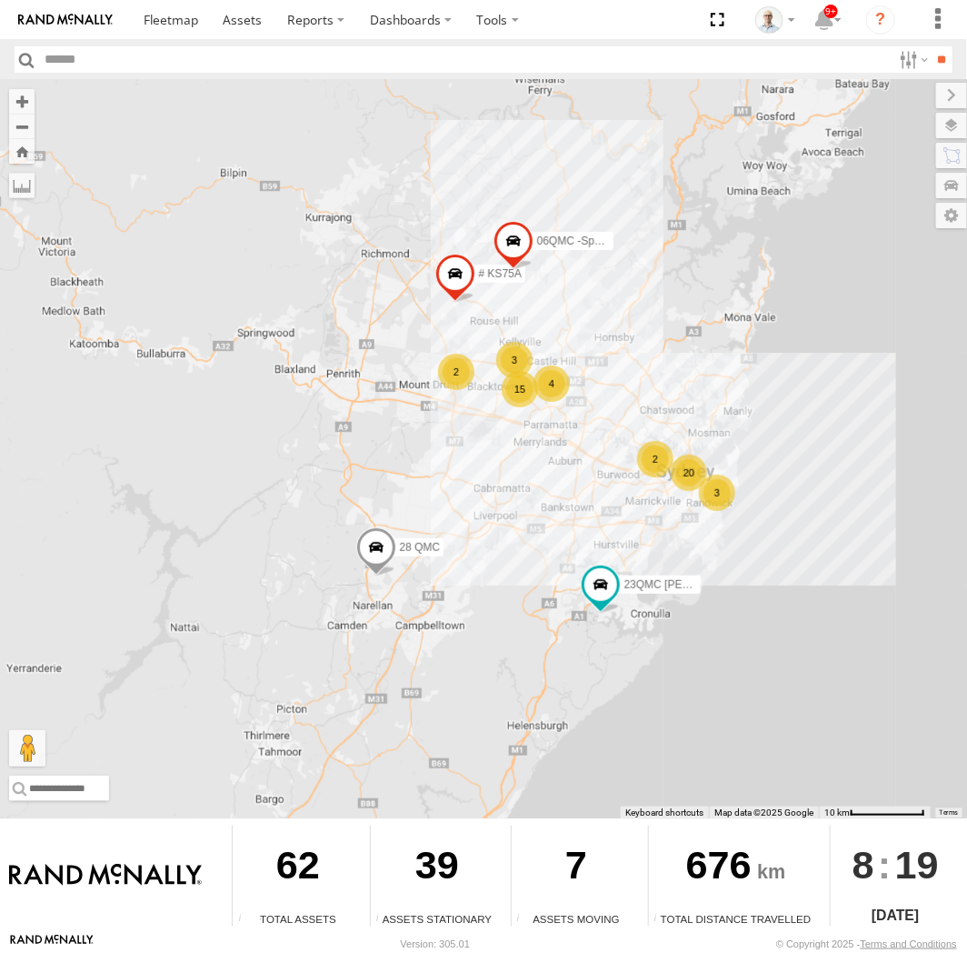
drag, startPoint x: 623, startPoint y: 542, endPoint x: 549, endPoint y: 548, distance: 73.9
click at [550, 548] on div "31 QMC Torell 06QMC -Spare 28 QMC 23QMC Paul 27QMC # KS75A 20 3 4 15 2 2 3" at bounding box center [483, 449] width 967 height 739
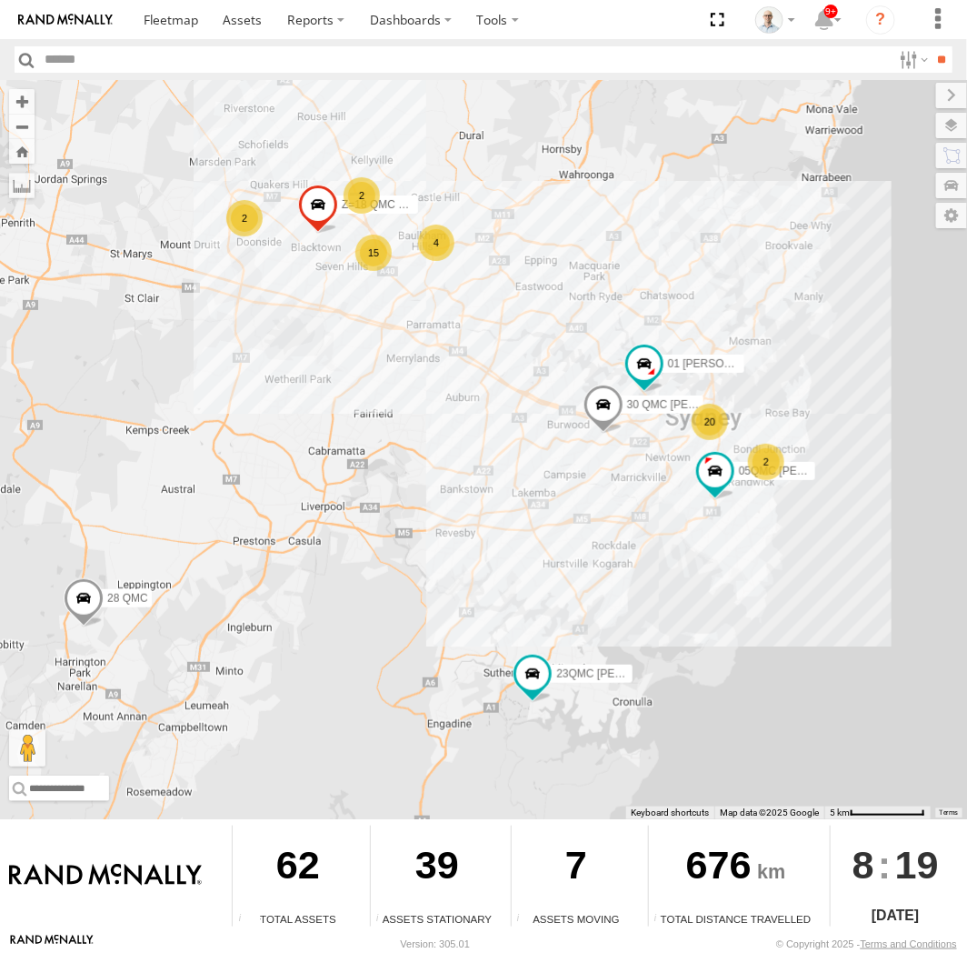
click at [415, 556] on div "31 QMC Torell 06QMC -Spare 28 QMC 23QMC Paul 27QMC # KS75A 20 2 4 15 01 Lyndon …" at bounding box center [483, 449] width 967 height 739
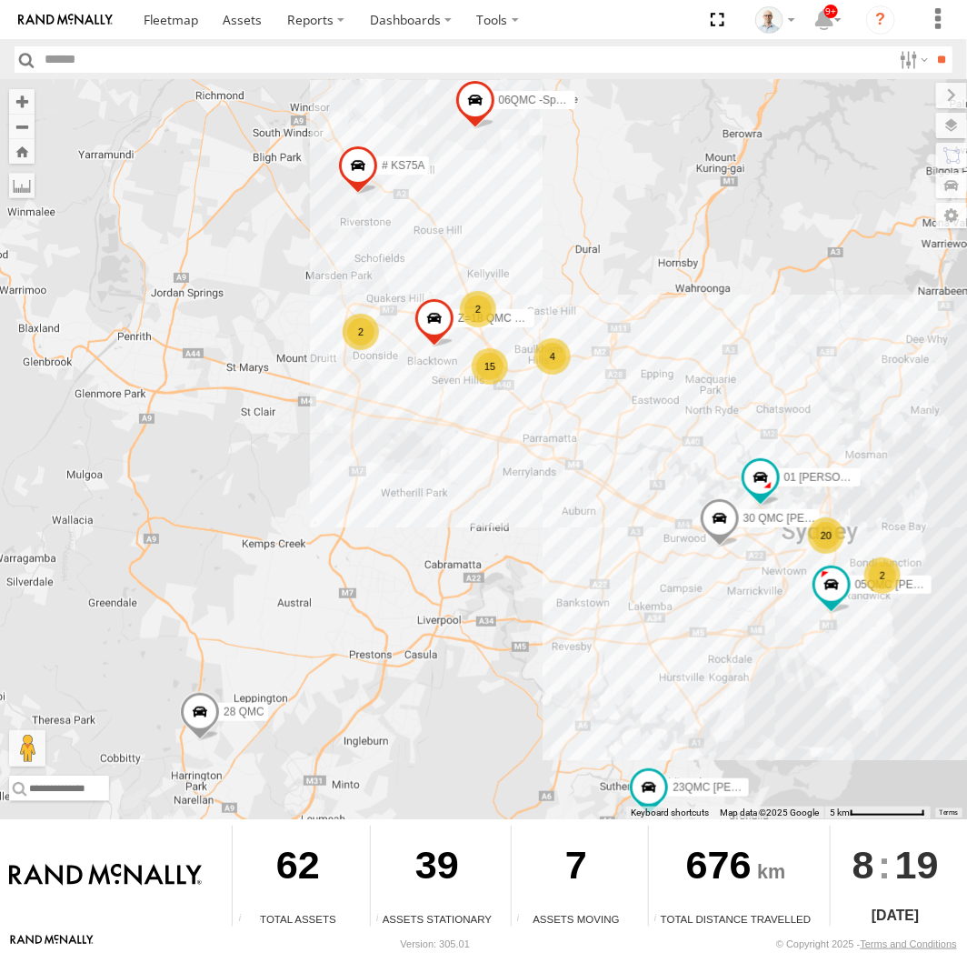
drag, startPoint x: 233, startPoint y: 485, endPoint x: 350, endPoint y: 592, distance: 158.3
click at [350, 592] on div "31 QMC Torell 06QMC -Spare 28 QMC 23QMC Paul 27QMC # KS75A 20 2 4 15 01 Lyndon …" at bounding box center [483, 449] width 967 height 739
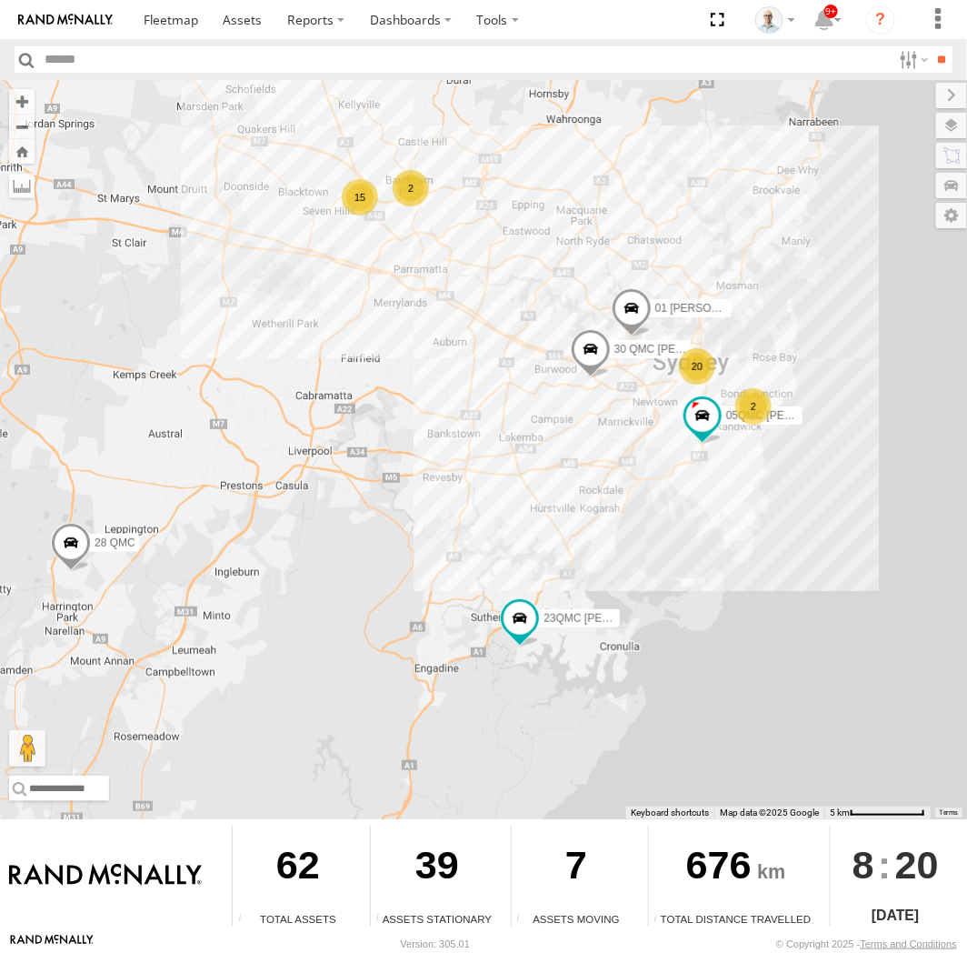
drag, startPoint x: 546, startPoint y: 271, endPoint x: 402, endPoint y: 406, distance: 197.4
click at [402, 405] on div "31 QMC [PERSON_NAME] 06QMC -Spare 28 QMC 23QMC [PERSON_NAME] 27QMC 20 2 15 01 […" at bounding box center [483, 449] width 967 height 739
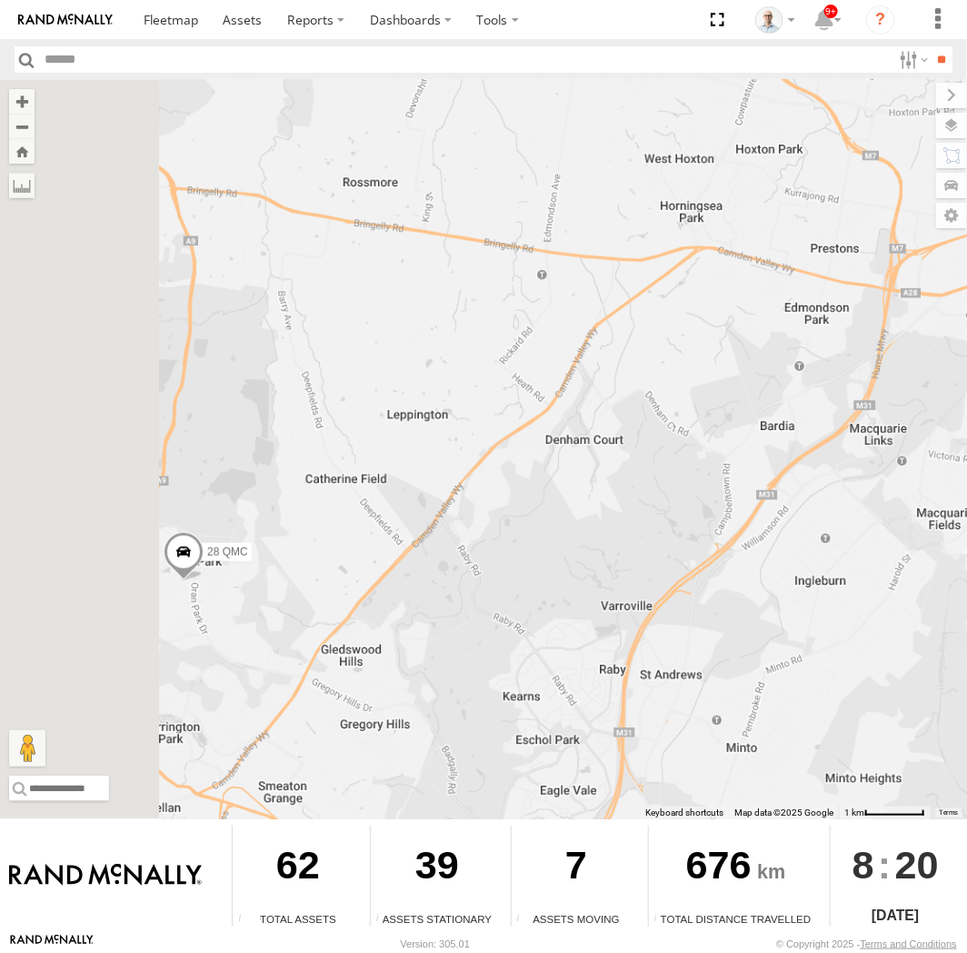
drag, startPoint x: 116, startPoint y: 596, endPoint x: 335, endPoint y: 575, distance: 219.2
click at [332, 575] on div "31 QMC [PERSON_NAME] 06QMC -Spare 28 QMC 23QMC [PERSON_NAME] 27QMC 01 [PERSON_N…" at bounding box center [483, 449] width 967 height 739
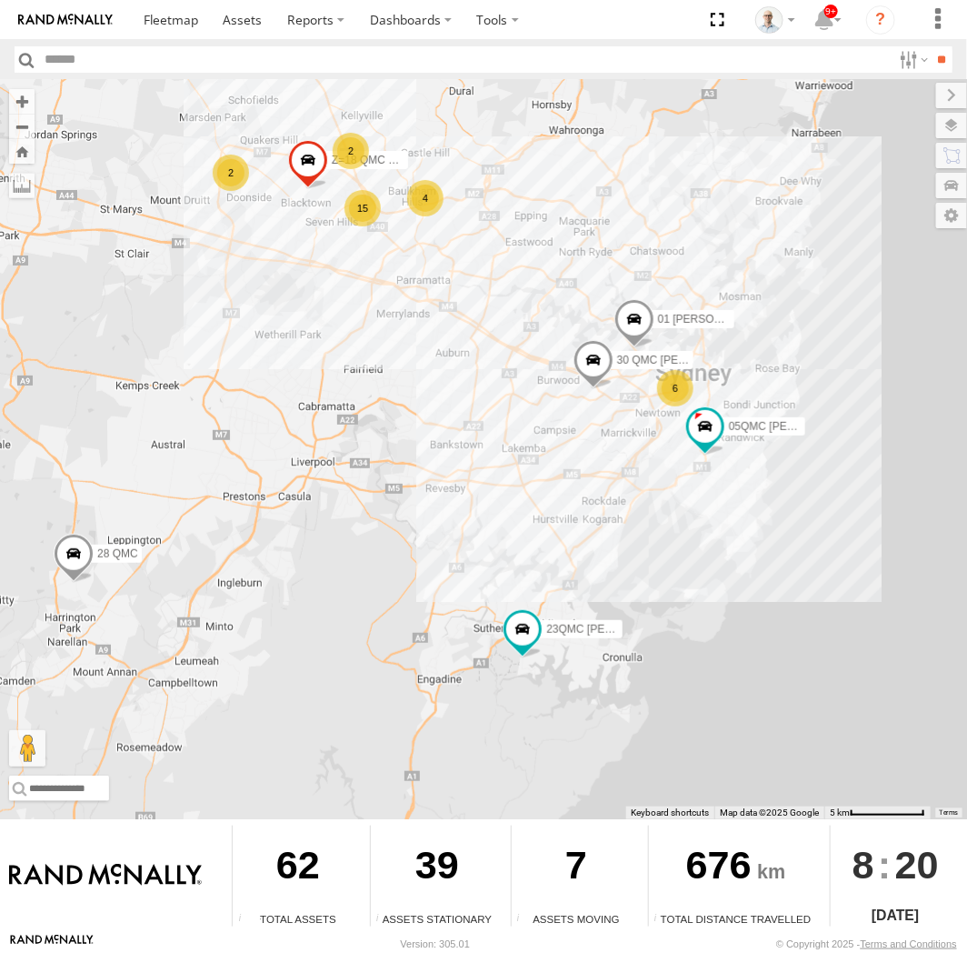
drag, startPoint x: 676, startPoint y: 464, endPoint x: 145, endPoint y: 516, distance: 533.5
click at [145, 516] on div "31 QMC [PERSON_NAME] 06QMC -Spare 28 QMC 23QMC [PERSON_NAME] 27QMC 01 [PERSON_N…" at bounding box center [483, 449] width 967 height 739
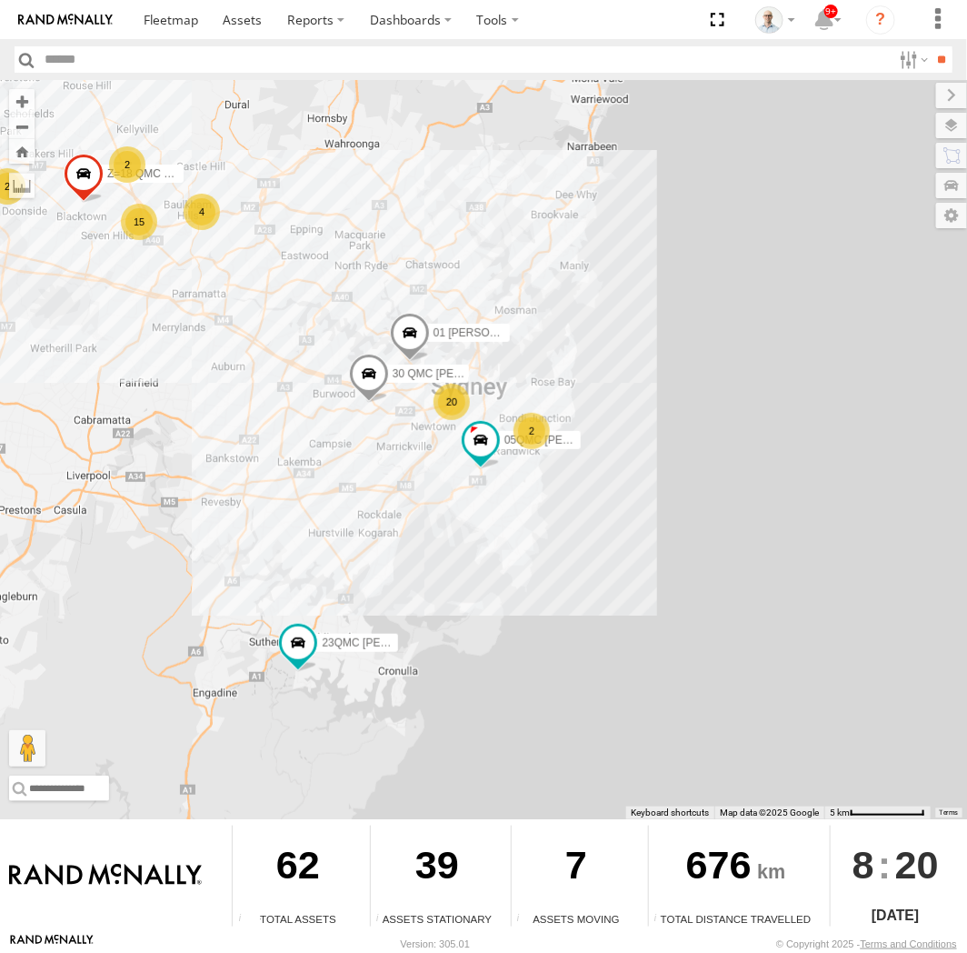
click at [457, 398] on div "20" at bounding box center [452, 402] width 36 height 36
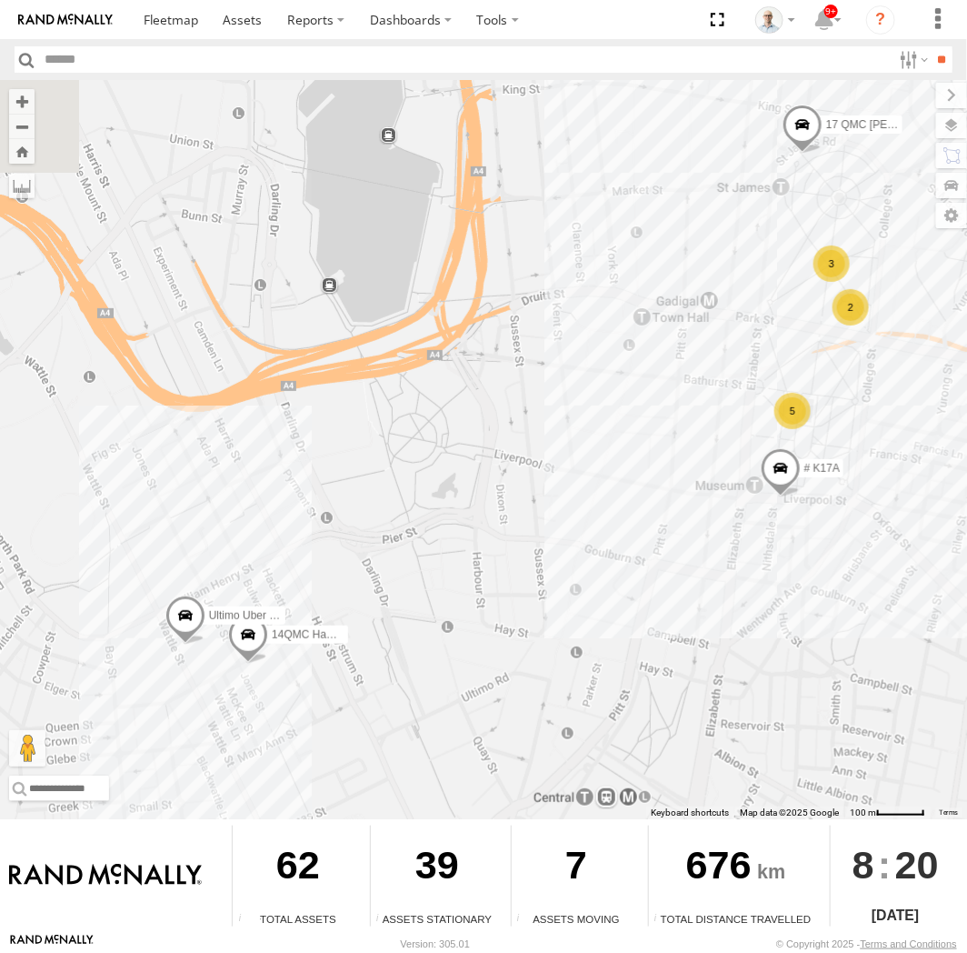
drag, startPoint x: 396, startPoint y: 552, endPoint x: 783, endPoint y: 473, distance: 394.4
click at [783, 473] on div "31 QMC [PERSON_NAME] 06QMC -Spare 28 QMC 23QMC [PERSON_NAME] 27QMC 01 [PERSON_N…" at bounding box center [483, 449] width 967 height 739
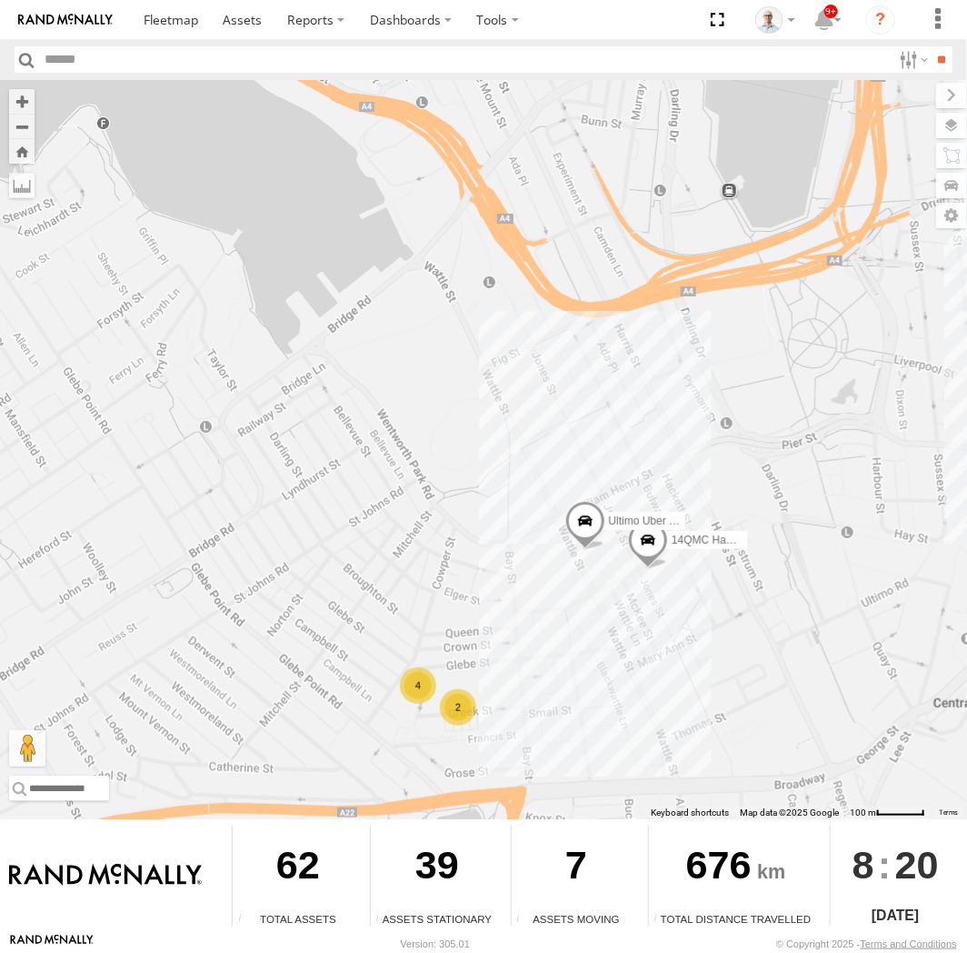
drag, startPoint x: 683, startPoint y: 586, endPoint x: 689, endPoint y: 415, distance: 171.0
click at [689, 415] on div "31 QMC [PERSON_NAME] 06QMC -Spare 28 QMC 23QMC [PERSON_NAME] 27QMC 01 [PERSON_N…" at bounding box center [483, 449] width 967 height 739
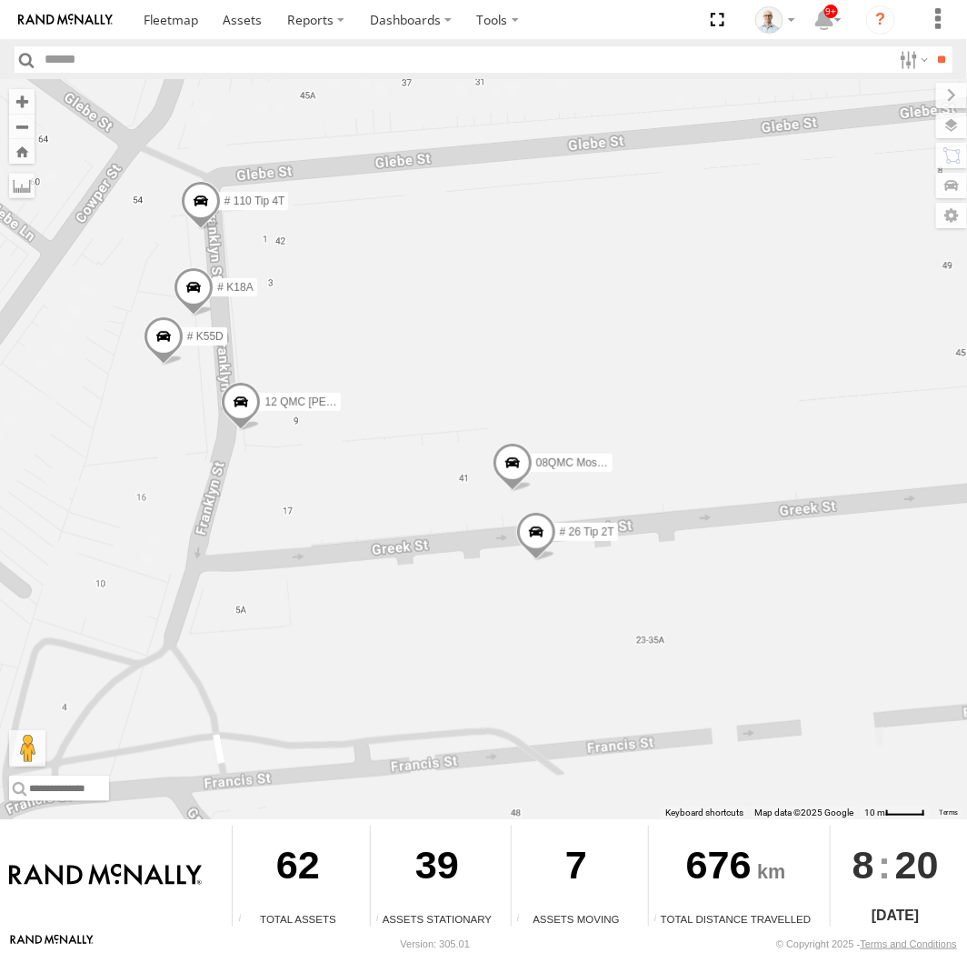
drag, startPoint x: 836, startPoint y: 407, endPoint x: 705, endPoint y: 423, distance: 132.7
click at [705, 423] on div "31 QMC [PERSON_NAME] 06QMC -Spare 28 QMC 23QMC [PERSON_NAME] 27QMC 01 [PERSON_N…" at bounding box center [483, 449] width 967 height 739
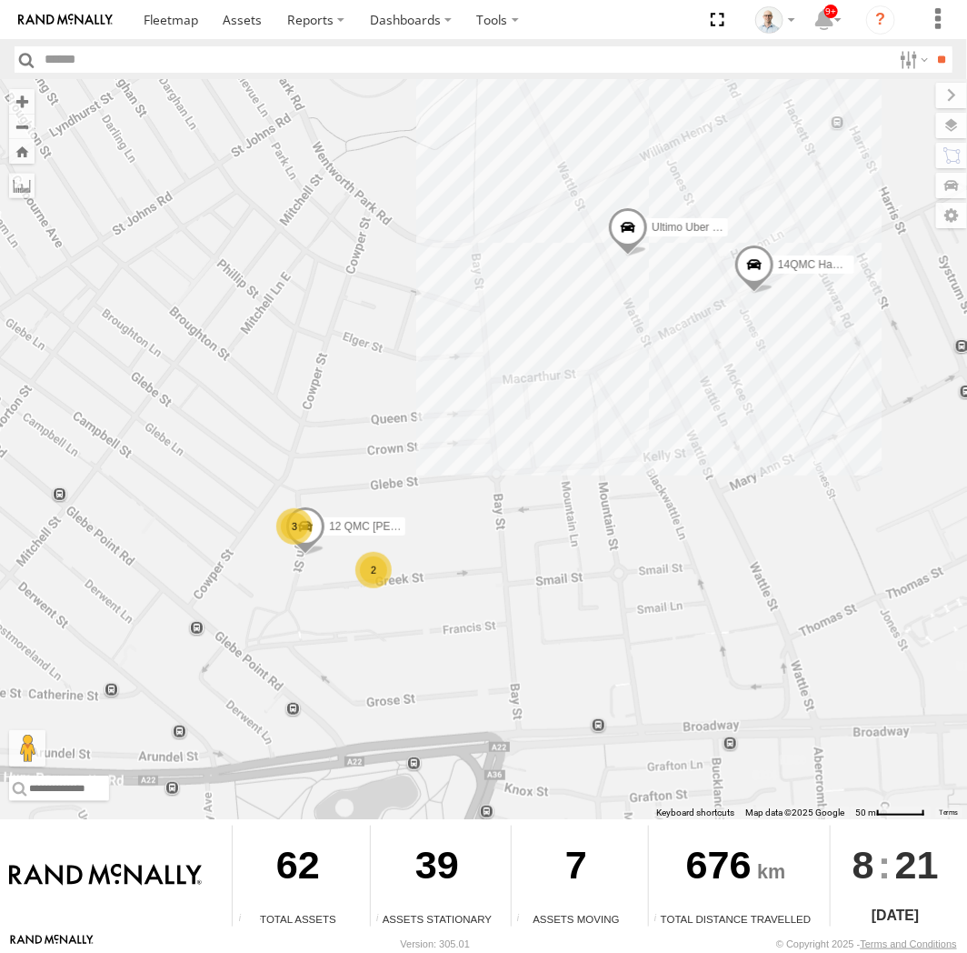
drag, startPoint x: 751, startPoint y: 393, endPoint x: 532, endPoint y: 392, distance: 219.1
click at [542, 395] on div "31 QMC [PERSON_NAME] 06QMC -Spare 28 QMC 23QMC [PERSON_NAME] 27QMC 01 [PERSON_N…" at bounding box center [483, 449] width 967 height 739
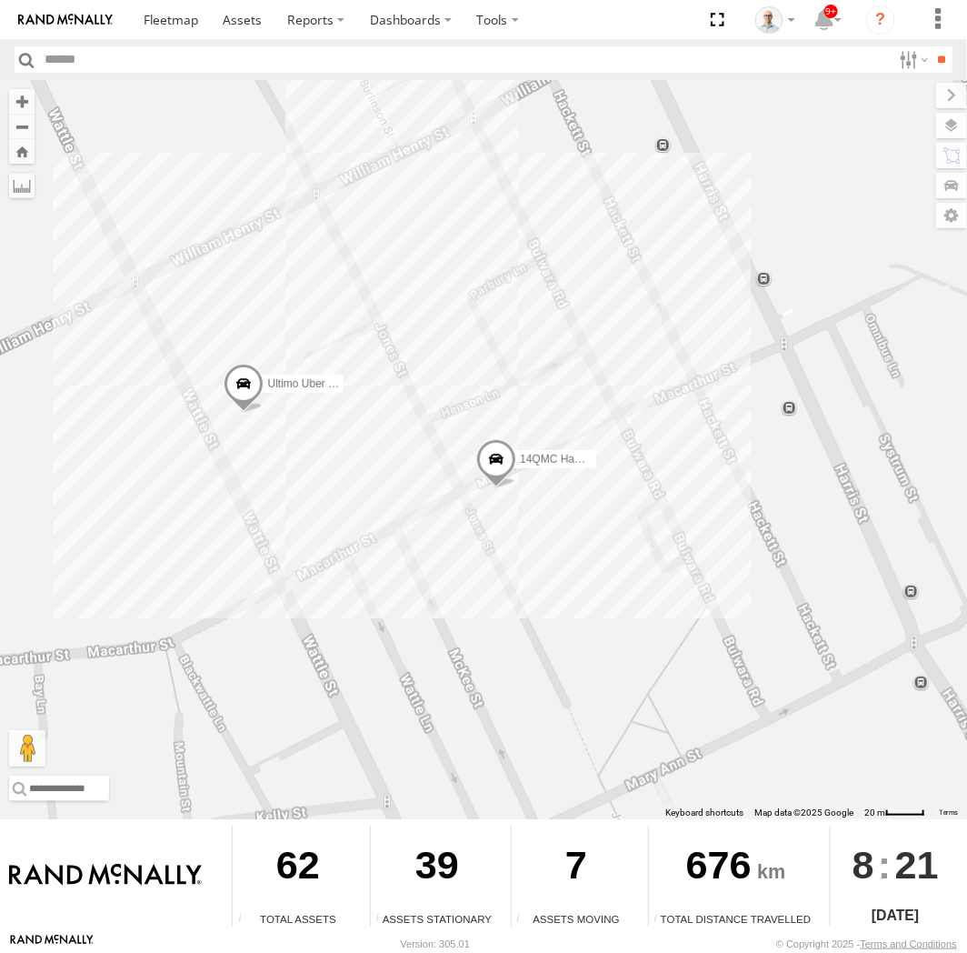
drag, startPoint x: 425, startPoint y: 255, endPoint x: 480, endPoint y: 373, distance: 129.7
click at [480, 373] on div "31 QMC [PERSON_NAME] 06QMC -Spare 28 QMC 23QMC [PERSON_NAME] 27QMC 01 [PERSON_N…" at bounding box center [483, 449] width 967 height 739
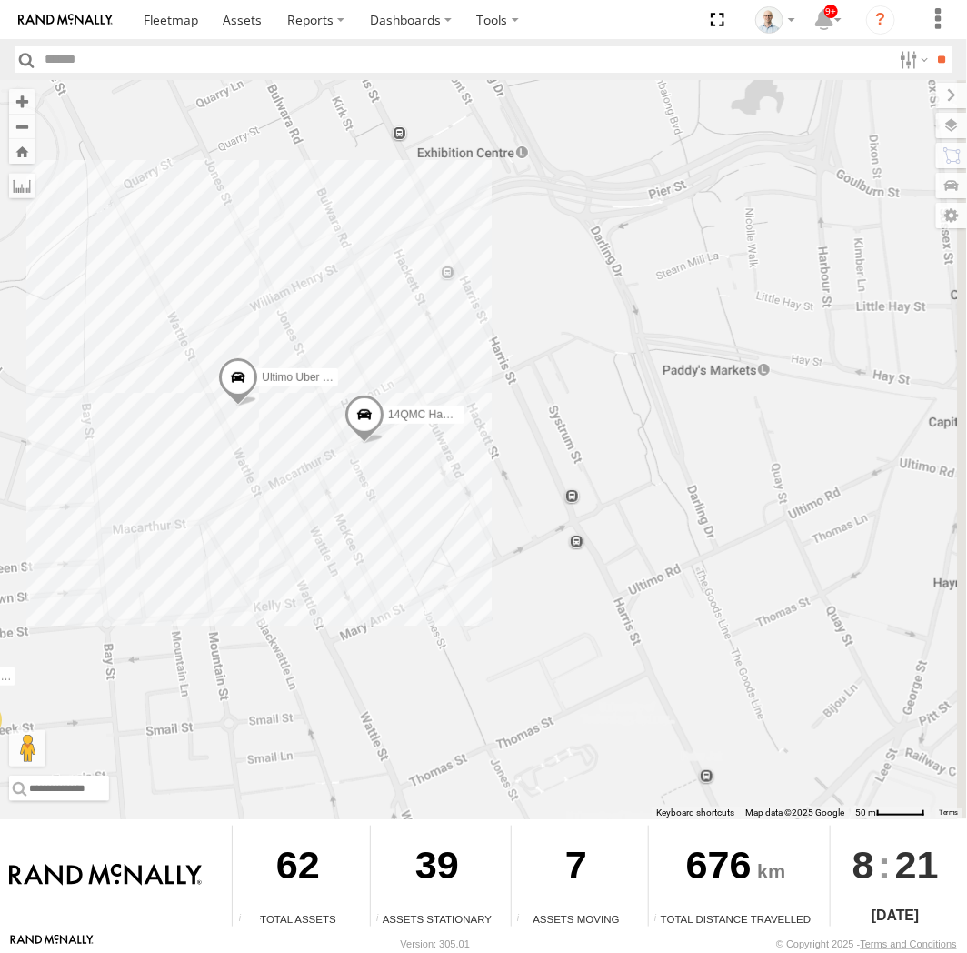
drag, startPoint x: 723, startPoint y: 421, endPoint x: 482, endPoint y: 380, distance: 244.4
click at [507, 387] on div "31 QMC [PERSON_NAME] 06QMC -Spare 28 QMC 23QMC [PERSON_NAME] 27QMC 01 [PERSON_N…" at bounding box center [483, 449] width 967 height 739
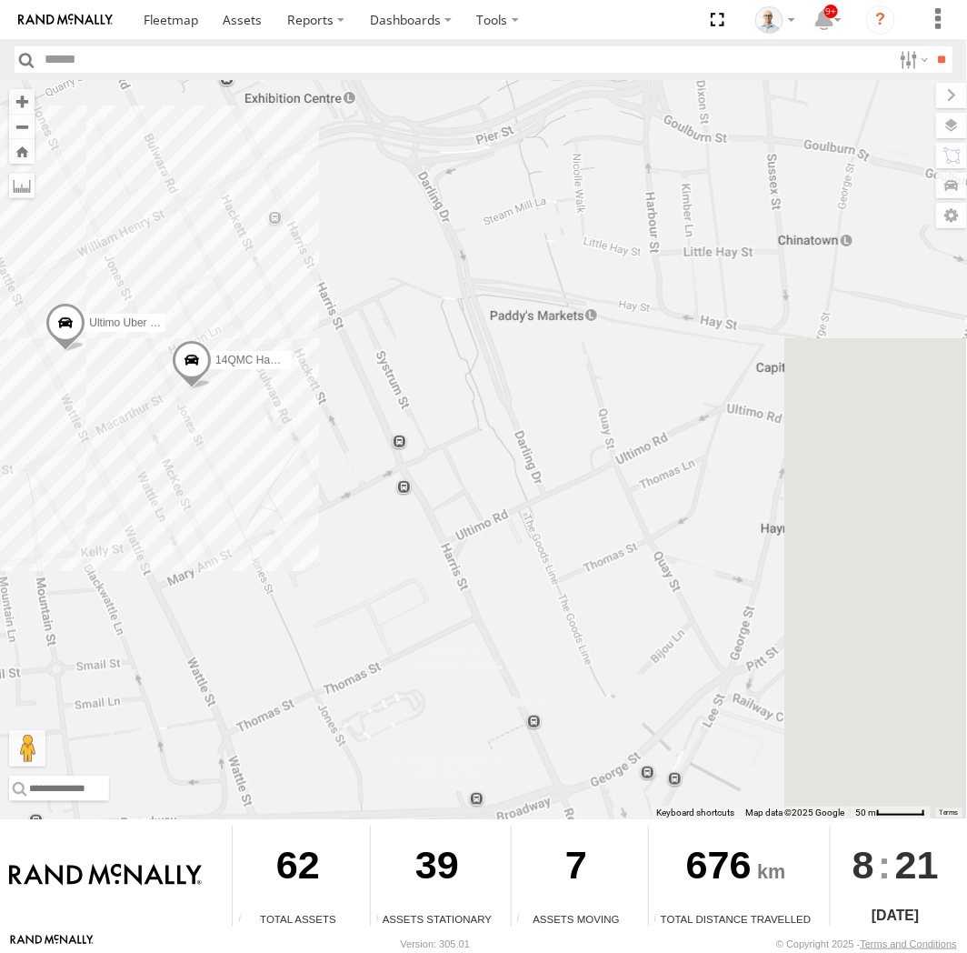
drag, startPoint x: 413, startPoint y: 375, endPoint x: 313, endPoint y: 345, distance: 104.4
click at [319, 348] on div "31 QMC [PERSON_NAME] 06QMC -Spare 28 QMC 23QMC [PERSON_NAME] 27QMC 01 [PERSON_N…" at bounding box center [483, 449] width 967 height 739
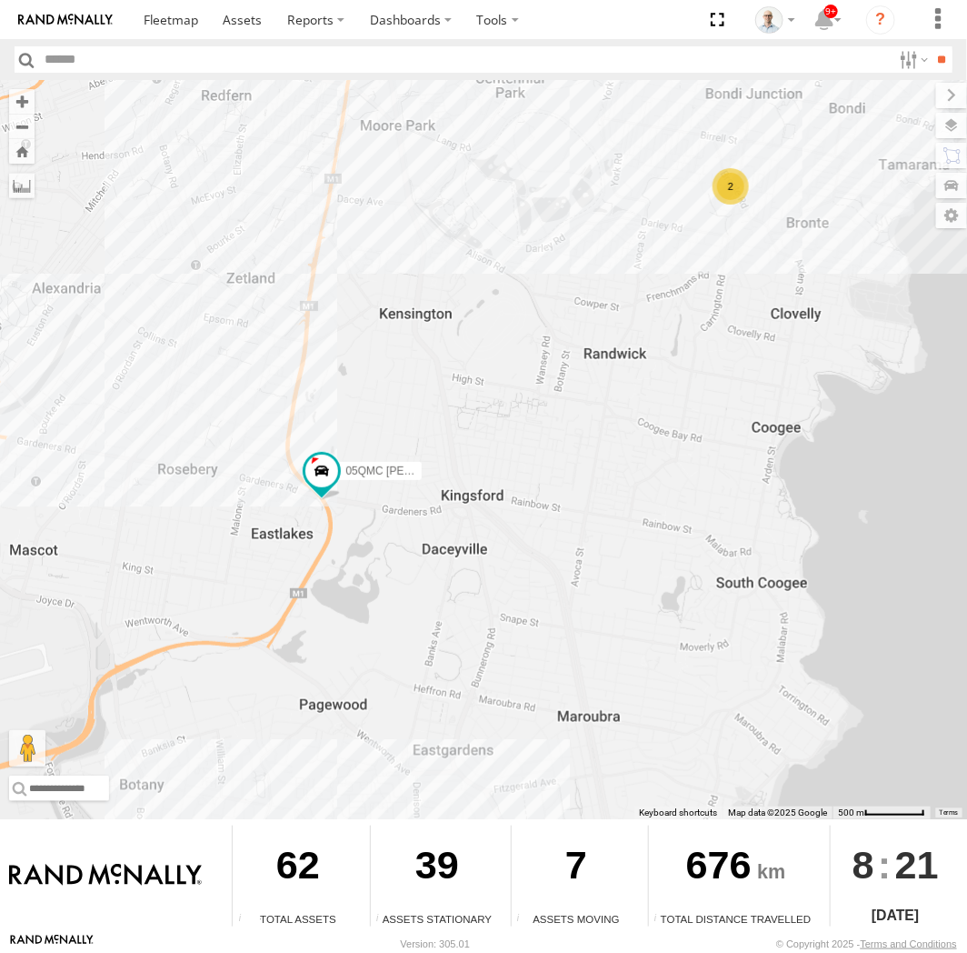
drag, startPoint x: 612, startPoint y: 603, endPoint x: 440, endPoint y: 70, distance: 559.8
click at [436, 74] on body "?" at bounding box center [483, 476] width 967 height 953
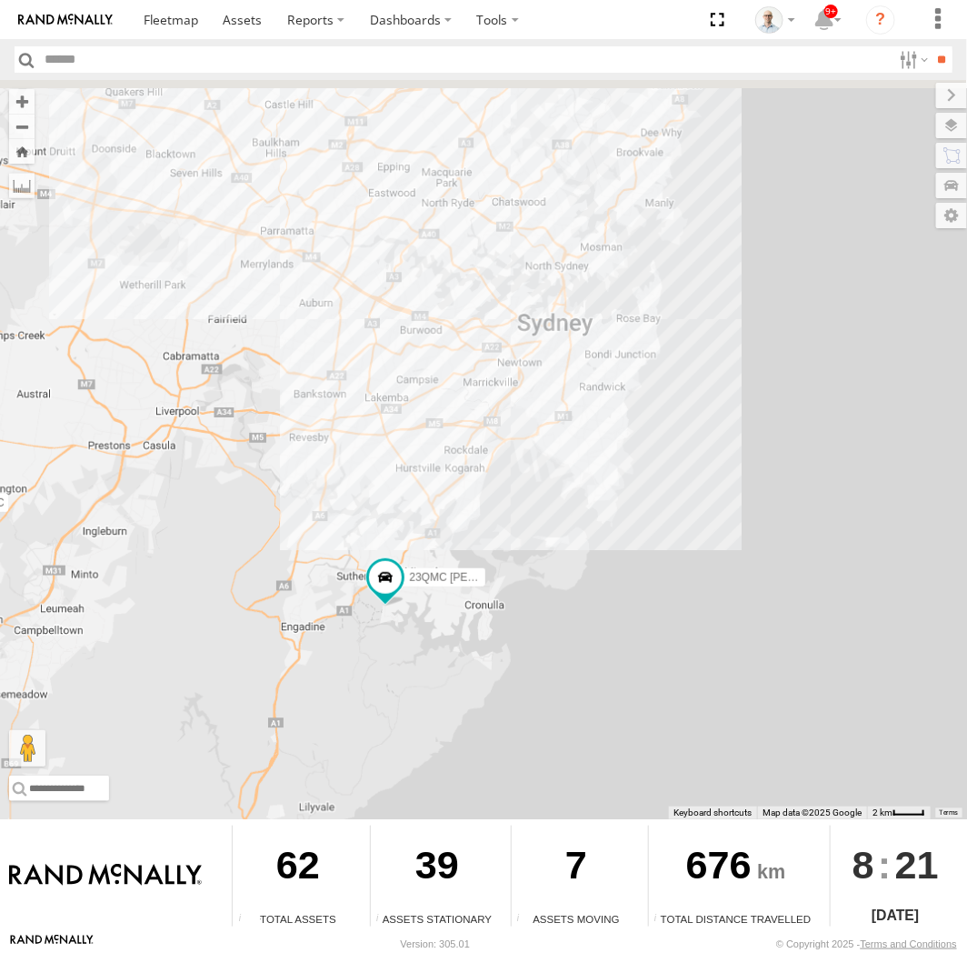
drag, startPoint x: 485, startPoint y: 293, endPoint x: 501, endPoint y: 322, distance: 32.9
click at [501, 322] on div "31 QMC Torell 06QMC -Spare 28 QMC 23QMC Paul 27QMC # KS75A" at bounding box center [483, 449] width 967 height 739
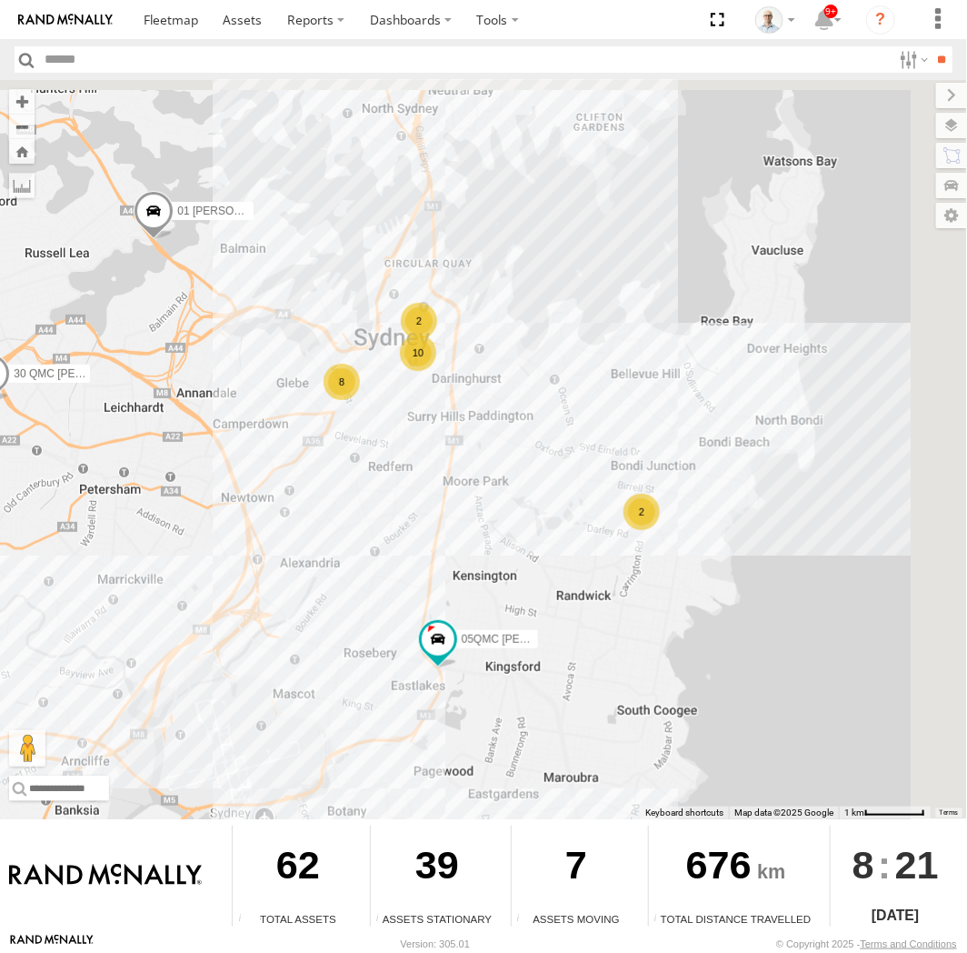
drag, startPoint x: 646, startPoint y: 409, endPoint x: 429, endPoint y: 456, distance: 222.4
click at [432, 441] on div "31 QMC Torell 06QMC -Spare 28 QMC 23QMC Paul 27QMC # KS75A 01 Lyndon 05QMC Jack…" at bounding box center [483, 449] width 967 height 739
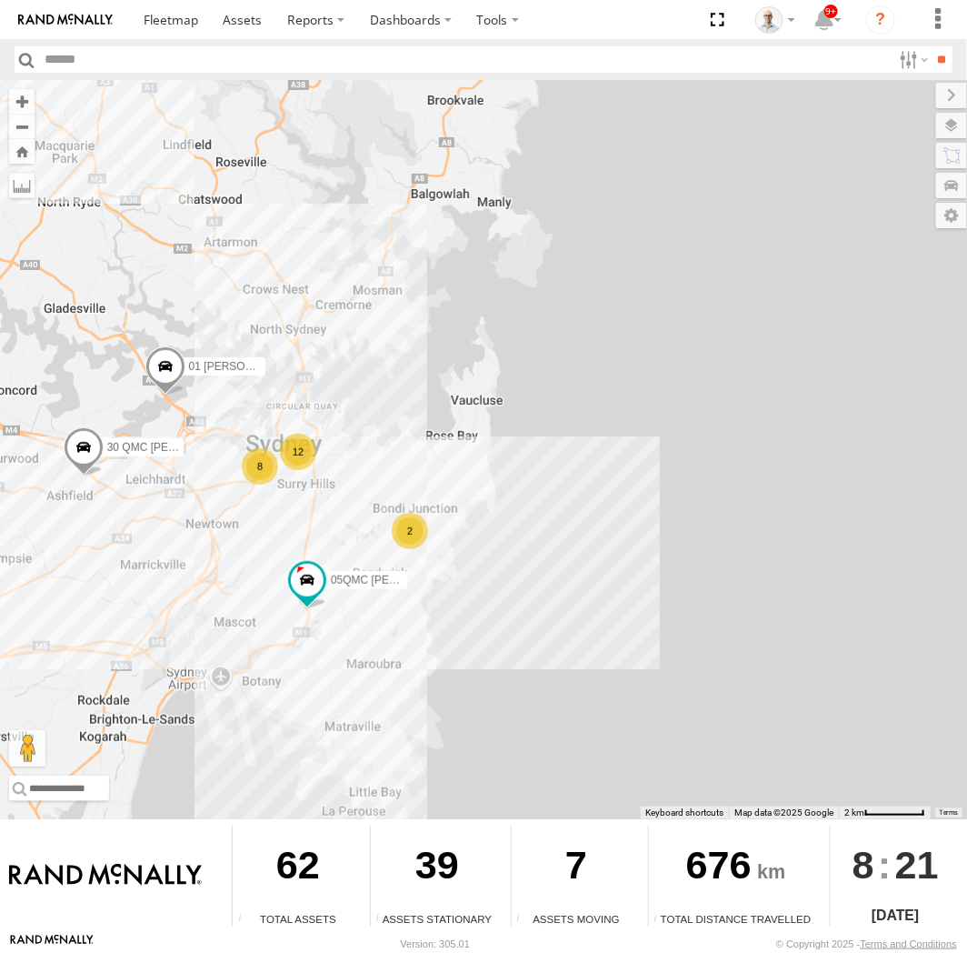
click at [253, 458] on div "8" at bounding box center [260, 466] width 36 height 36
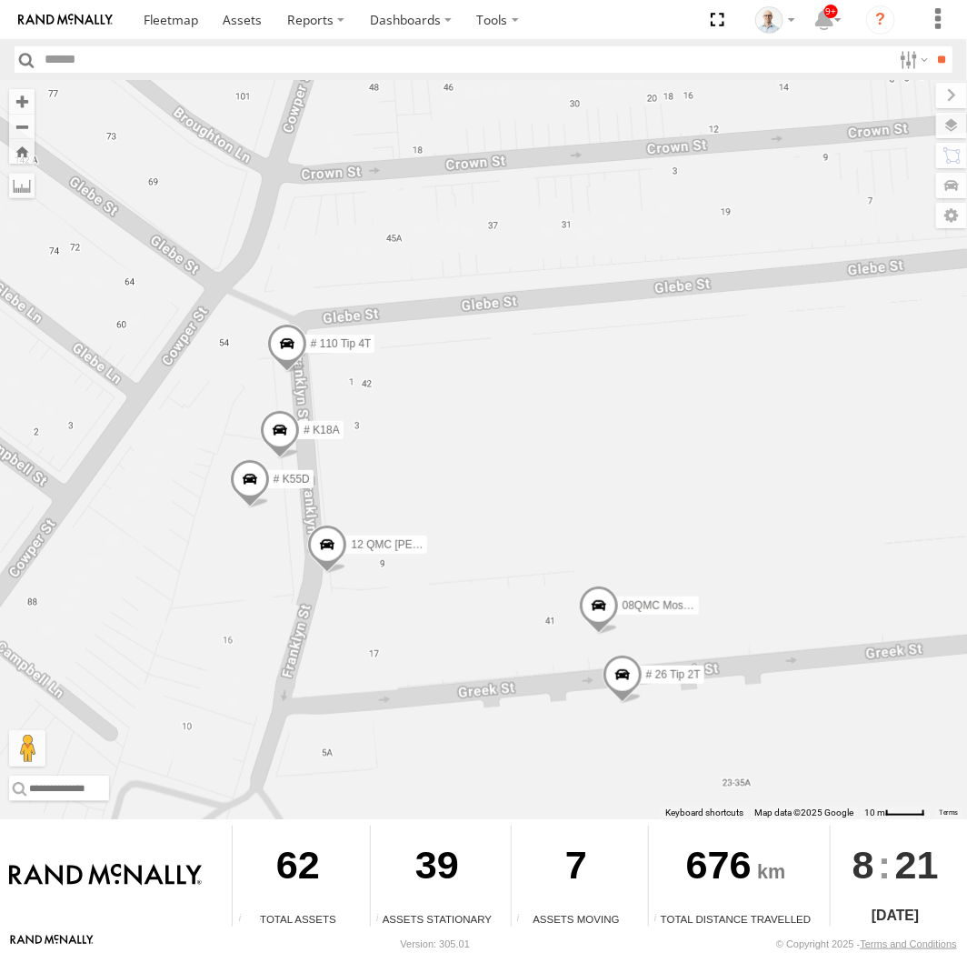
drag, startPoint x: 570, startPoint y: 692, endPoint x: 586, endPoint y: 684, distance: 18.3
click at [586, 684] on div "31 QMC Torell 06QMC -Spare 28 QMC 23QMC Paul 27QMC # KS75A 01 Lyndon 05QMC Jack…" at bounding box center [483, 449] width 967 height 739
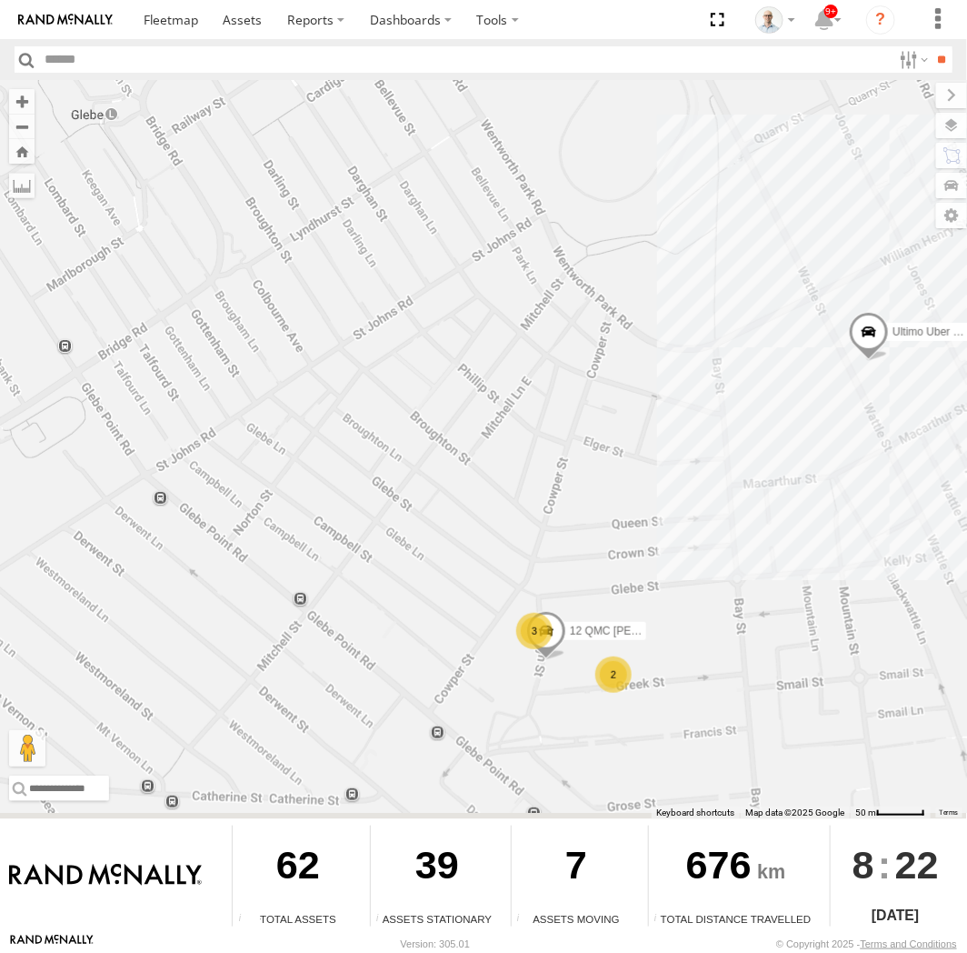
click at [337, 479] on div "31 QMC Torell 06QMC -Spare 28 QMC 23QMC Paul 27QMC # KS75A 01 Lyndon 05QMC Jack…" at bounding box center [483, 449] width 967 height 739
